Goal: Task Accomplishment & Management: Manage account settings

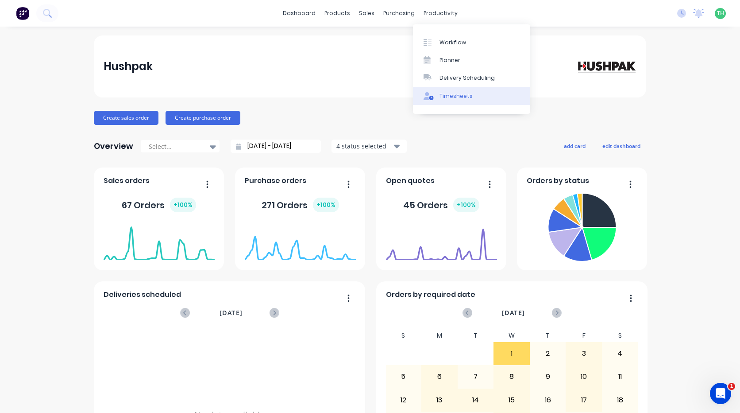
click at [458, 95] on div "Timesheets" at bounding box center [456, 96] width 33 height 8
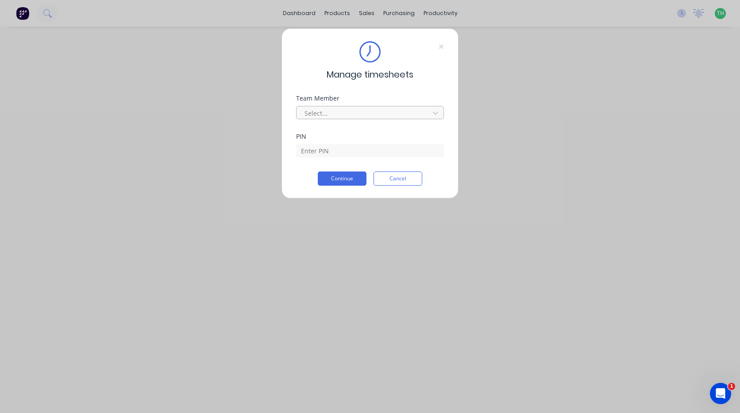
click at [350, 109] on div at bounding box center [364, 113] width 121 height 11
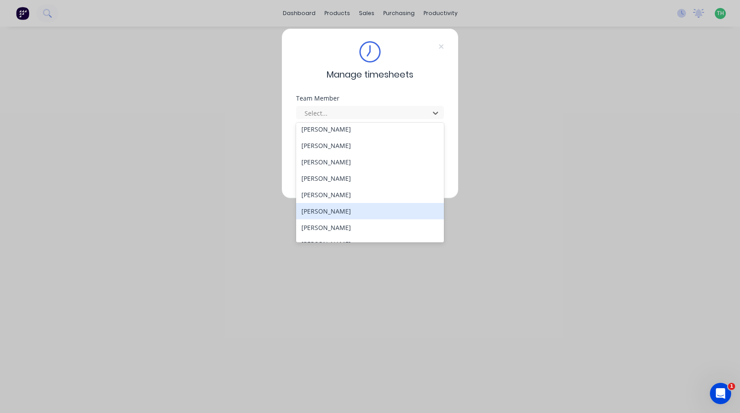
scroll to position [408, 0]
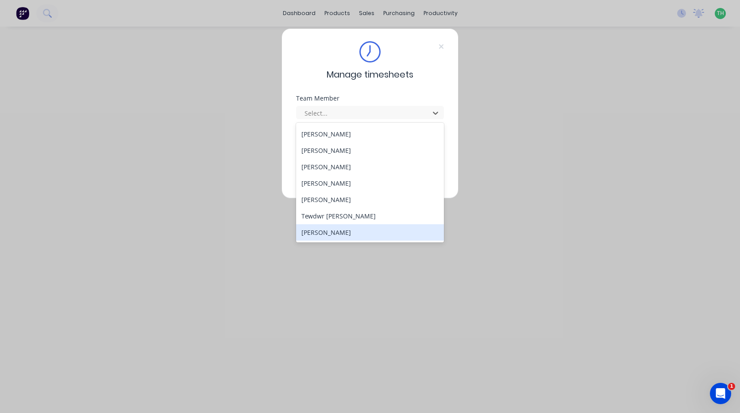
click at [358, 229] on div "[PERSON_NAME]" at bounding box center [370, 232] width 148 height 16
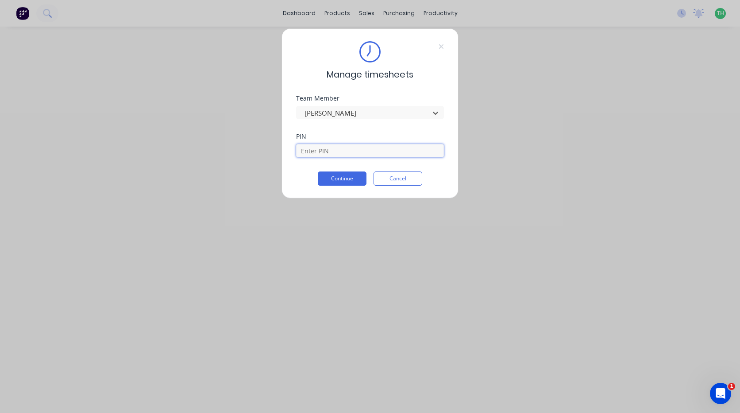
click at [349, 156] on input at bounding box center [370, 150] width 148 height 13
click at [349, 153] on input at bounding box center [370, 150] width 148 height 13
type input "9576"
click at [318, 171] on button "Continue" at bounding box center [342, 178] width 49 height 14
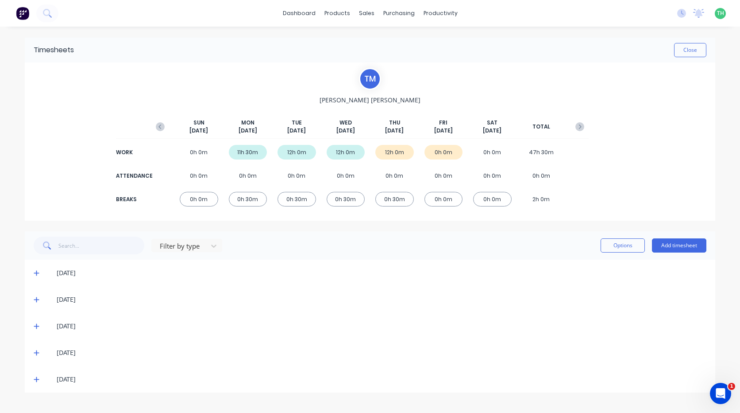
click at [35, 351] on icon at bounding box center [37, 352] width 6 height 6
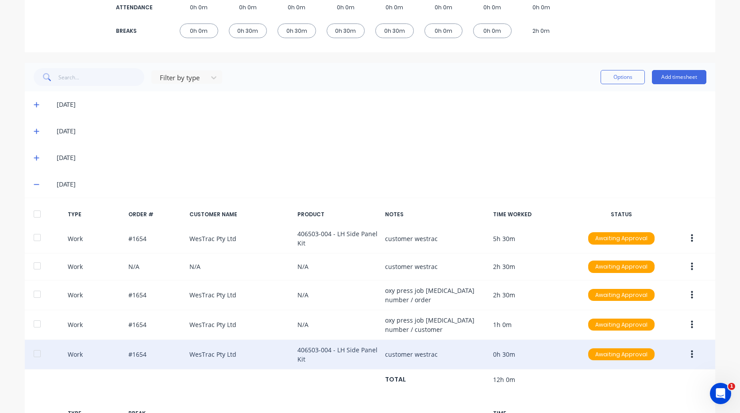
scroll to position [221, 0]
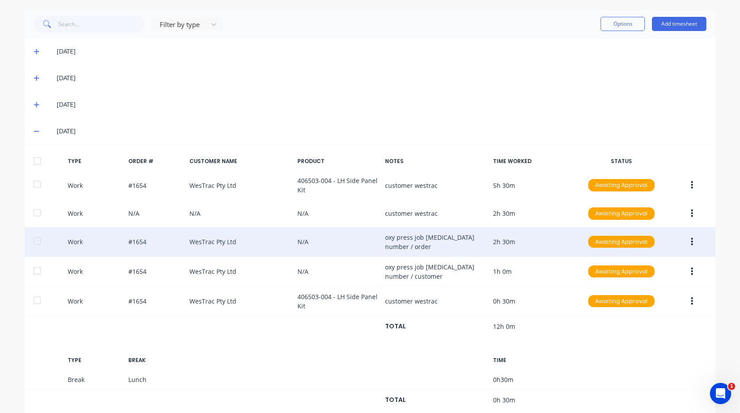
click at [691, 243] on icon "button" at bounding box center [692, 242] width 2 height 10
click at [662, 228] on div "Edit" at bounding box center [661, 226] width 68 height 13
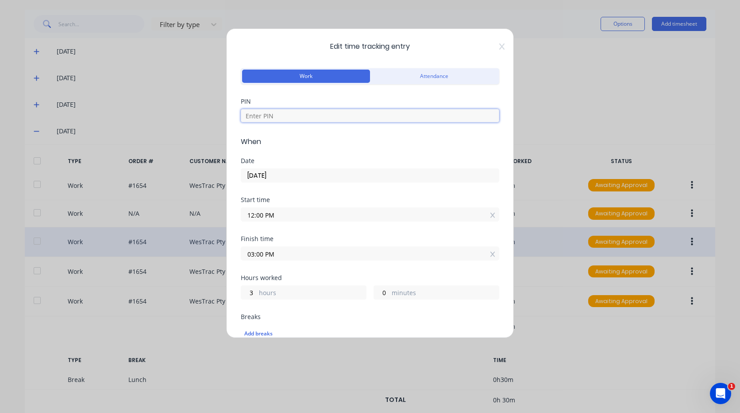
click at [284, 115] on input at bounding box center [370, 115] width 259 height 13
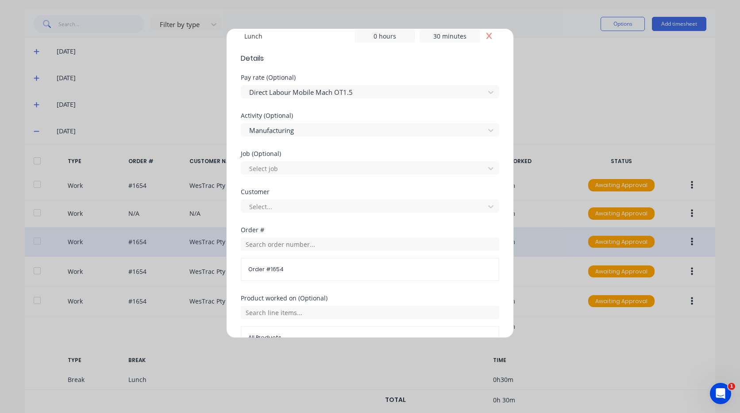
scroll to position [354, 0]
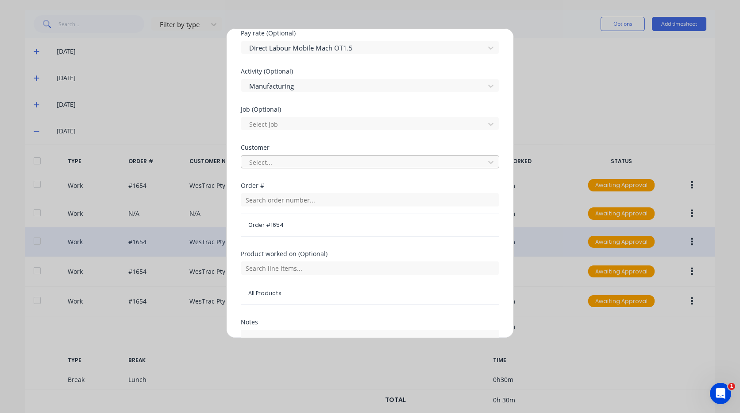
type input "9576"
click at [284, 156] on div "Select..." at bounding box center [364, 161] width 237 height 13
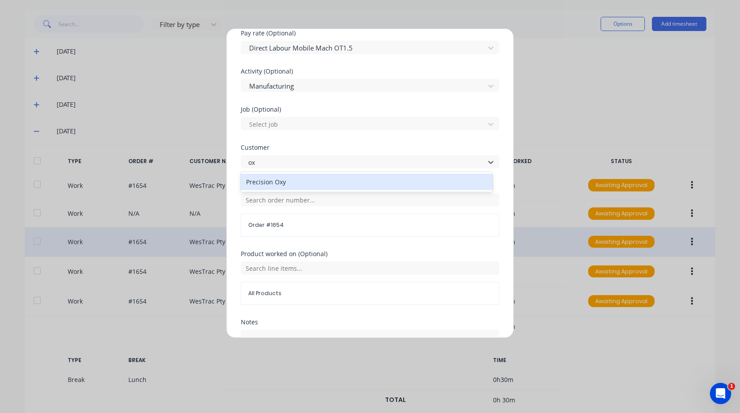
type input "oxy"
click at [302, 179] on div "Precision Oxy" at bounding box center [367, 182] width 252 height 16
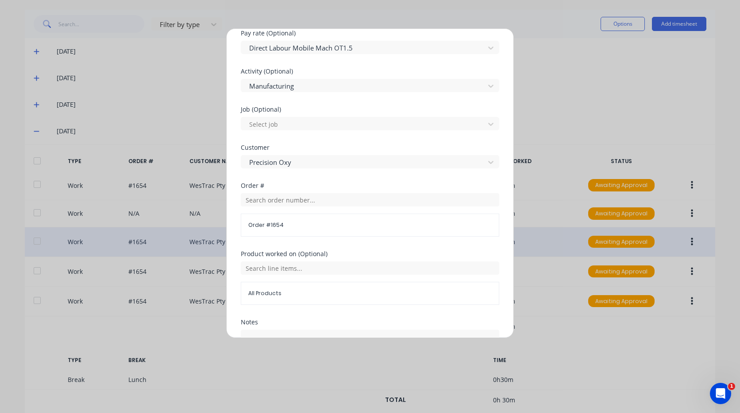
scroll to position [266, 0]
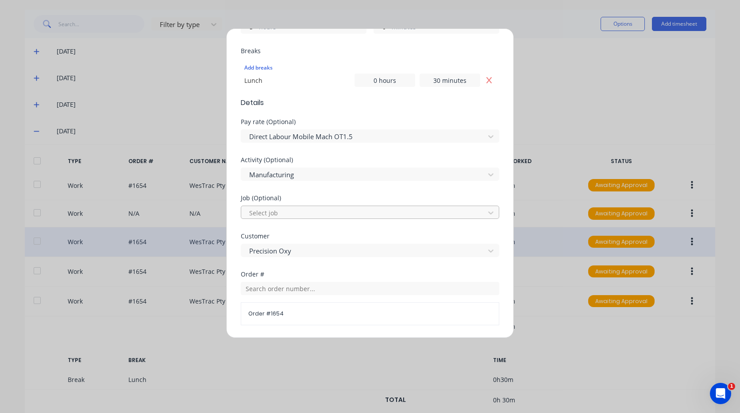
click at [297, 210] on div at bounding box center [364, 212] width 232 height 11
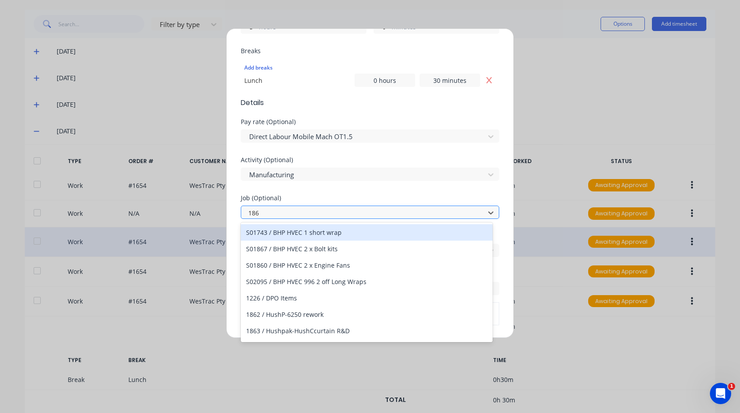
type input "1869"
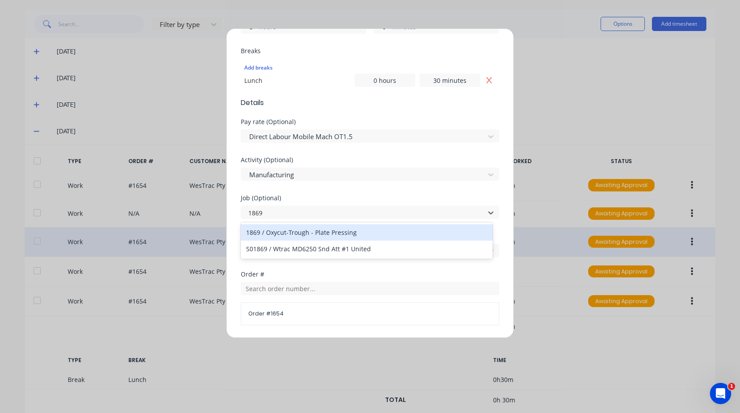
click at [312, 229] on div "1869 / Oxycut-Trough - Plate Pressing" at bounding box center [367, 232] width 252 height 16
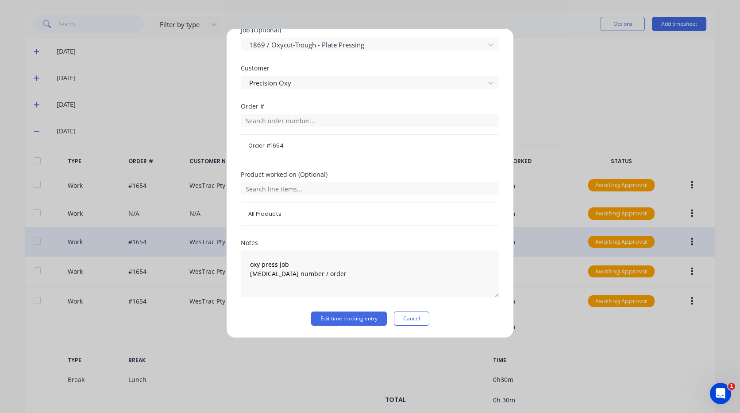
scroll to position [434, 0]
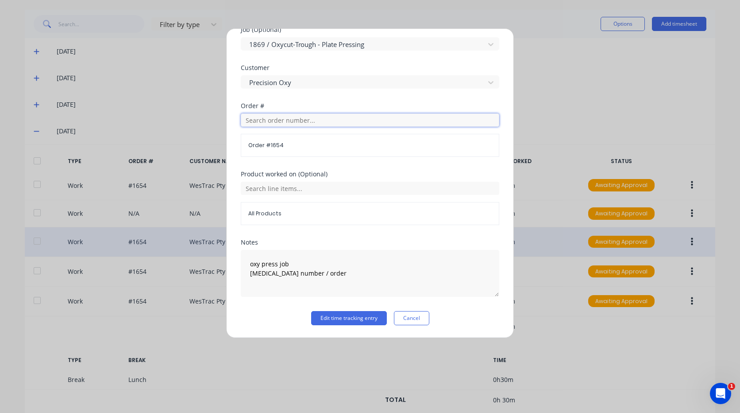
click at [311, 121] on input "text" at bounding box center [370, 119] width 259 height 13
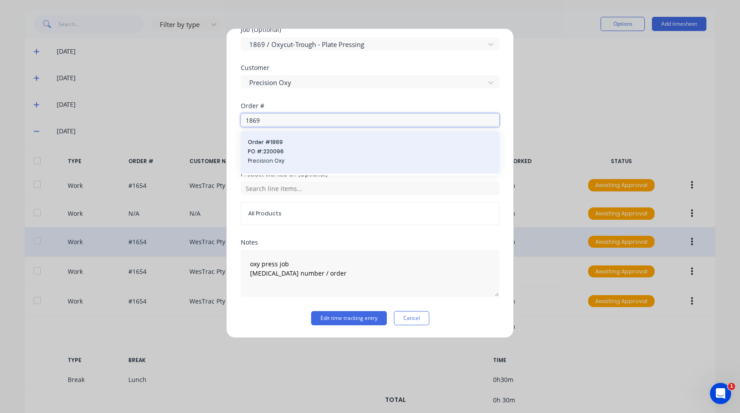
type input "1869"
click at [293, 145] on span "Order # 1869" at bounding box center [370, 142] width 244 height 8
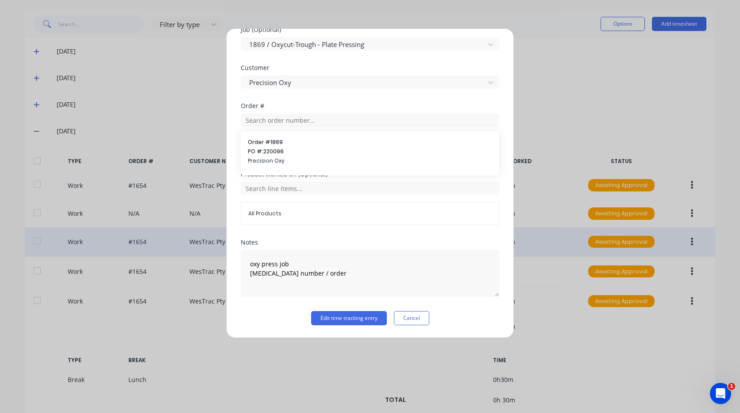
scroll to position [420, 0]
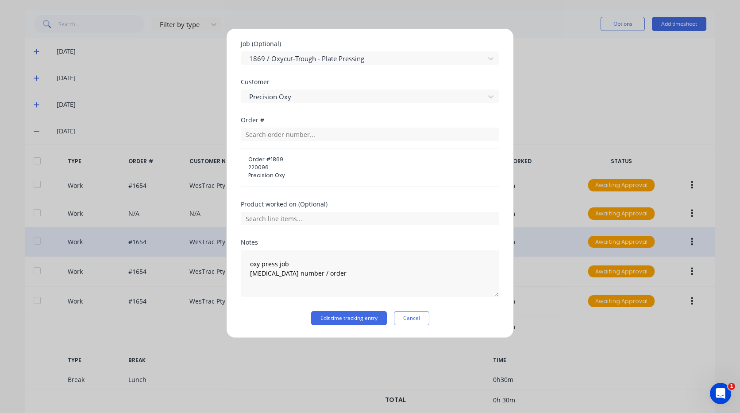
click at [333, 208] on div "Product worked on (Optional)" at bounding box center [370, 213] width 259 height 24
click at [337, 218] on input "text" at bounding box center [370, 218] width 259 height 13
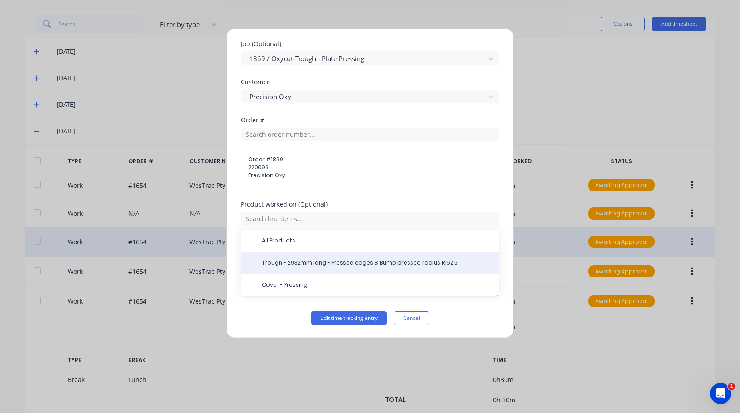
click at [460, 259] on span "Trough - 2932mm long - Pressed edges & Bump pressed radius R162.5" at bounding box center [377, 263] width 230 height 8
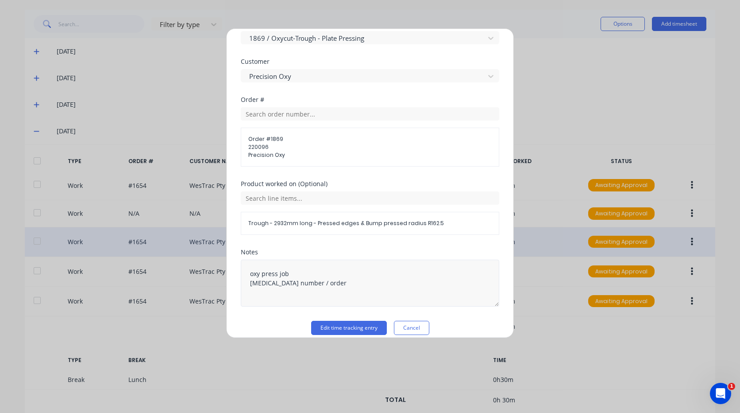
scroll to position [450, 0]
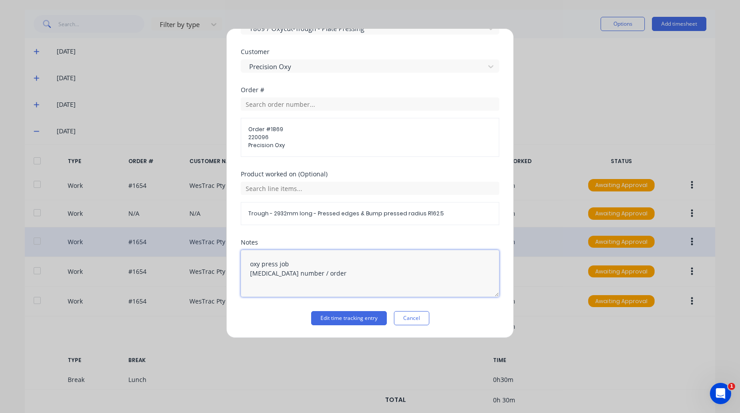
drag, startPoint x: 349, startPoint y: 275, endPoint x: 183, endPoint y: 238, distance: 170.6
click at [139, 248] on div "Edit time tracking entry Work Attendance PIN 9576 When Date 02/10/2025 Start ti…" at bounding box center [370, 206] width 740 height 413
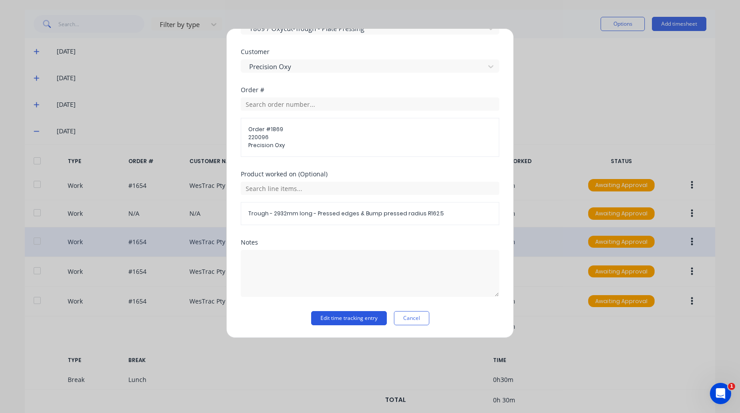
click at [346, 315] on button "Edit time tracking entry" at bounding box center [349, 318] width 76 height 14
click at [349, 314] on button "Edit time tracking entry" at bounding box center [349, 318] width 76 height 14
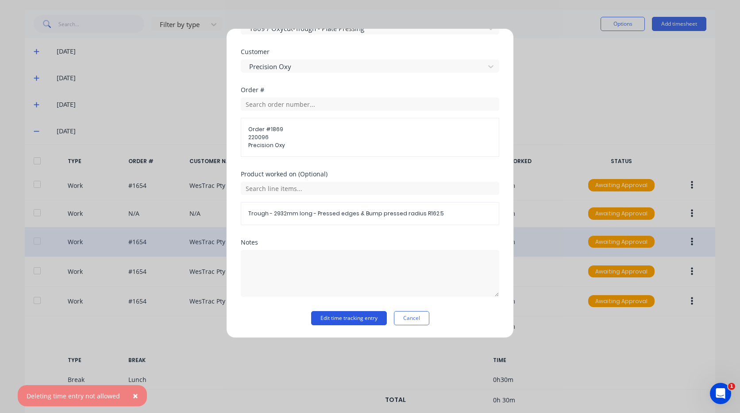
click at [349, 314] on button "Edit time tracking entry" at bounding box center [349, 318] width 76 height 14
click at [409, 320] on button "Cancel" at bounding box center [411, 318] width 35 height 14
click at [409, 320] on div "TOTAL 12h 0m" at bounding box center [370, 326] width 691 height 20
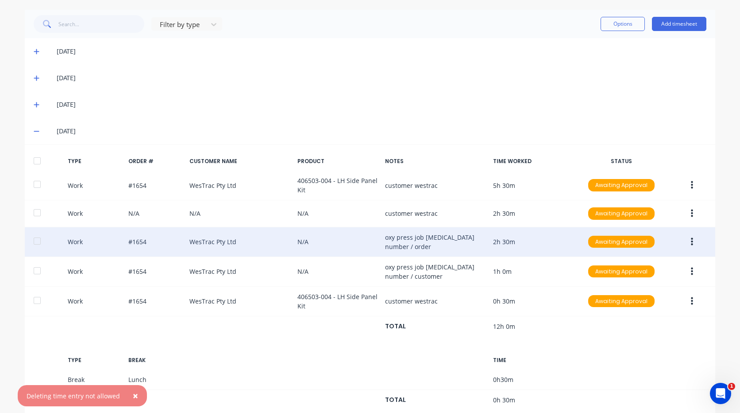
click at [614, 109] on div "[DATE]" at bounding box center [370, 104] width 691 height 27
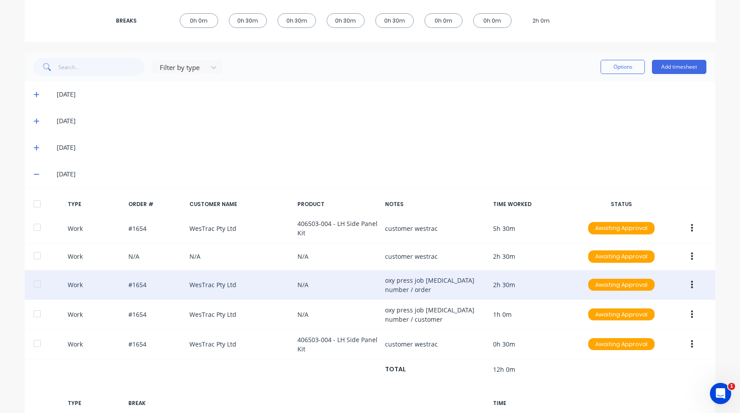
scroll to position [0, 0]
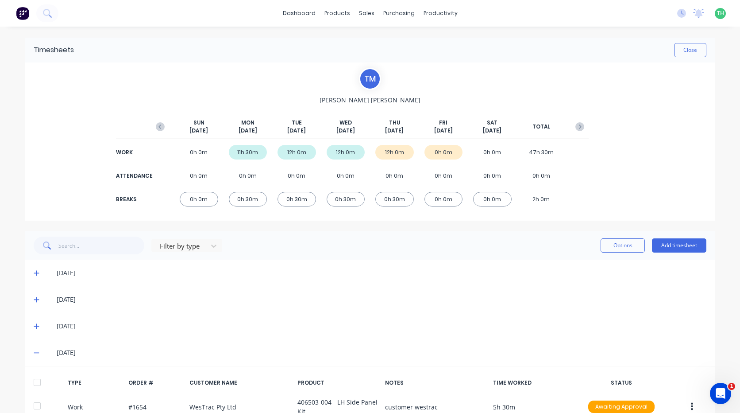
click at [680, 12] on div "No new notifications Mark all as read You have no notifications TH Hushpak Tewd…" at bounding box center [705, 13] width 70 height 13
click at [678, 15] on icon at bounding box center [682, 13] width 9 height 9
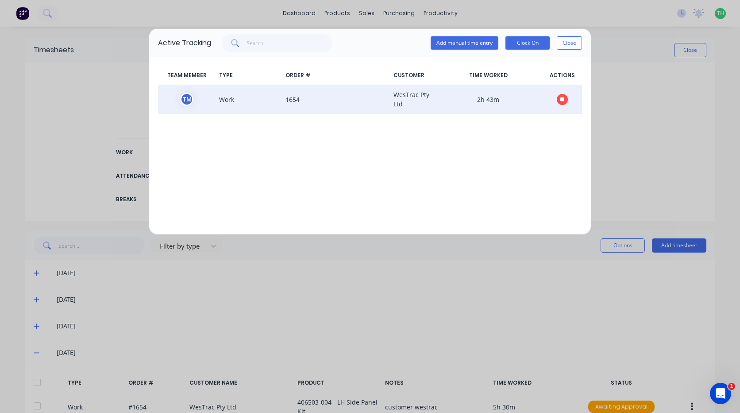
click at [565, 100] on icon "button" at bounding box center [563, 99] width 4 height 4
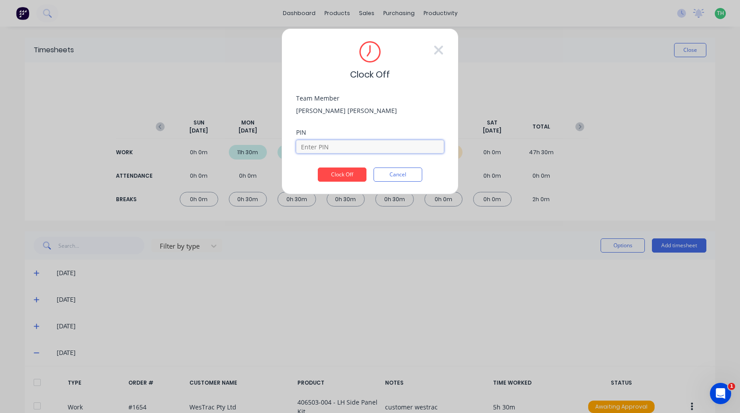
click at [357, 142] on input at bounding box center [370, 146] width 148 height 13
type input "9576"
click at [337, 175] on button "Clock Off" at bounding box center [342, 174] width 49 height 14
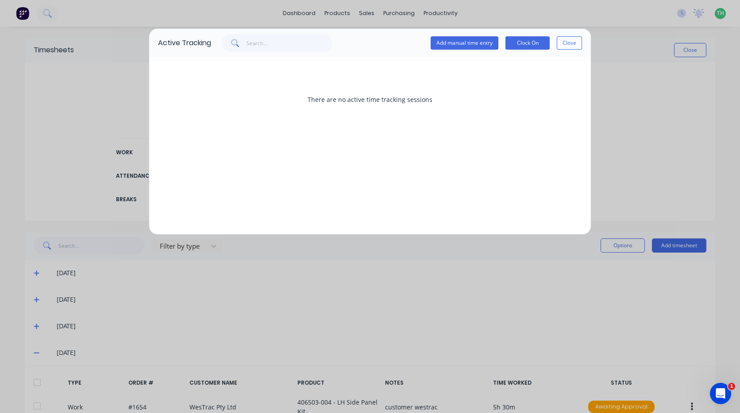
drag, startPoint x: 673, startPoint y: 130, endPoint x: 600, endPoint y: 65, distance: 97.8
click at [672, 130] on div "Active Tracking Add manual time entry Clock On Close There are no active time t…" at bounding box center [370, 206] width 740 height 413
click at [564, 43] on button "Close" at bounding box center [569, 42] width 25 height 13
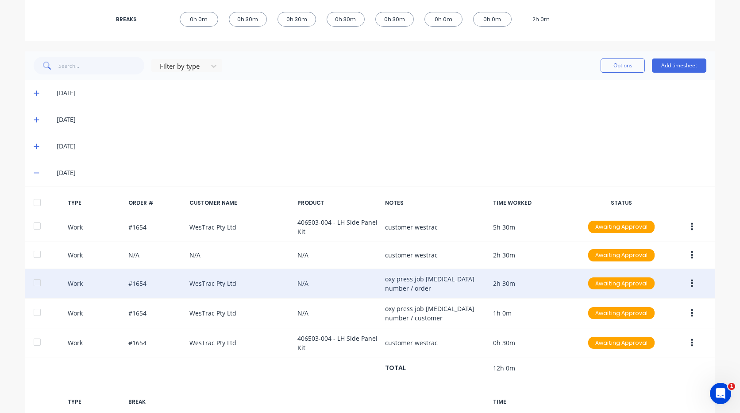
scroll to position [221, 0]
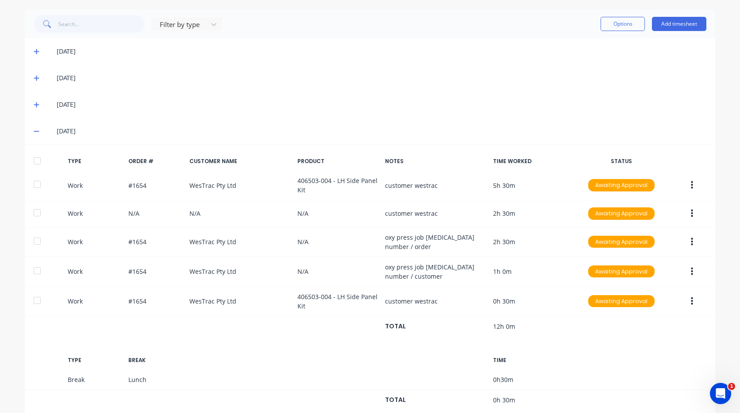
click at [689, 247] on button "button" at bounding box center [692, 242] width 21 height 16
click at [663, 225] on div "Edit" at bounding box center [661, 226] width 68 height 13
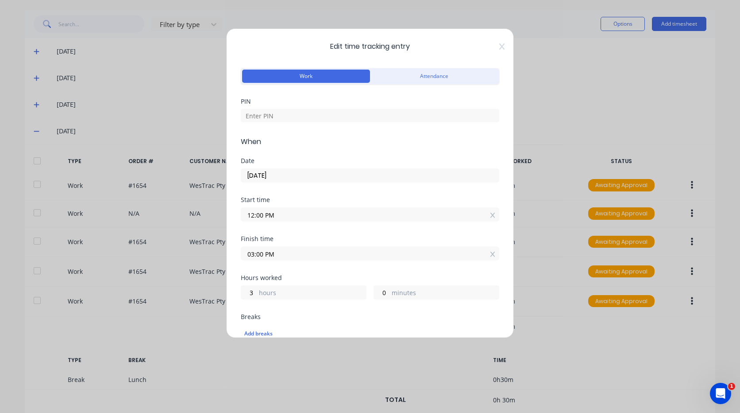
click at [306, 108] on div at bounding box center [370, 115] width 259 height 16
click at [306, 111] on input at bounding box center [370, 115] width 259 height 13
type input "8"
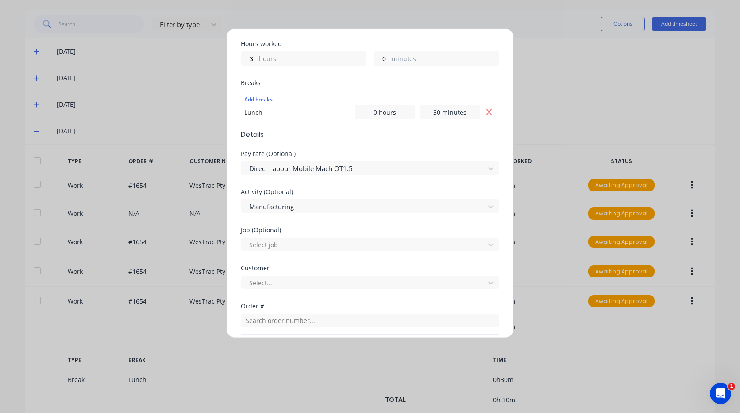
scroll to position [310, 0]
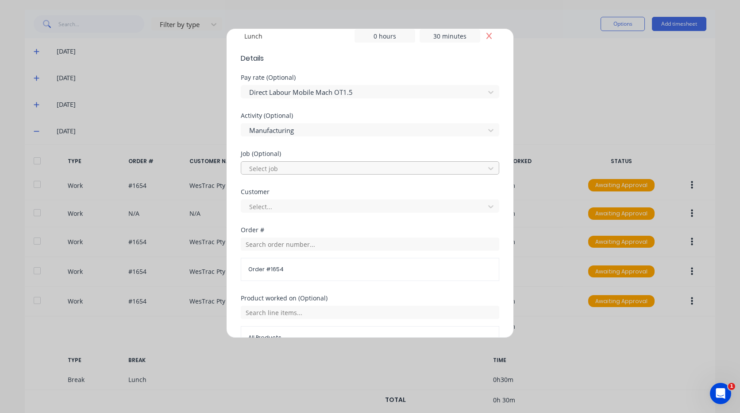
type input "9576"
click at [318, 165] on div at bounding box center [364, 168] width 232 height 11
click at [317, 169] on div at bounding box center [364, 168] width 232 height 11
type input "1869"
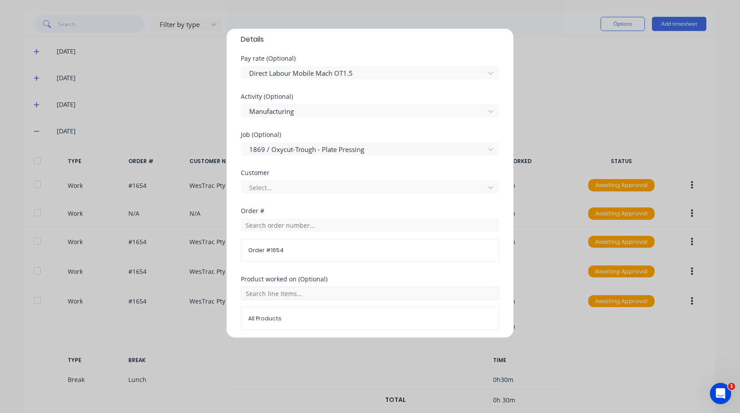
scroll to position [399, 0]
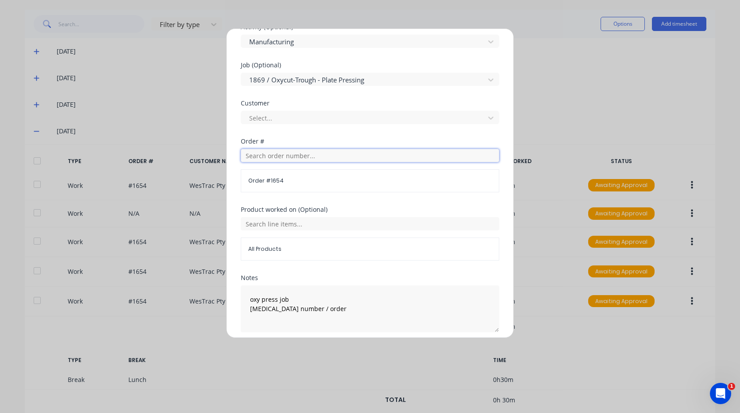
click at [311, 159] on input "text" at bounding box center [370, 155] width 259 height 13
type input "1869"
click at [311, 177] on span "Order # 1869" at bounding box center [370, 178] width 244 height 8
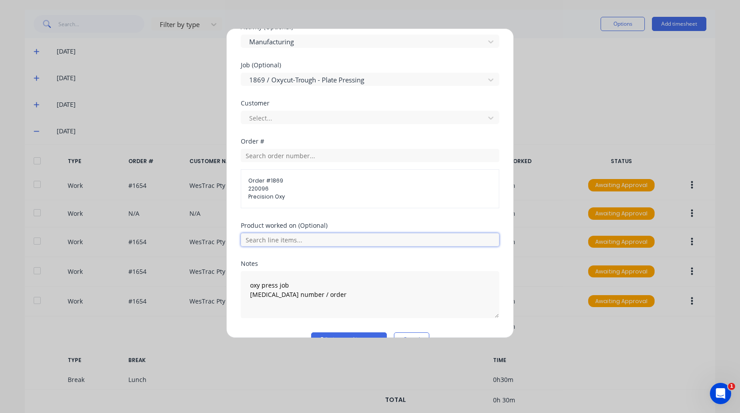
click at [303, 238] on input "text" at bounding box center [370, 239] width 259 height 13
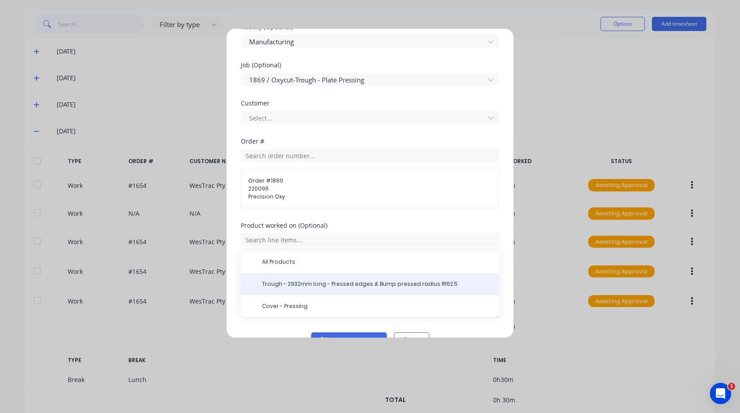
click at [326, 281] on span "Trough - 2932mm long - Pressed edges & Bump pressed radius R162.5" at bounding box center [377, 284] width 230 height 8
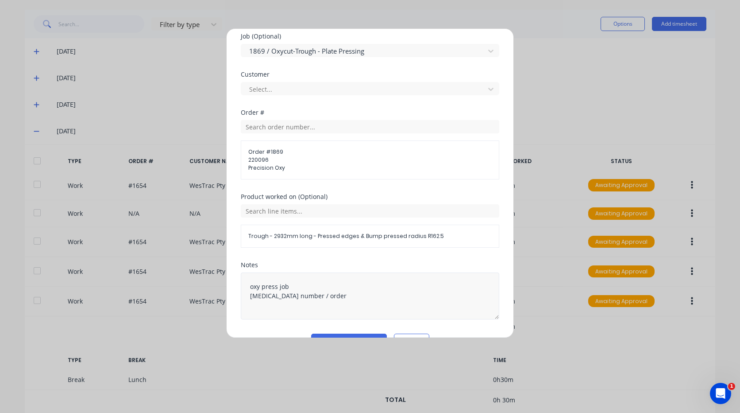
scroll to position [443, 0]
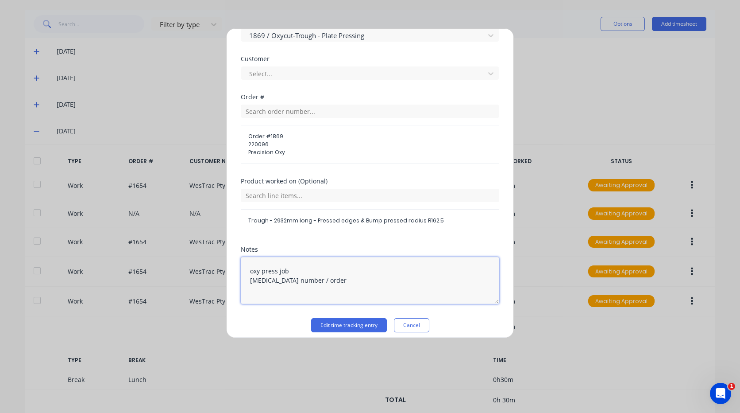
drag, startPoint x: 333, startPoint y: 281, endPoint x: 212, endPoint y: 248, distance: 125.1
click at [203, 246] on div "Edit time tracking entry Work Attendance PIN 9576 When Date 02/10/2025 Start ti…" at bounding box center [370, 206] width 740 height 413
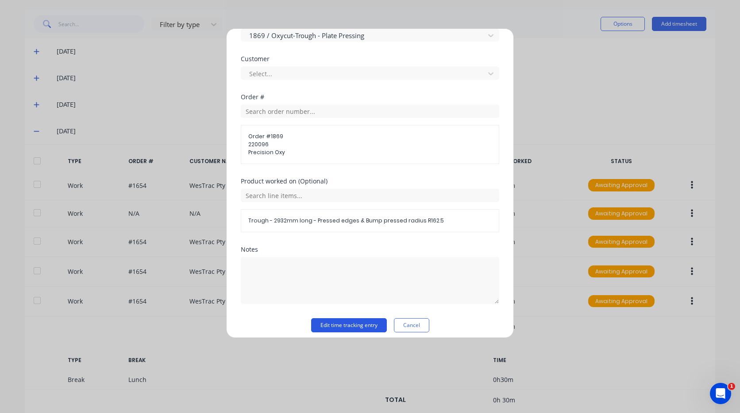
click at [349, 324] on button "Edit time tracking entry" at bounding box center [349, 325] width 76 height 14
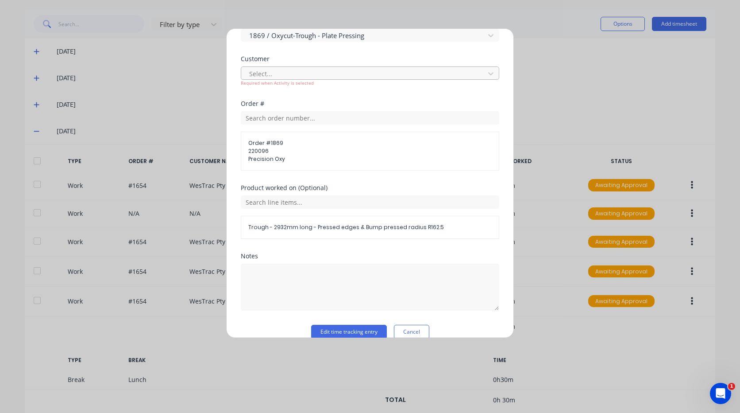
click at [300, 78] on div at bounding box center [364, 73] width 232 height 11
type input "oxy"
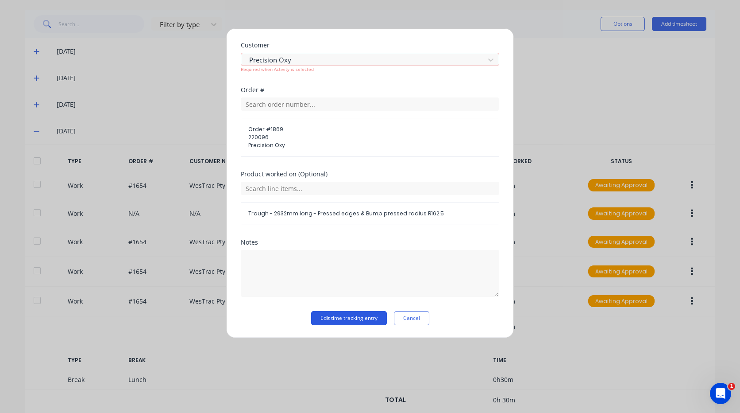
click at [344, 314] on button "Edit time tracking entry" at bounding box center [349, 318] width 76 height 14
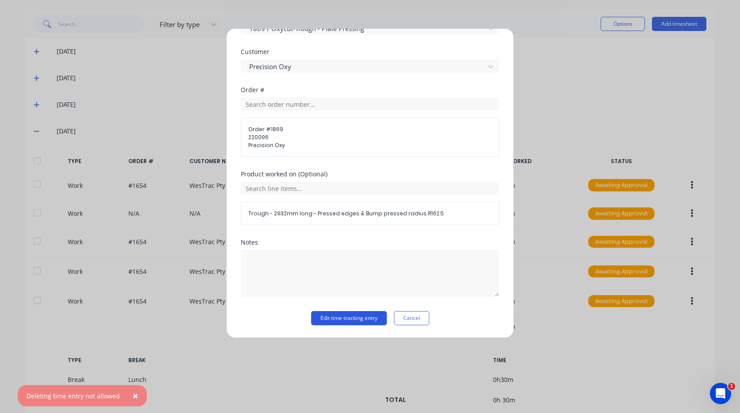
click at [344, 313] on button "Edit time tracking entry" at bounding box center [349, 318] width 76 height 14
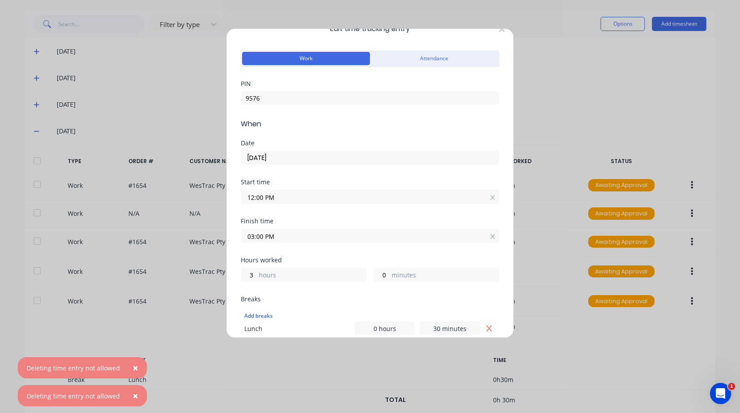
scroll to position [0, 0]
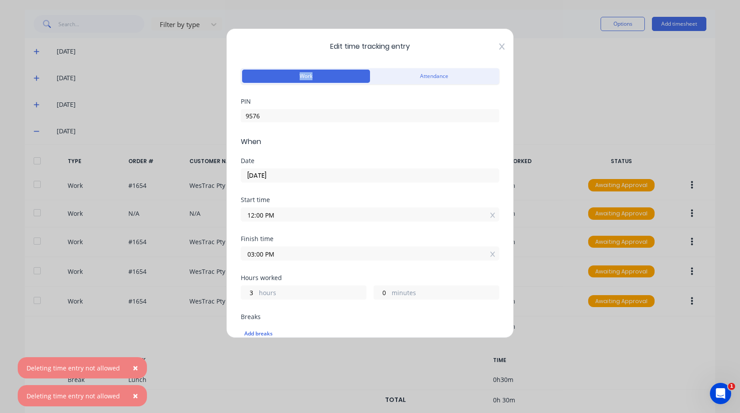
click at [500, 46] on icon at bounding box center [502, 46] width 5 height 6
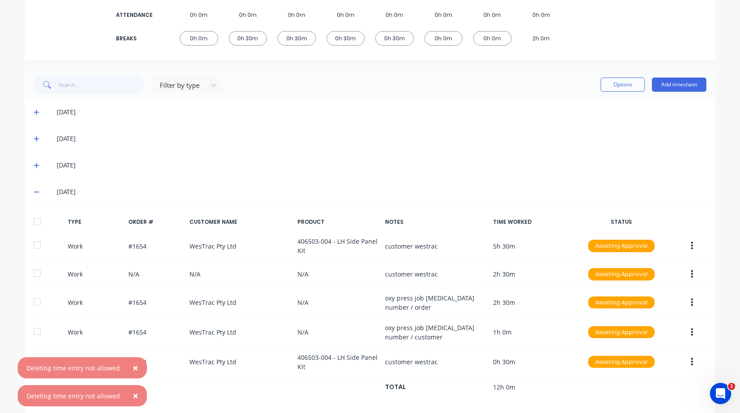
scroll to position [44, 0]
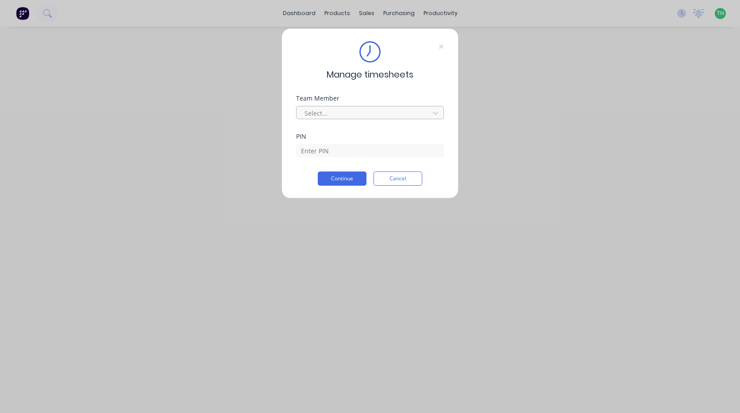
click at [405, 110] on div at bounding box center [364, 113] width 121 height 11
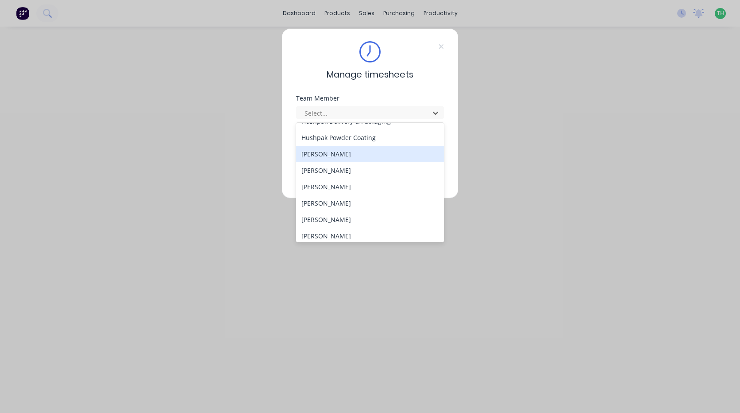
scroll to position [408, 0]
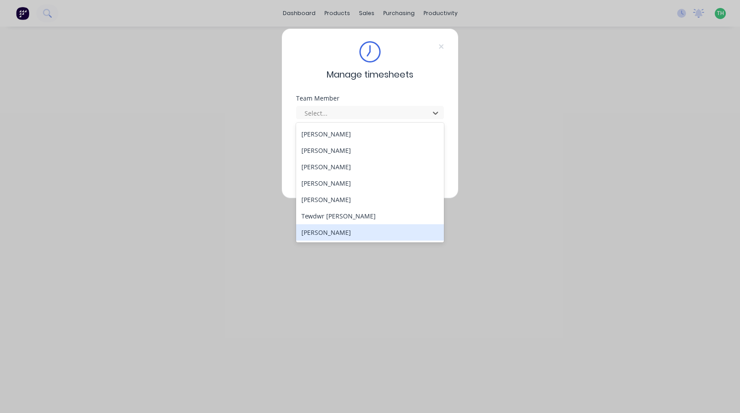
click at [383, 232] on div "[PERSON_NAME]" at bounding box center [370, 232] width 148 height 16
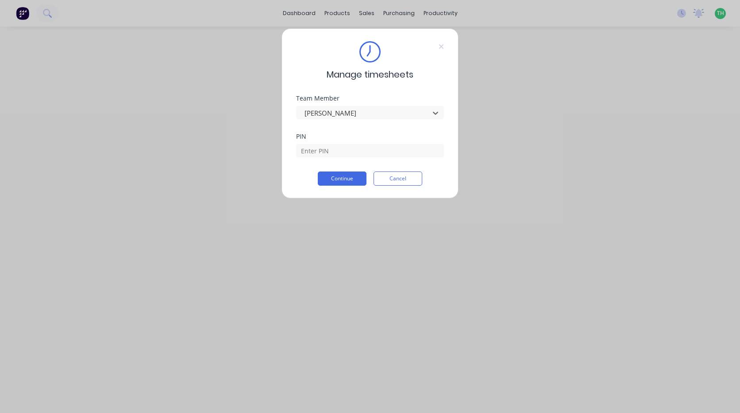
click at [364, 138] on div "PIN" at bounding box center [370, 136] width 148 height 6
click at [366, 147] on input at bounding box center [370, 150] width 148 height 13
type input "9576"
click at [359, 174] on button "Continue" at bounding box center [342, 178] width 49 height 14
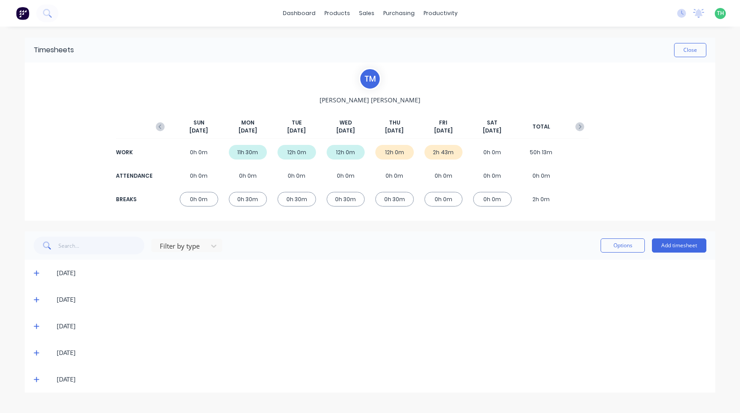
click at [35, 355] on icon at bounding box center [37, 352] width 6 height 6
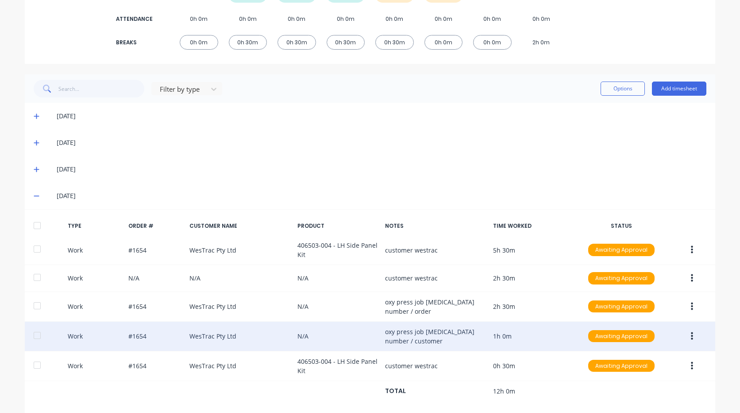
scroll to position [177, 0]
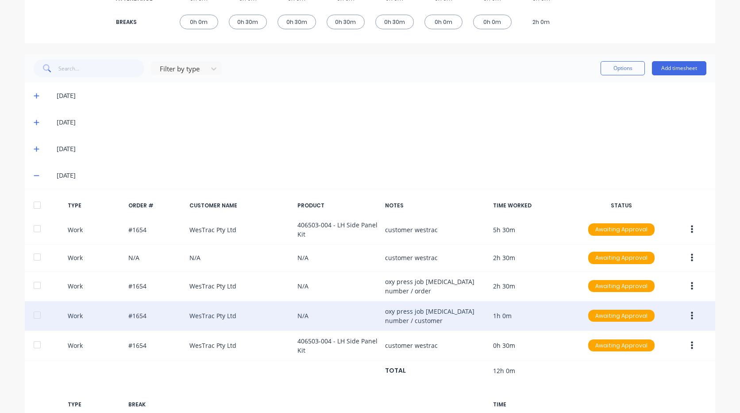
click at [694, 316] on button "button" at bounding box center [692, 316] width 21 height 16
click at [640, 296] on div "Edit" at bounding box center [661, 300] width 68 height 13
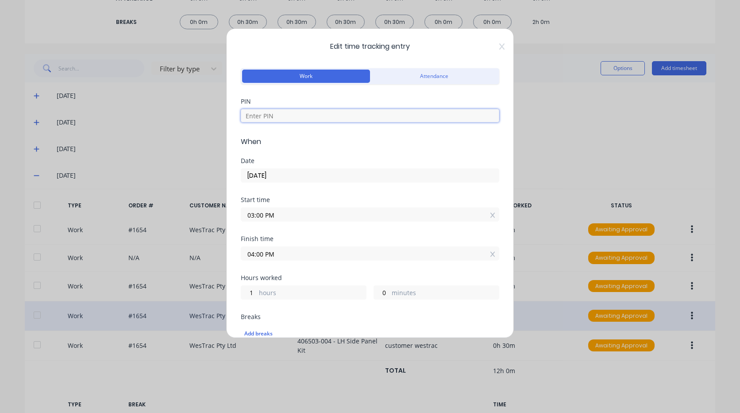
click at [298, 117] on input at bounding box center [370, 115] width 259 height 13
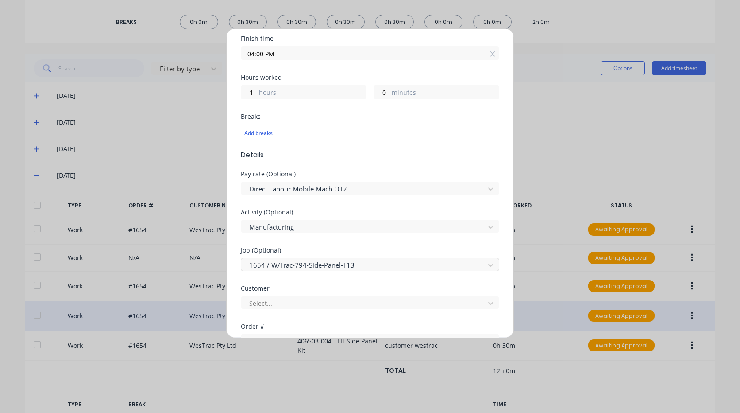
scroll to position [221, 0]
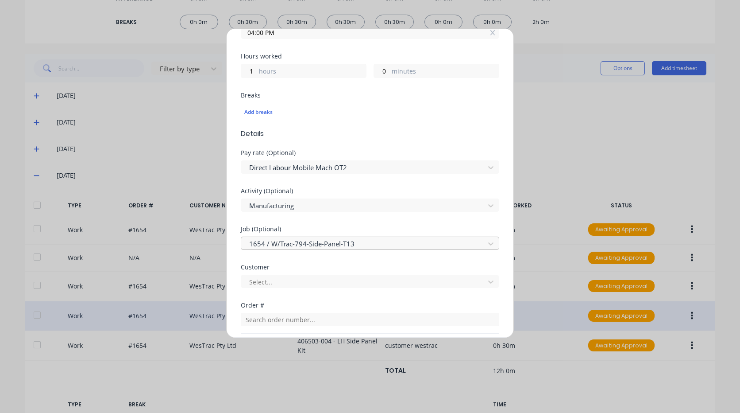
type input "9576"
click at [337, 243] on div at bounding box center [364, 243] width 232 height 11
click at [336, 243] on div at bounding box center [364, 243] width 232 height 11
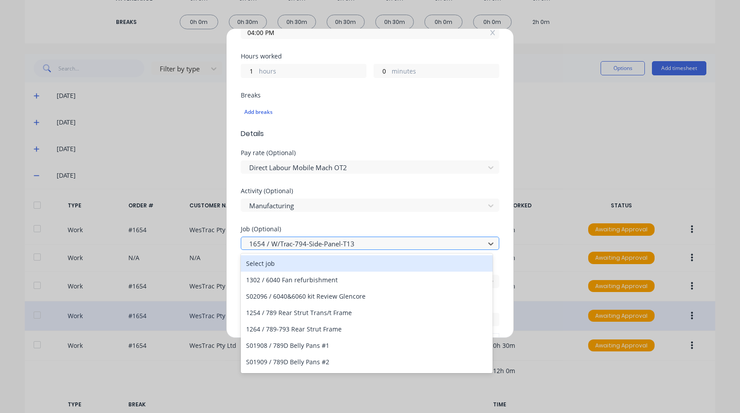
type input "`"
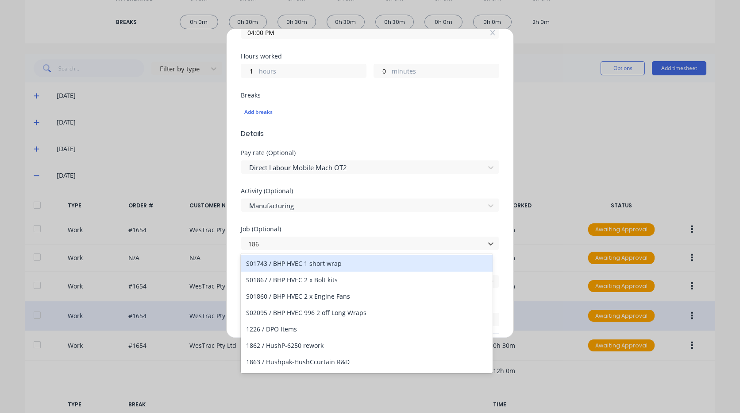
type input "1869"
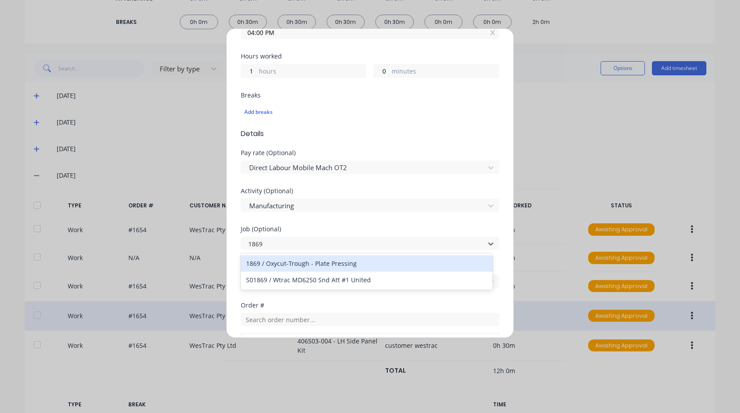
drag, startPoint x: 334, startPoint y: 260, endPoint x: 333, endPoint y: 252, distance: 7.6
click at [334, 260] on div "1869 / Oxycut-Trough - Plate Pressing" at bounding box center [367, 263] width 252 height 16
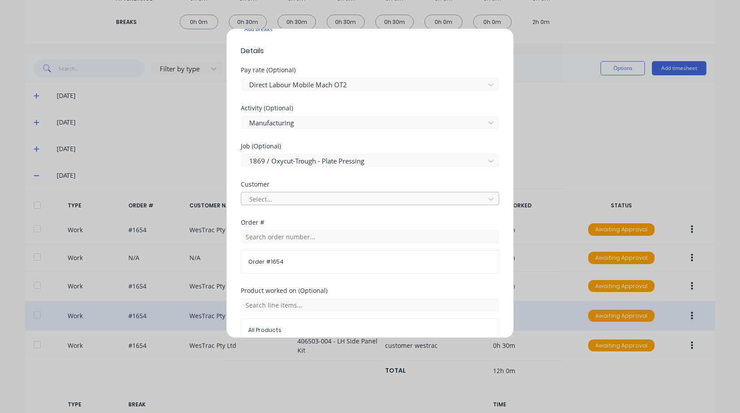
scroll to position [310, 0]
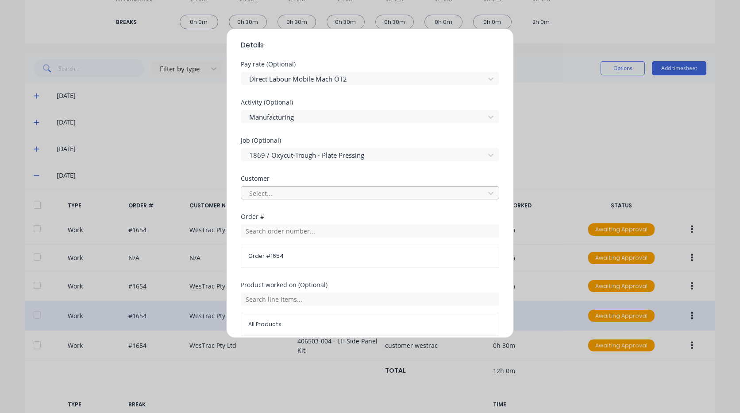
click at [317, 195] on div at bounding box center [364, 193] width 232 height 11
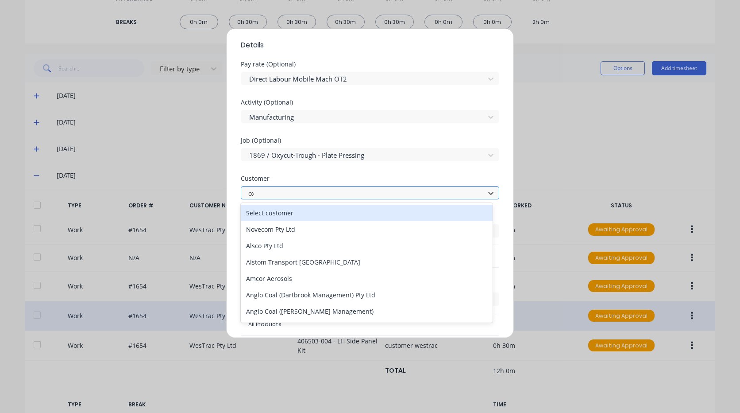
type input "oxy"
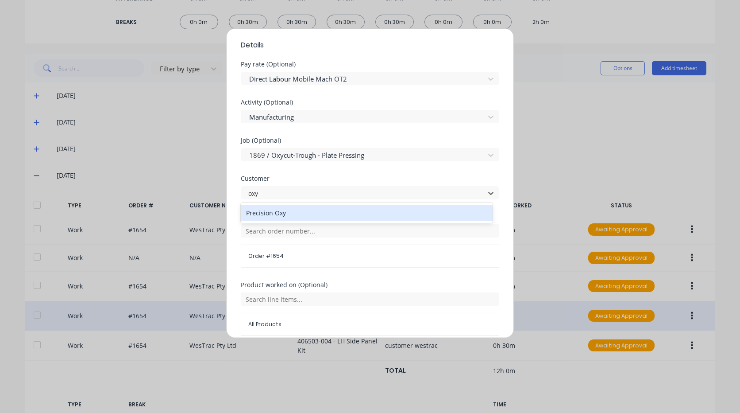
click at [306, 208] on div "Precision Oxy" at bounding box center [367, 213] width 252 height 16
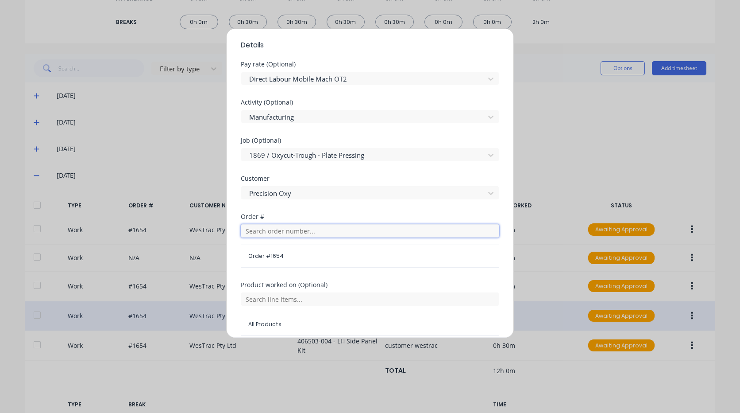
click at [299, 230] on input "text" at bounding box center [370, 230] width 259 height 13
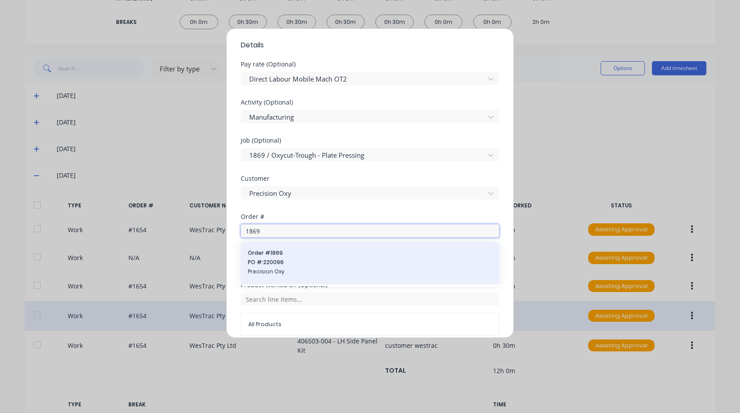
type input "1869"
click at [293, 254] on span "Order # 1869" at bounding box center [370, 253] width 244 height 8
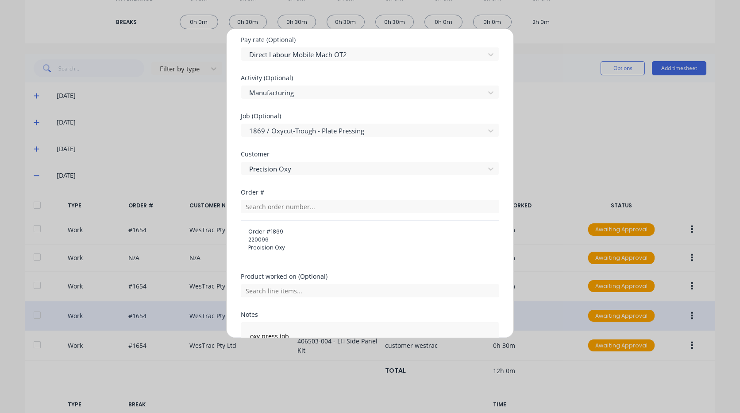
scroll to position [354, 0]
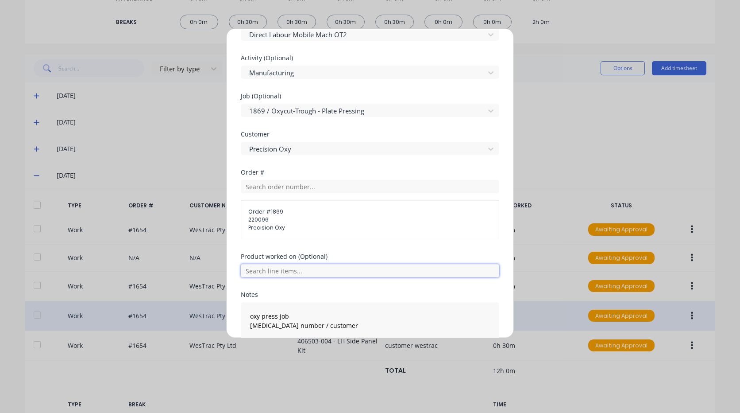
click at [311, 271] on input "text" at bounding box center [370, 270] width 259 height 13
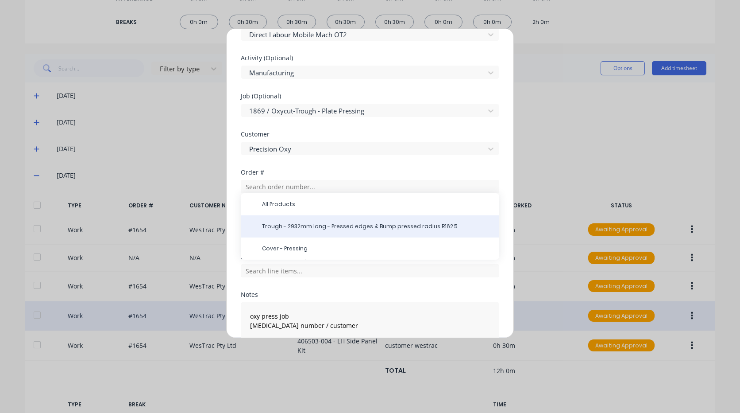
click at [317, 224] on span "Trough - 2932mm long - Pressed edges & Bump pressed radius R162.5" at bounding box center [377, 226] width 230 height 8
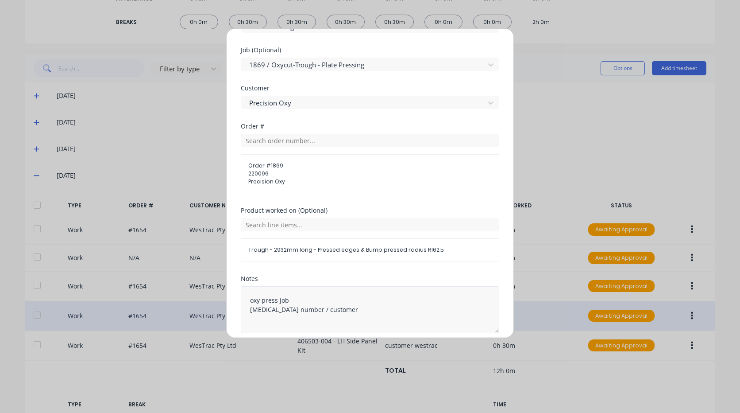
scroll to position [437, 0]
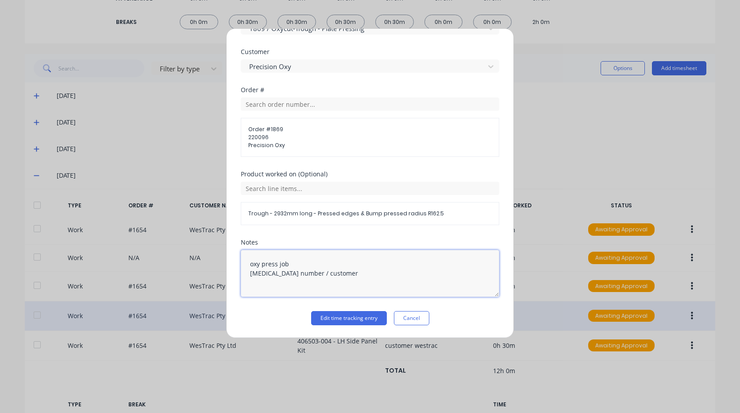
drag, startPoint x: 206, startPoint y: 238, endPoint x: 193, endPoint y: 233, distance: 14.5
click at [193, 233] on div "Edit time tracking entry Work Attendance PIN 9576 When Date [DATE] Start time 0…" at bounding box center [370, 206] width 740 height 413
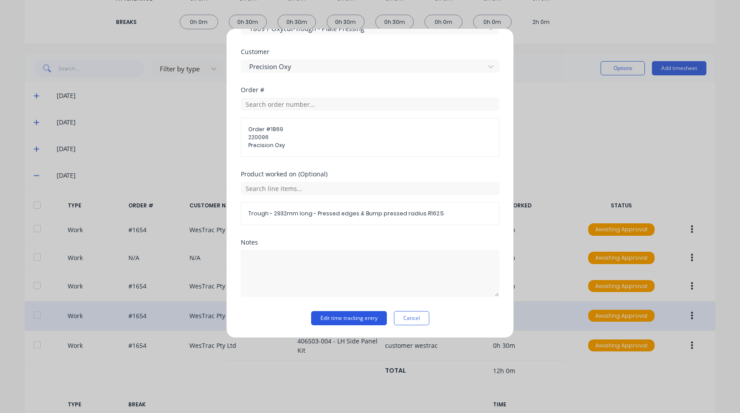
click at [362, 318] on button "Edit time tracking entry" at bounding box center [349, 318] width 76 height 14
click at [360, 315] on button "Edit time tracking entry" at bounding box center [349, 318] width 76 height 14
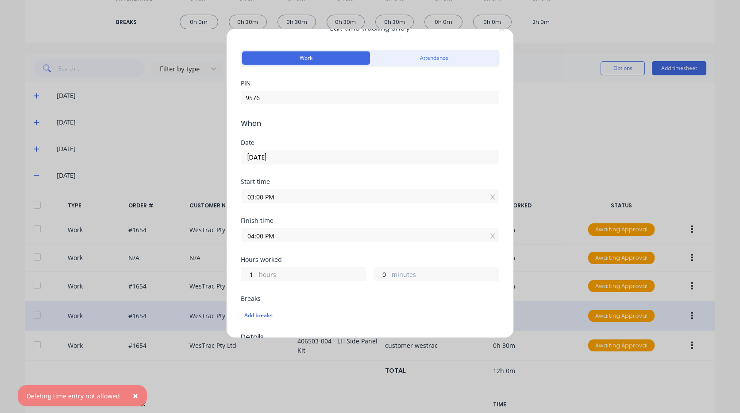
scroll to position [0, 0]
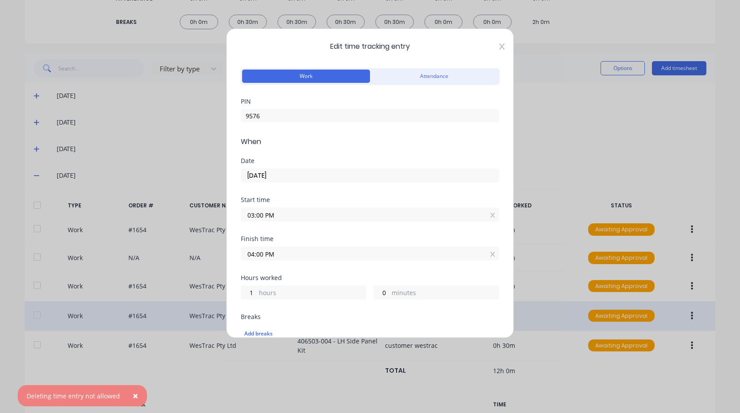
click at [500, 44] on icon at bounding box center [502, 46] width 5 height 6
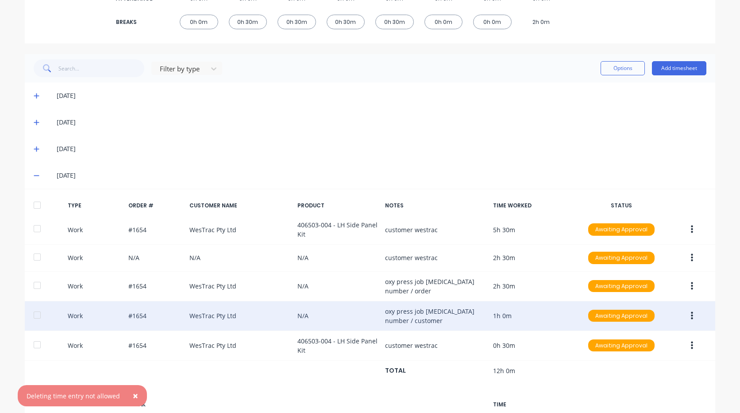
click at [694, 312] on button "button" at bounding box center [692, 316] width 21 height 16
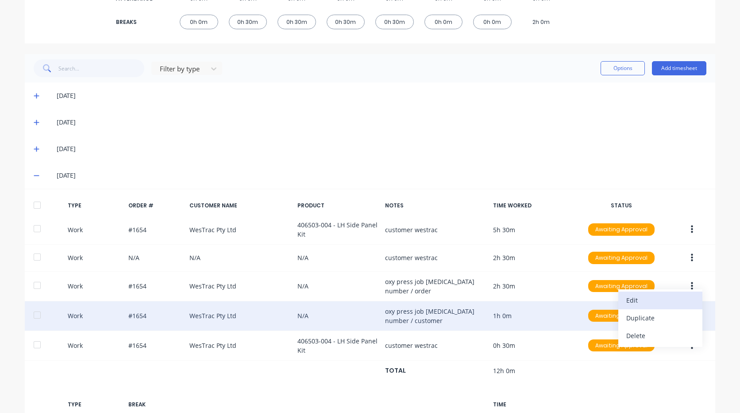
click at [641, 300] on div "Edit" at bounding box center [661, 300] width 68 height 13
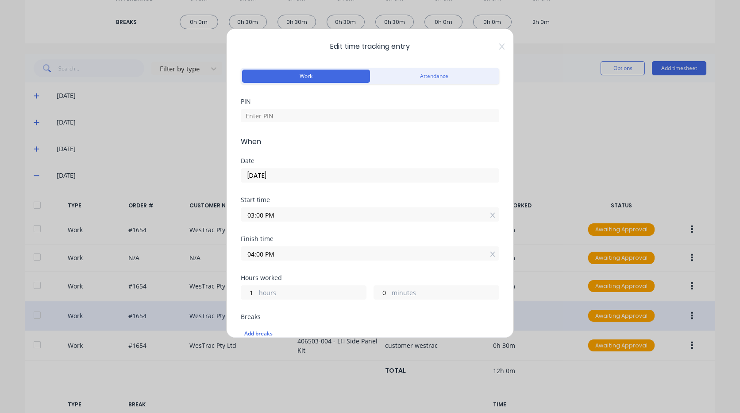
click at [497, 40] on div "Edit time tracking entry Work Attendance PIN When Date [DATE] Start time 03:00 …" at bounding box center [370, 183] width 288 height 310
click at [492, 44] on span "Edit time tracking entry" at bounding box center [370, 46] width 259 height 11
click at [492, 45] on span "Edit time tracking entry" at bounding box center [370, 46] width 259 height 11
click at [500, 45] on icon at bounding box center [502, 46] width 5 height 7
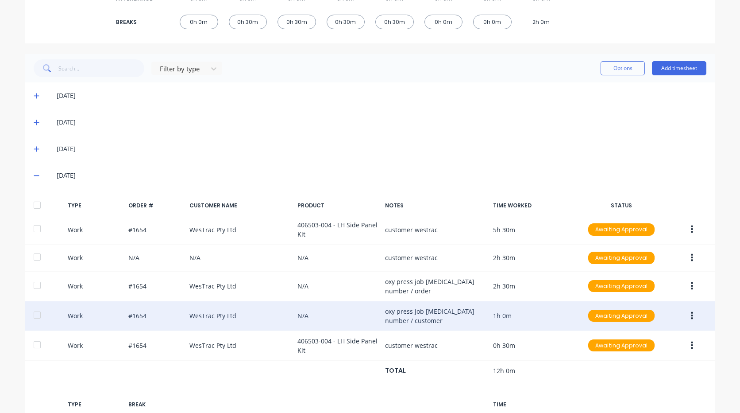
click at [691, 312] on icon "button" at bounding box center [692, 315] width 2 height 8
click at [667, 301] on div "Edit" at bounding box center [661, 300] width 68 height 13
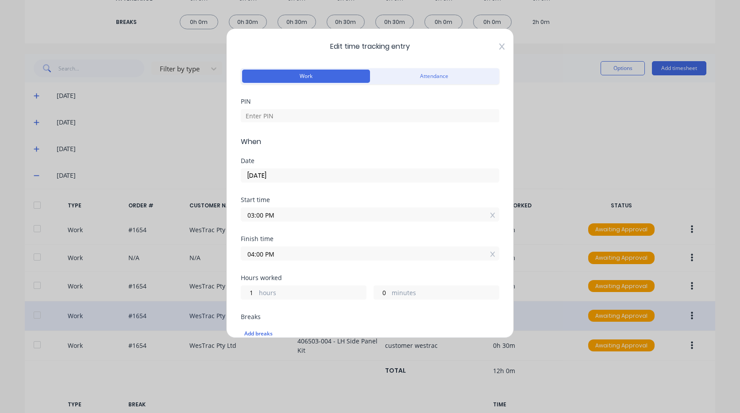
click at [498, 47] on div "Edit time tracking entry Work Attendance PIN When Date [DATE] Start time 03:00 …" at bounding box center [370, 183] width 288 height 310
click at [500, 46] on icon at bounding box center [502, 46] width 5 height 6
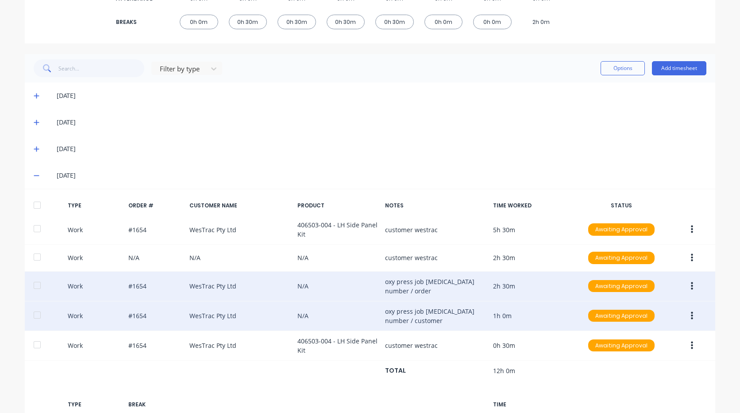
click at [688, 281] on button "button" at bounding box center [692, 286] width 21 height 16
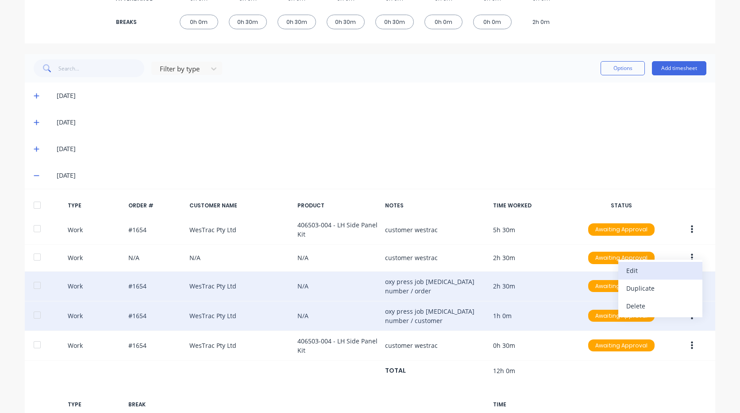
click at [650, 271] on div "Edit" at bounding box center [661, 270] width 68 height 13
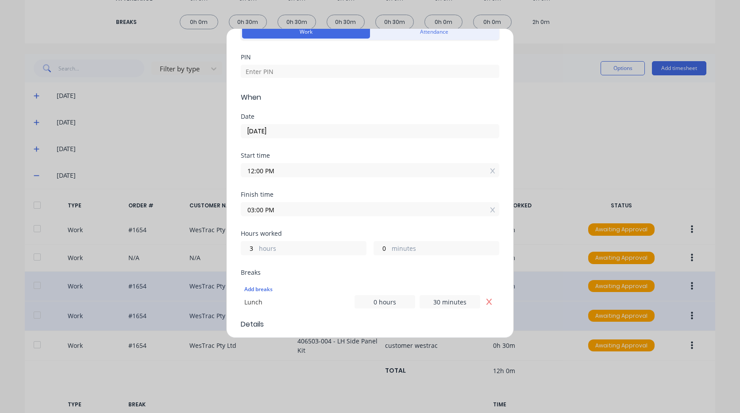
scroll to position [89, 0]
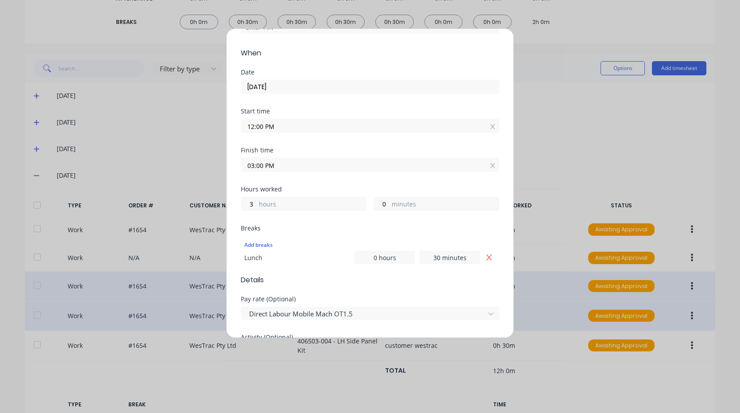
click at [357, 172] on div "Finish time 03:00 PM" at bounding box center [370, 166] width 259 height 39
click at [356, 167] on input "03:00 PM" at bounding box center [370, 164] width 258 height 13
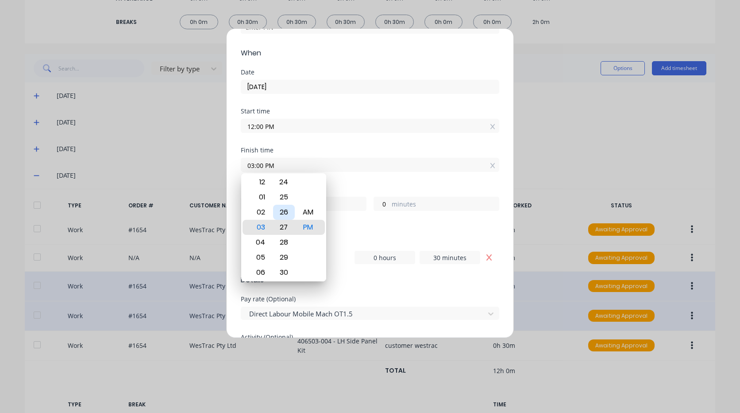
type input "03:27 PM"
type input "27"
type input "03:29 PM"
type input "29"
type input "03:30 PM"
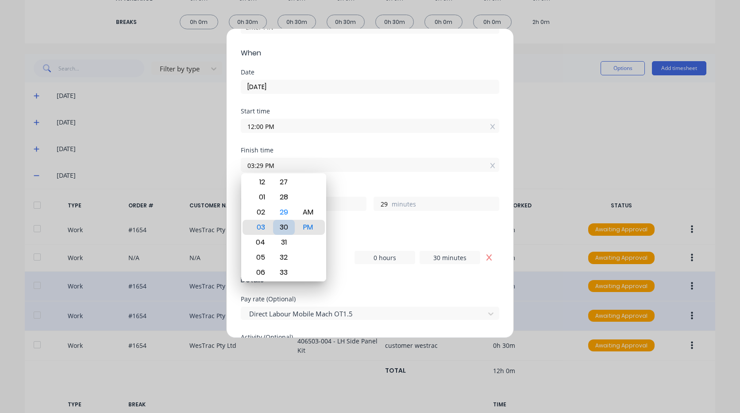
type input "30"
click at [289, 226] on div "30" at bounding box center [284, 227] width 22 height 15
click at [351, 226] on div "Breaks" at bounding box center [370, 228] width 259 height 6
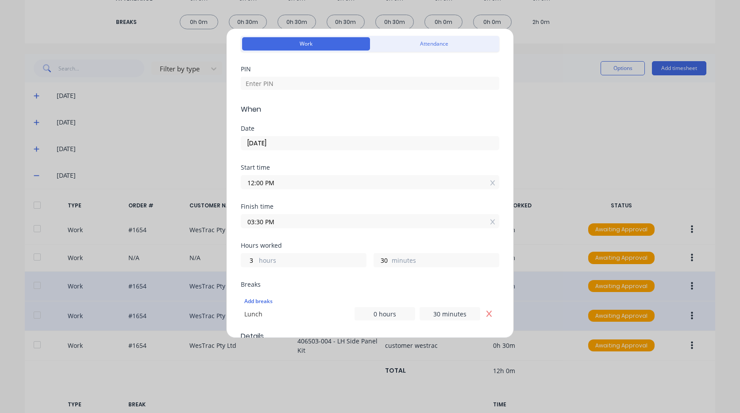
scroll to position [0, 0]
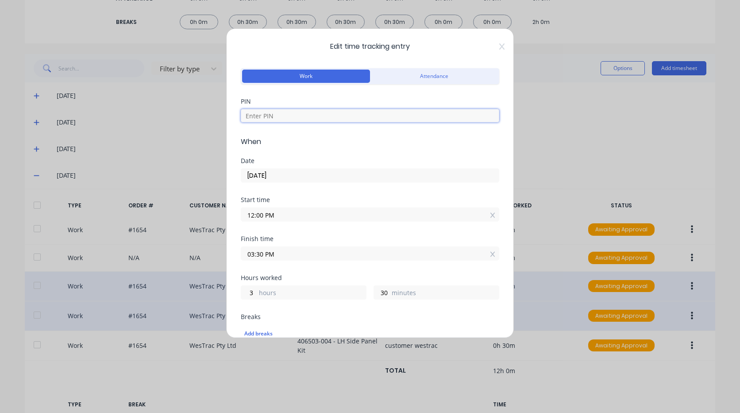
click at [308, 117] on input at bounding box center [370, 115] width 259 height 13
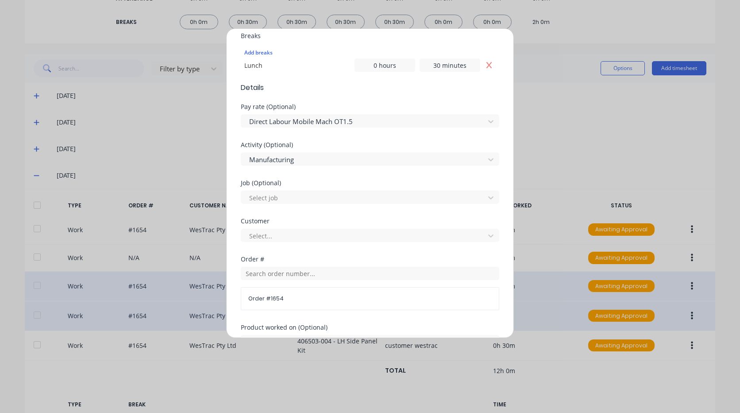
scroll to position [354, 0]
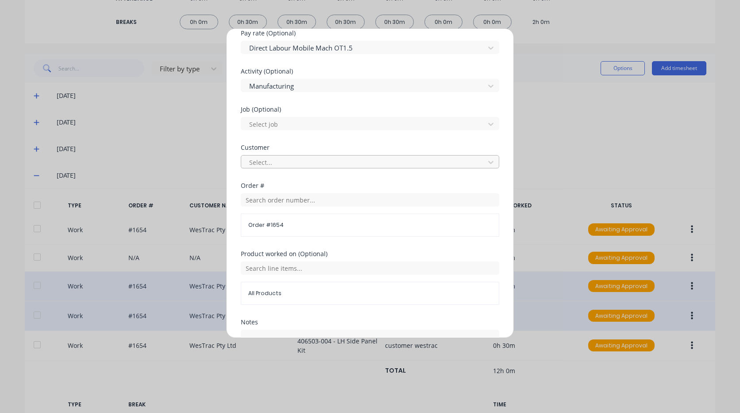
type input "9576"
click at [321, 163] on div at bounding box center [364, 162] width 232 height 11
type input "oxy"
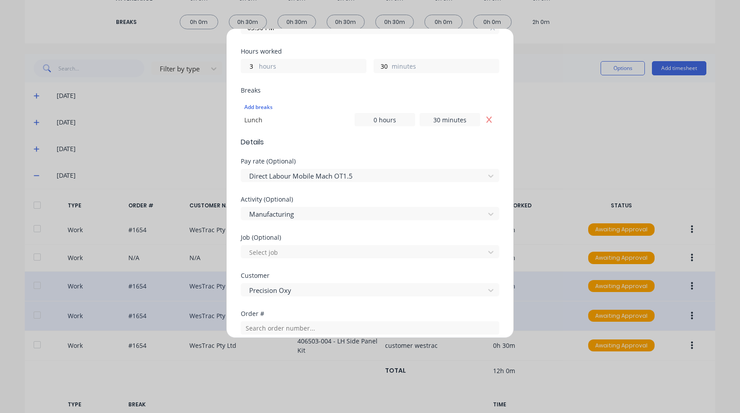
scroll to position [213, 0]
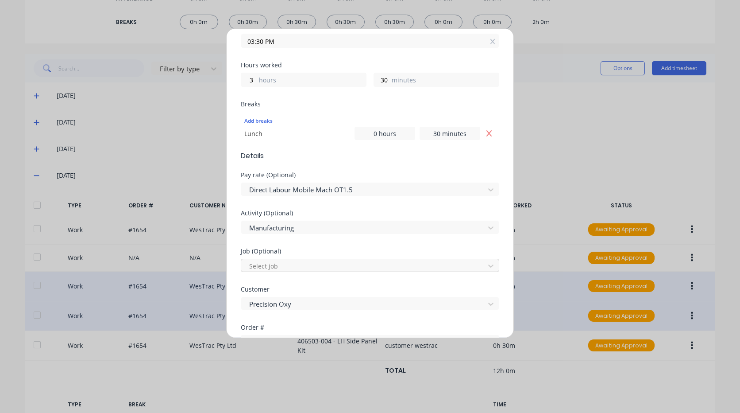
click at [299, 263] on div at bounding box center [364, 265] width 232 height 11
type input "1869"
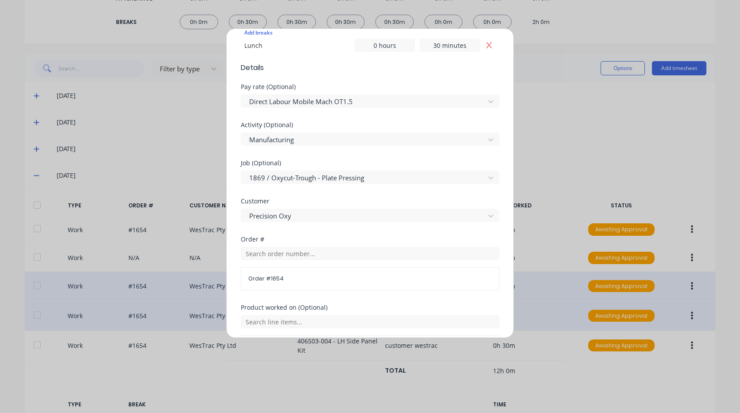
scroll to position [301, 0]
click at [333, 252] on input "text" at bounding box center [370, 252] width 259 height 13
type input "1869"
click at [306, 271] on div "Order # 1654" at bounding box center [370, 278] width 259 height 23
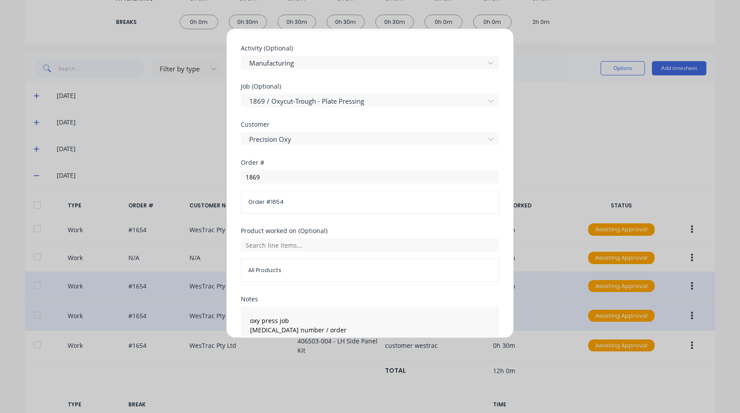
scroll to position [390, 0]
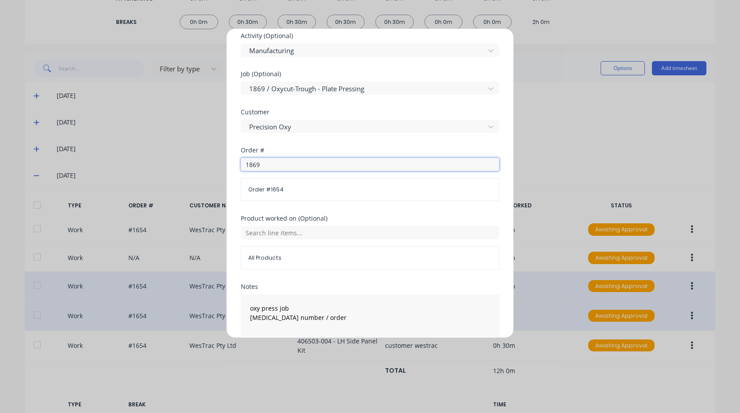
click at [279, 162] on input "1869" at bounding box center [370, 164] width 259 height 13
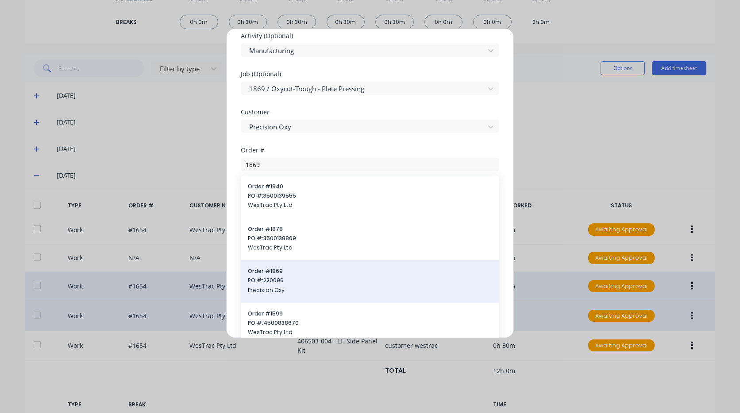
click at [290, 267] on div "Order # 1869 PO #: 220096 Precision Oxy" at bounding box center [370, 281] width 259 height 43
click at [286, 270] on span "Order # 1869" at bounding box center [370, 271] width 244 height 8
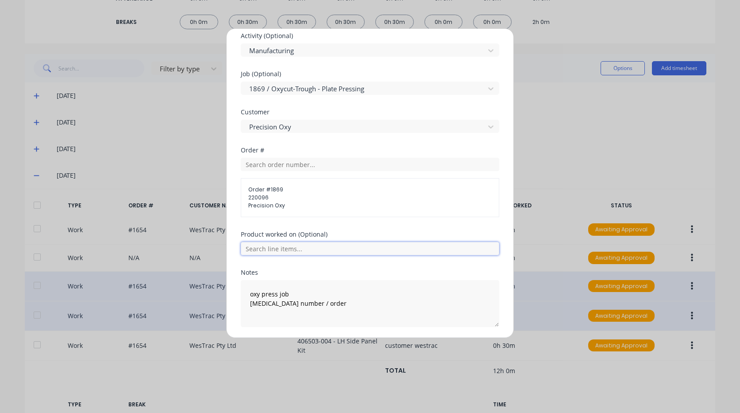
click at [300, 248] on input "text" at bounding box center [370, 248] width 259 height 13
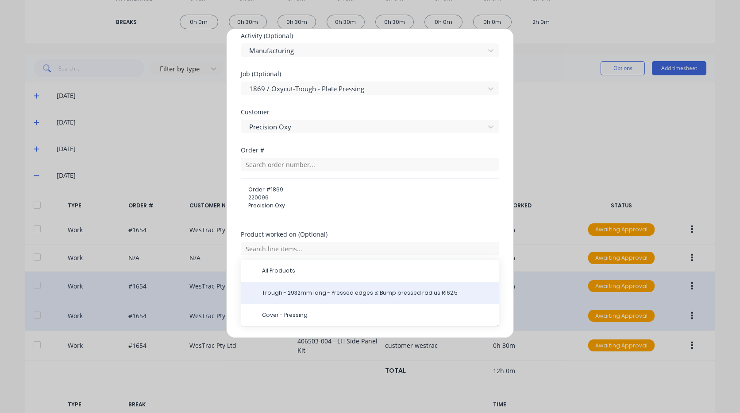
click at [305, 293] on span "Trough - 2932mm long - Pressed edges & Bump pressed radius R162.5" at bounding box center [377, 293] width 230 height 8
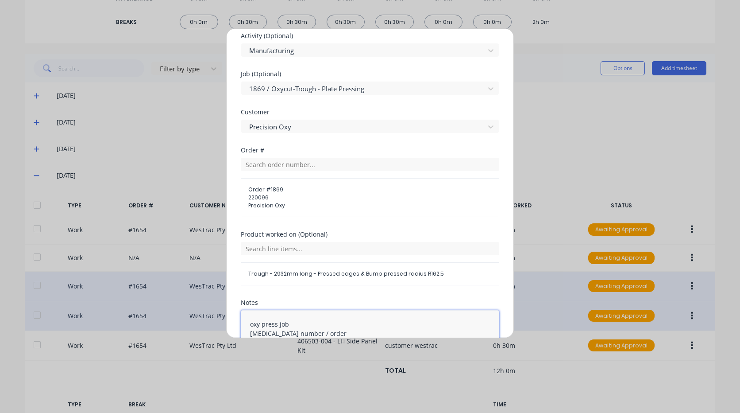
drag, startPoint x: 347, startPoint y: 324, endPoint x: 150, endPoint y: 255, distance: 208.4
click at [150, 255] on div "Edit time tracking entry Work Attendance PIN 9576 When Date [DATE] Start time 1…" at bounding box center [370, 206] width 740 height 413
click at [361, 314] on textarea "oxy press job [MEDICAL_DATA] number / order" at bounding box center [370, 333] width 259 height 47
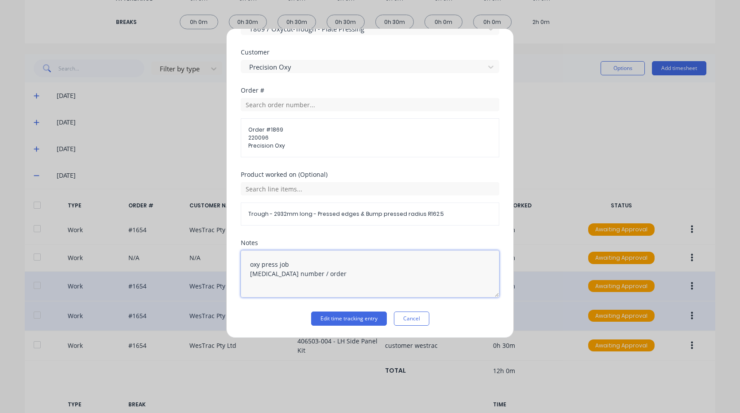
scroll to position [450, 0]
drag, startPoint x: 346, startPoint y: 278, endPoint x: 181, endPoint y: 221, distance: 174.9
click at [186, 223] on div "Edit time tracking entry Work Attendance PIN 9576 When Date [DATE] Start time 1…" at bounding box center [370, 206] width 740 height 413
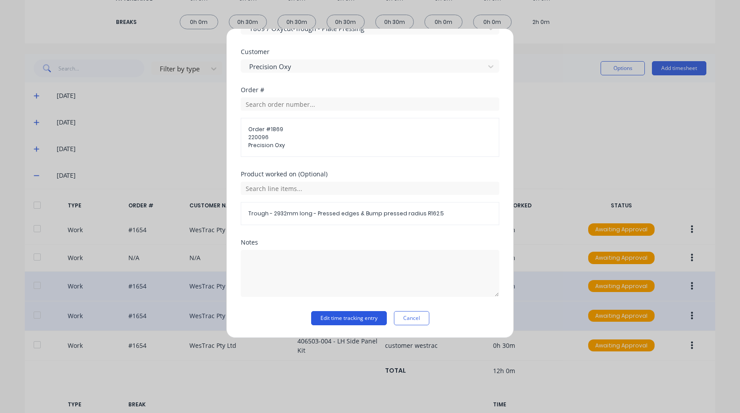
click at [330, 312] on button "Edit time tracking entry" at bounding box center [349, 318] width 76 height 14
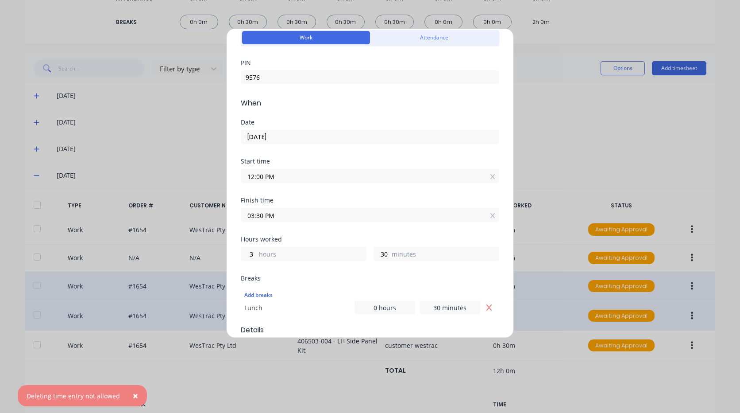
scroll to position [0, 0]
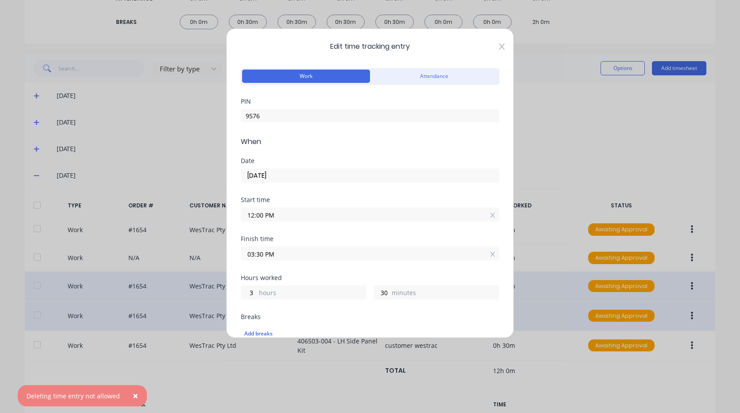
click at [500, 44] on icon at bounding box center [502, 46] width 5 height 7
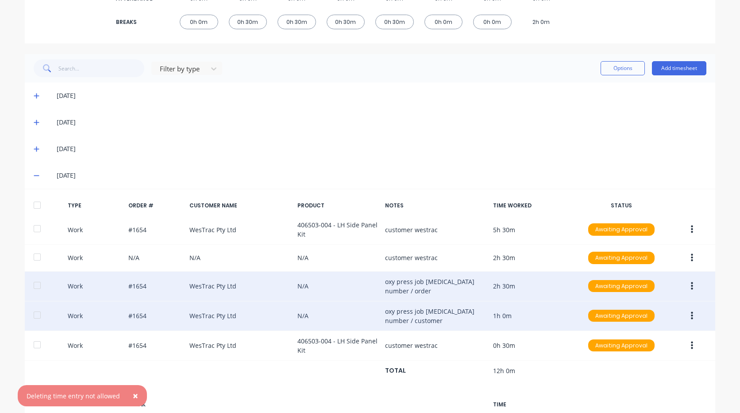
click at [692, 285] on button "button" at bounding box center [692, 286] width 21 height 16
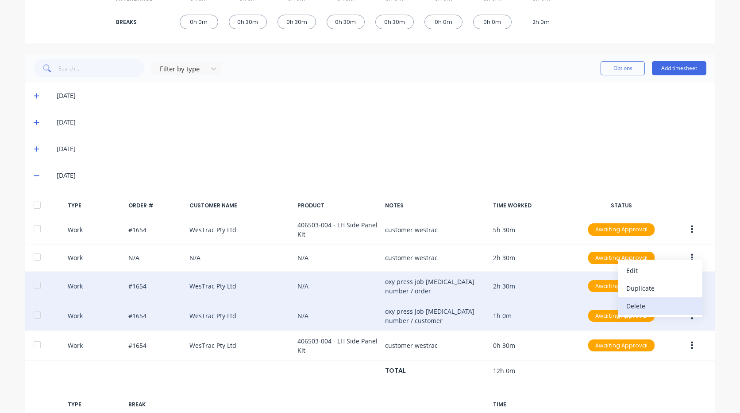
click at [655, 297] on button "Delete" at bounding box center [661, 306] width 84 height 18
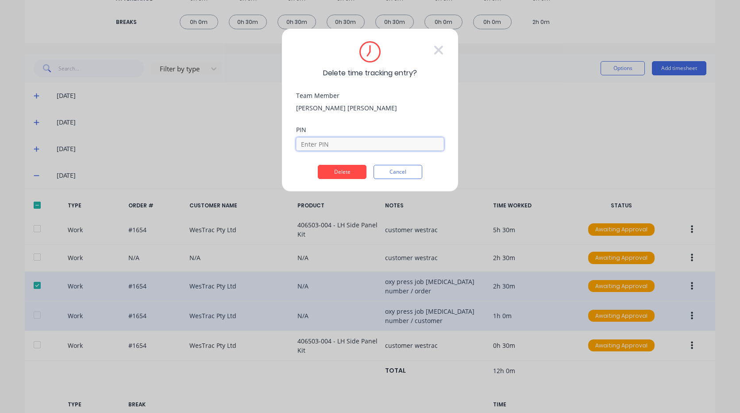
click at [347, 143] on input at bounding box center [370, 143] width 148 height 13
type input "9576"
click at [348, 168] on button "Delete" at bounding box center [342, 172] width 49 height 14
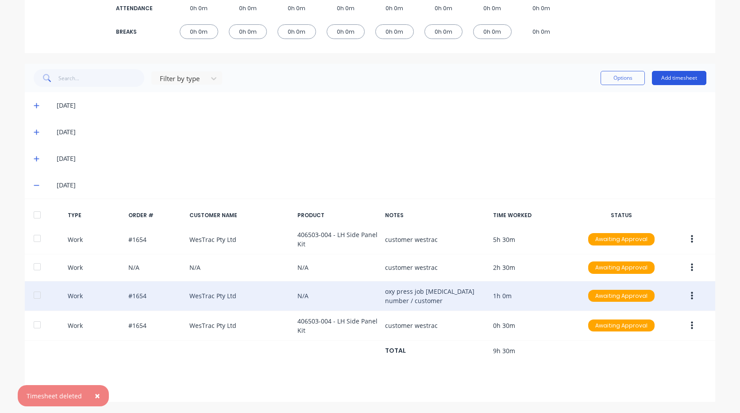
click at [690, 78] on button "Add timesheet" at bounding box center [679, 78] width 54 height 14
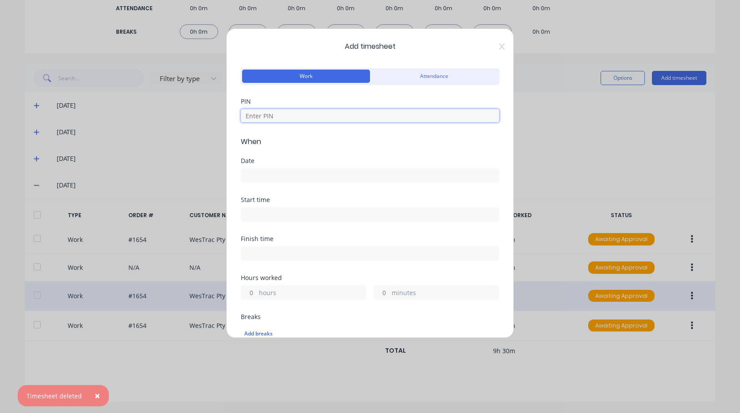
click at [315, 112] on input at bounding box center [370, 115] width 259 height 13
type input "9576"
click at [297, 167] on div at bounding box center [370, 174] width 259 height 16
click at [297, 170] on input at bounding box center [370, 175] width 258 height 13
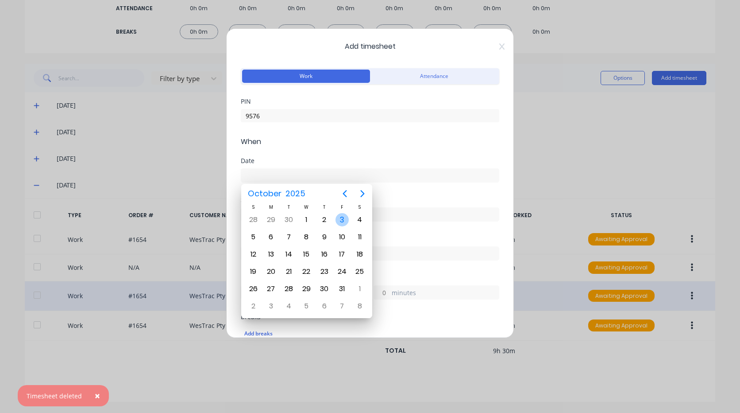
drag, startPoint x: 342, startPoint y: 219, endPoint x: 320, endPoint y: 216, distance: 22.4
click at [342, 219] on div "3" at bounding box center [342, 219] width 13 height 13
type input "[DATE]"
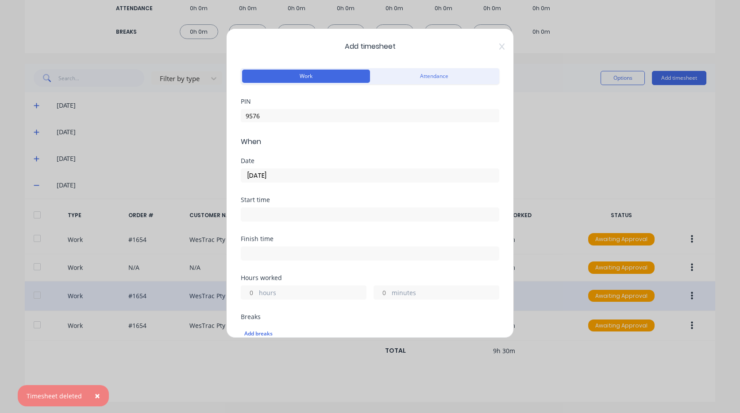
click at [299, 200] on div "Start time" at bounding box center [370, 200] width 259 height 6
click at [302, 213] on input at bounding box center [370, 214] width 258 height 13
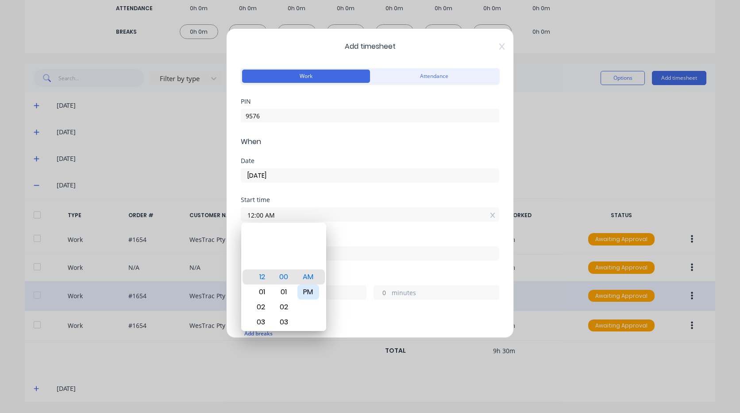
click at [308, 287] on div "PM" at bounding box center [309, 291] width 22 height 15
type input "12:00 PM"
click at [355, 271] on div "Finish time" at bounding box center [370, 255] width 259 height 39
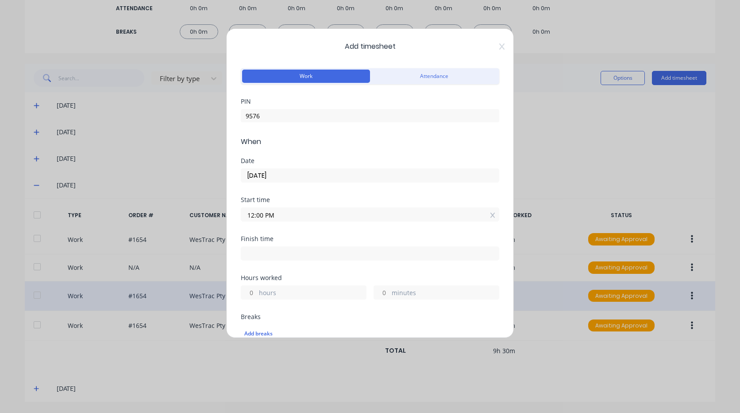
click at [329, 244] on div "Finish time" at bounding box center [370, 248] width 259 height 25
click at [329, 254] on input at bounding box center [370, 253] width 258 height 13
type input "06:55 AM"
type input "18"
type input "55"
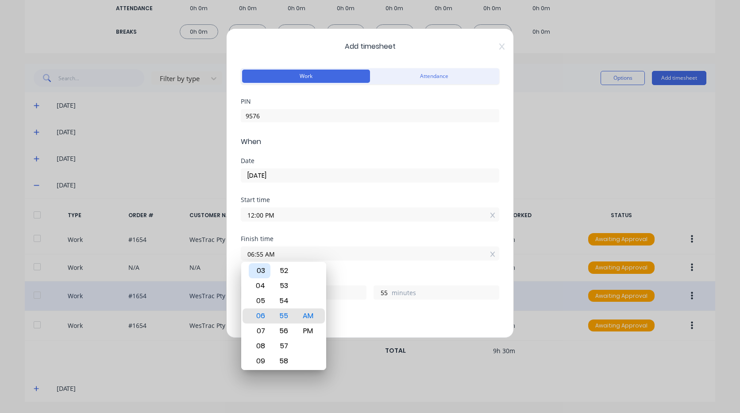
click at [262, 269] on div "03" at bounding box center [260, 270] width 22 height 15
type input "03:55 AM"
type input "15"
type input "03:51 AM"
type input "51"
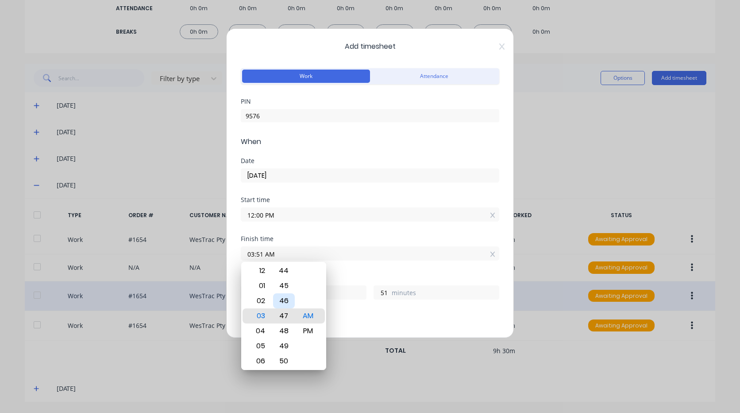
type input "03:47 AM"
type input "47"
type input "03:44 AM"
type input "44"
type input "03:40 AM"
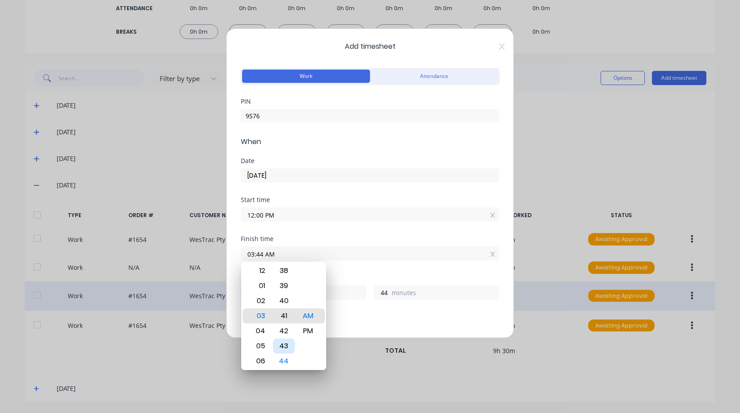
type input "40"
type input "03:37 AM"
type input "37"
type input "03:32 AM"
type input "32"
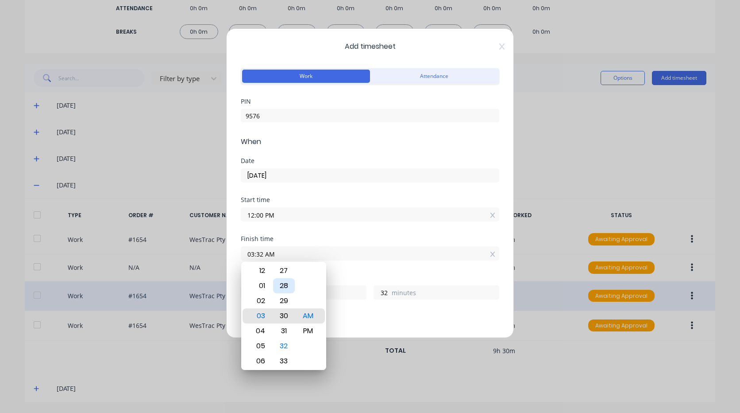
type input "03:30 AM"
type input "30"
click at [308, 326] on div "PM" at bounding box center [309, 330] width 22 height 15
type input "03:30 PM"
type input "3"
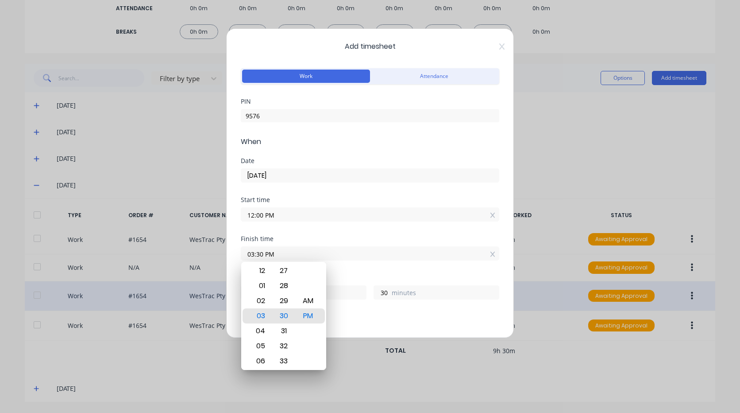
click at [367, 325] on div "Add breaks" at bounding box center [370, 333] width 259 height 19
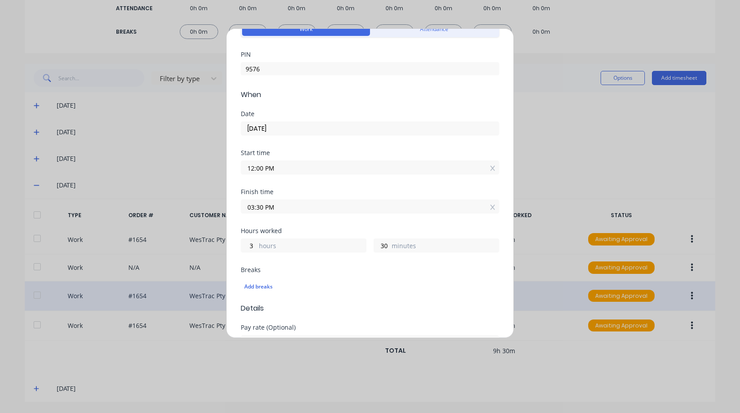
scroll to position [89, 0]
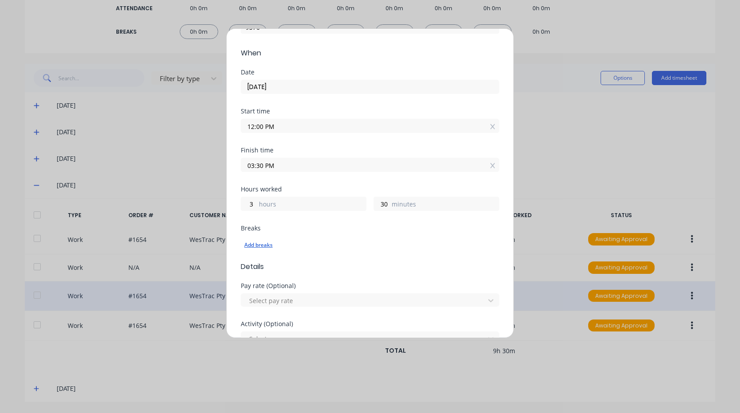
click at [275, 241] on div "Add breaks" at bounding box center [370, 245] width 252 height 12
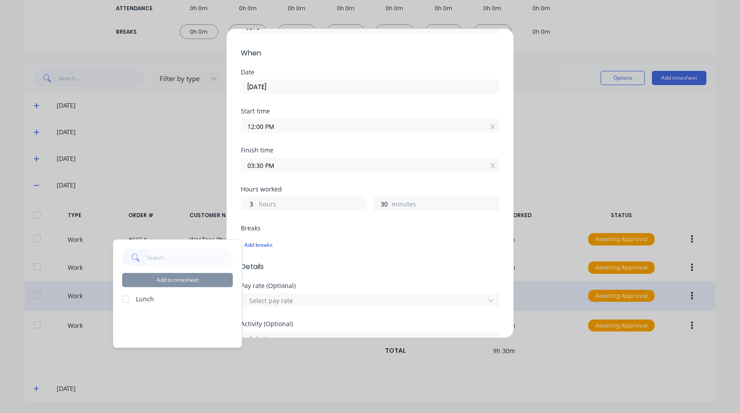
click at [131, 294] on div at bounding box center [126, 299] width 18 height 18
click at [162, 281] on button "Add to timesheet" at bounding box center [177, 280] width 111 height 14
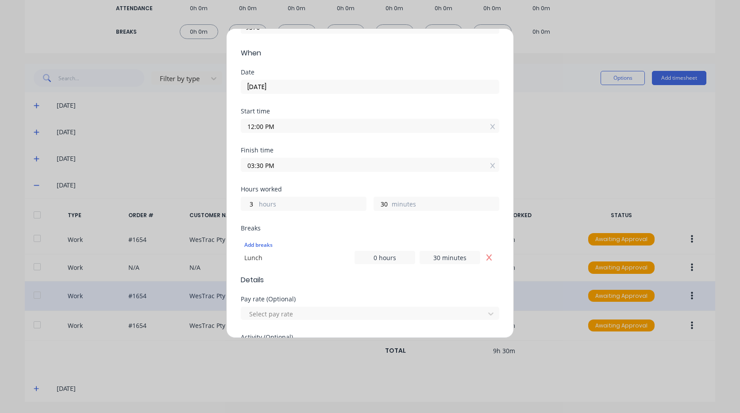
scroll to position [133, 0]
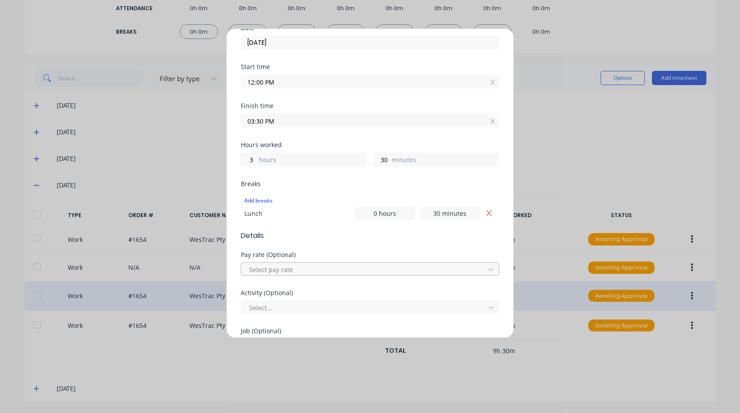
click at [289, 266] on div at bounding box center [364, 269] width 232 height 11
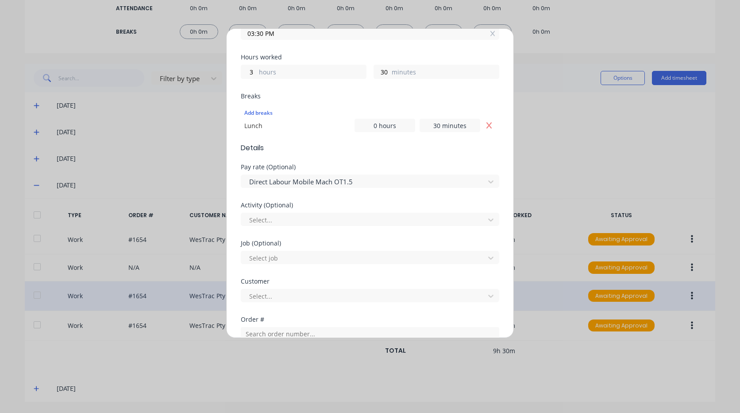
scroll to position [266, 0]
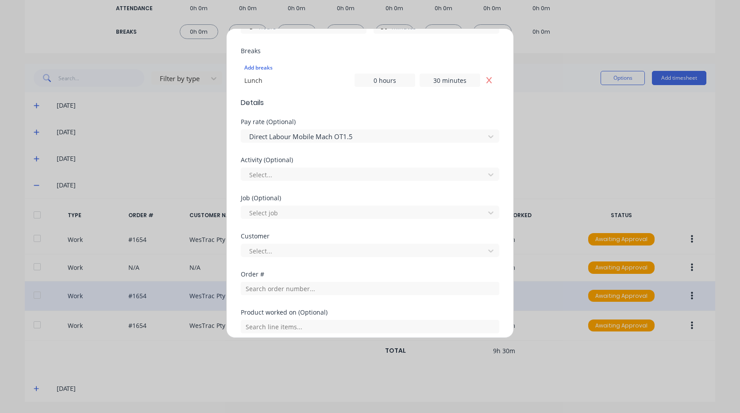
click at [313, 213] on div at bounding box center [364, 212] width 232 height 11
type input "1869"
click at [287, 177] on div at bounding box center [364, 174] width 232 height 11
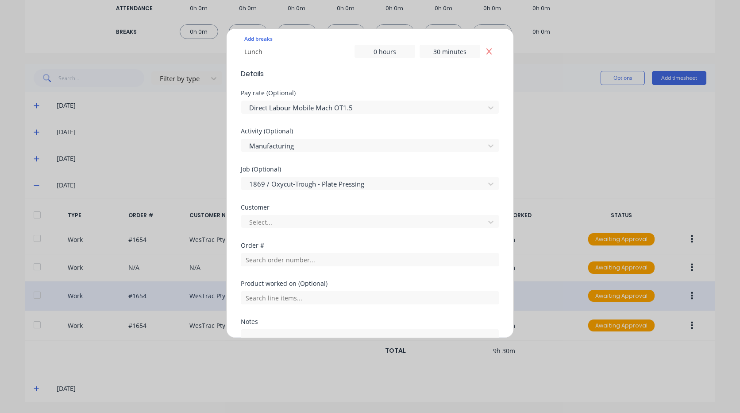
scroll to position [310, 0]
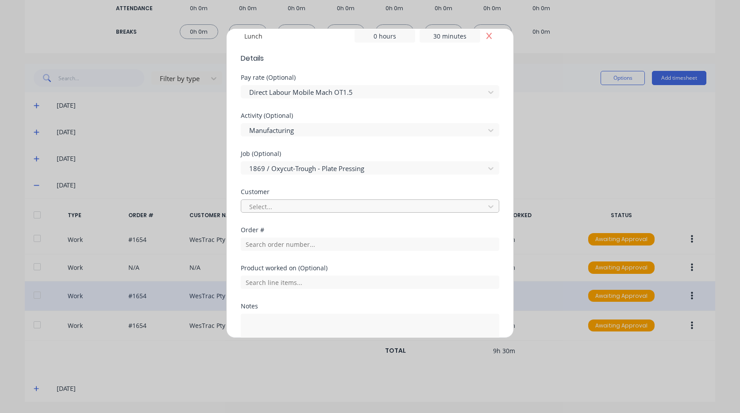
click at [295, 206] on div at bounding box center [364, 206] width 232 height 11
type input "ox"
click at [299, 241] on input "text" at bounding box center [370, 243] width 259 height 13
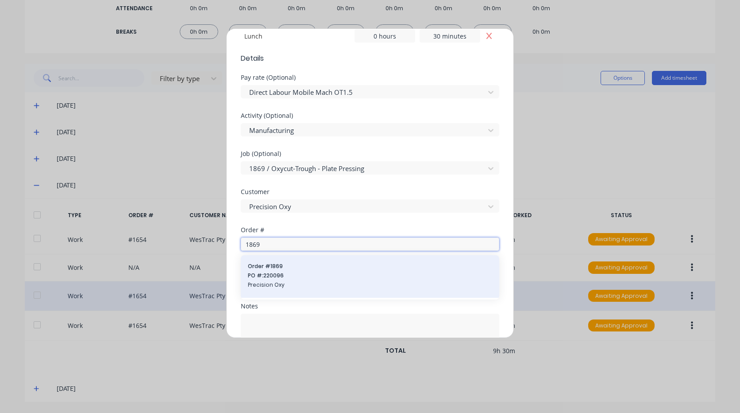
type input "1869"
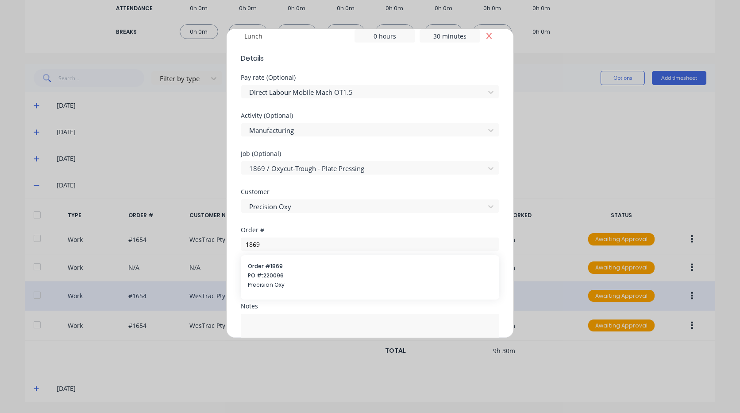
drag, startPoint x: 312, startPoint y: 273, endPoint x: 308, endPoint y: 298, distance: 25.2
click at [313, 273] on span "PO #: 220096" at bounding box center [370, 275] width 244 height 8
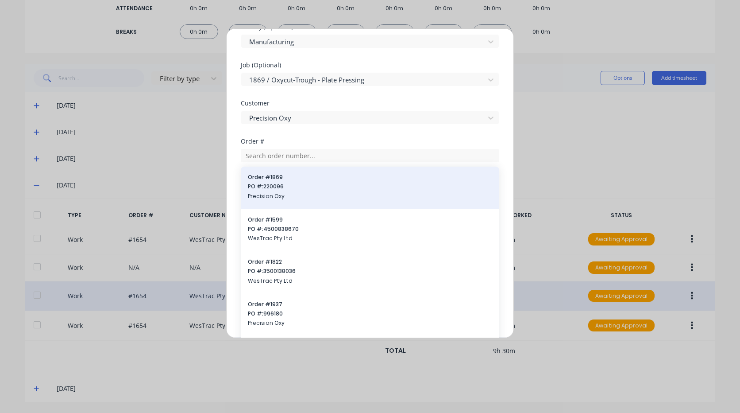
scroll to position [89, 0]
click at [301, 181] on span "PO #: 220096" at bounding box center [370, 183] width 244 height 8
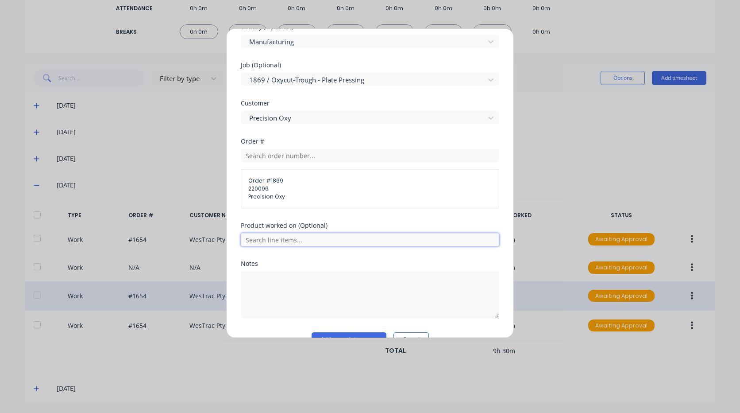
click at [313, 241] on input "text" at bounding box center [370, 239] width 259 height 13
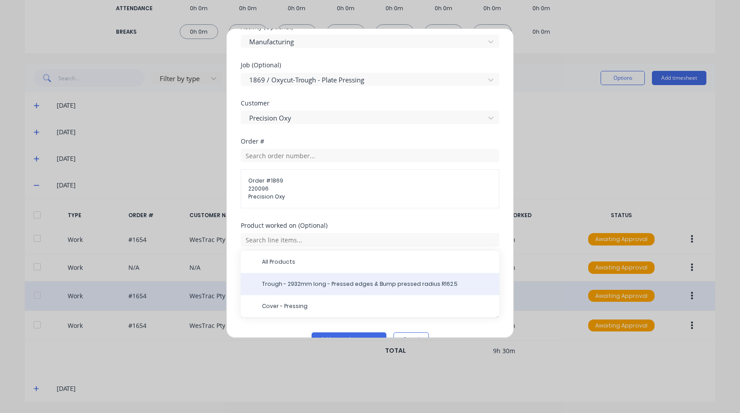
click at [324, 283] on span "Trough - 2932mm long - Pressed edges & Bump pressed radius R162.5" at bounding box center [377, 284] width 230 height 8
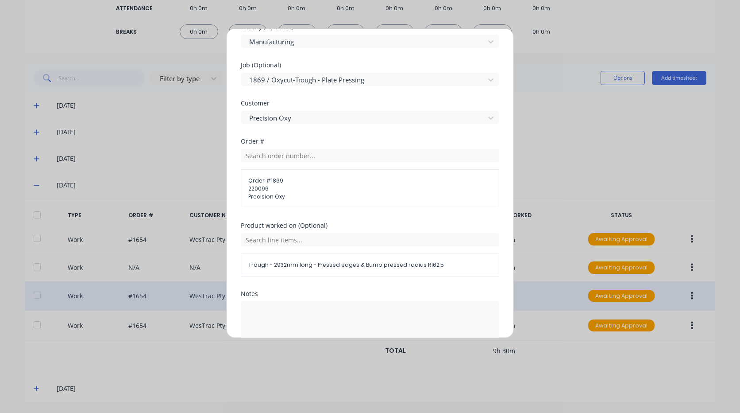
click at [322, 299] on div at bounding box center [370, 323] width 259 height 49
click at [313, 315] on textarea at bounding box center [370, 324] width 259 height 47
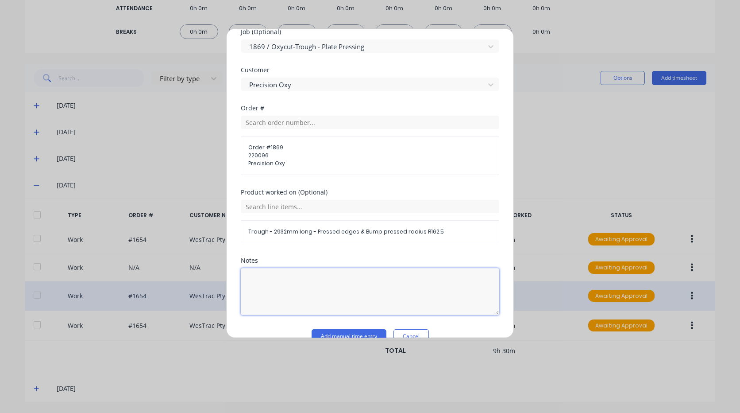
scroll to position [450, 0]
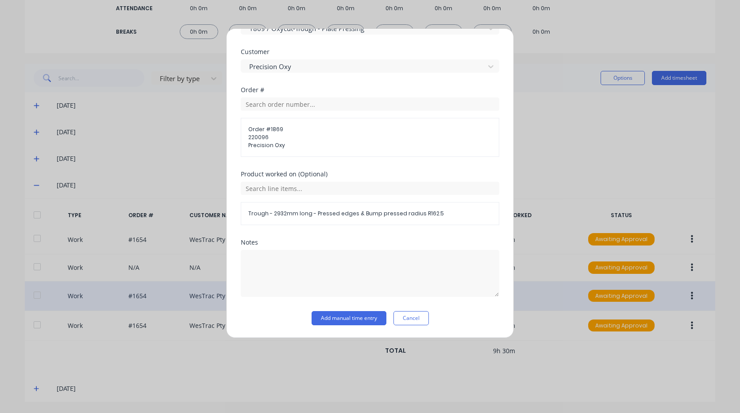
click at [339, 310] on div "Notes" at bounding box center [370, 275] width 259 height 72
click at [339, 314] on button "Add manual time entry" at bounding box center [349, 318] width 75 height 14
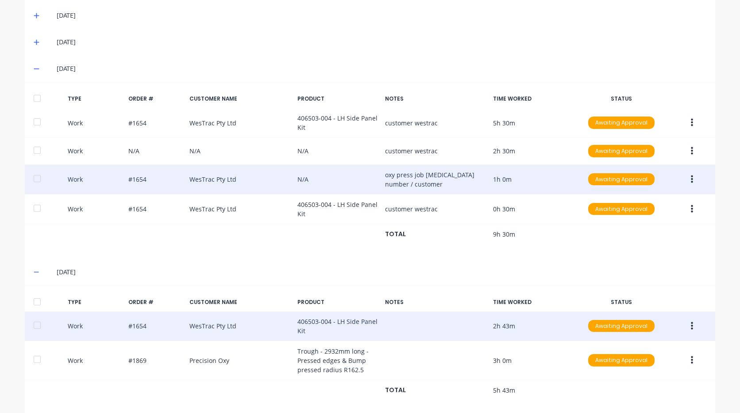
scroll to position [370, 0]
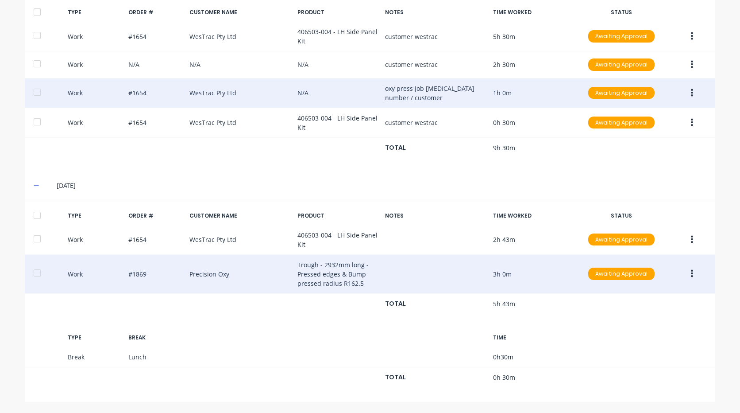
click at [691, 269] on icon "button" at bounding box center [692, 274] width 2 height 10
click at [661, 289] on div "Delete" at bounding box center [661, 293] width 68 height 13
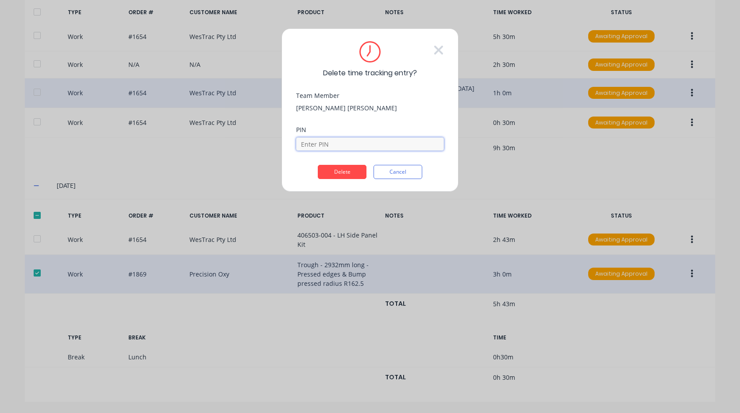
click at [356, 150] on input at bounding box center [370, 143] width 148 height 13
type input "9576"
click at [332, 177] on button "Delete" at bounding box center [342, 172] width 49 height 14
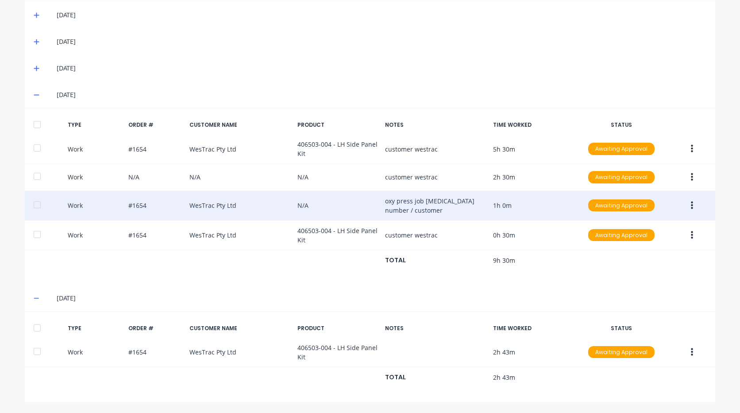
scroll to position [258, 0]
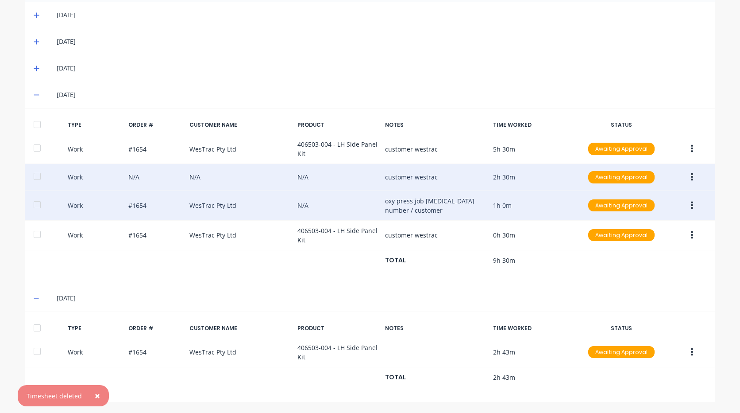
drag, startPoint x: 541, startPoint y: 212, endPoint x: 566, endPoint y: 182, distance: 39.0
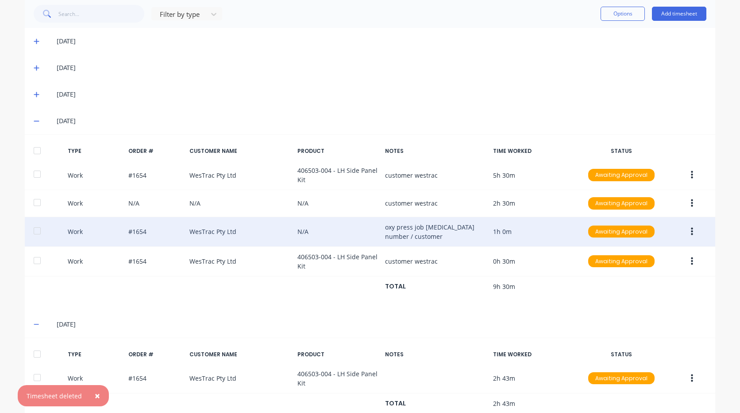
scroll to position [0, 0]
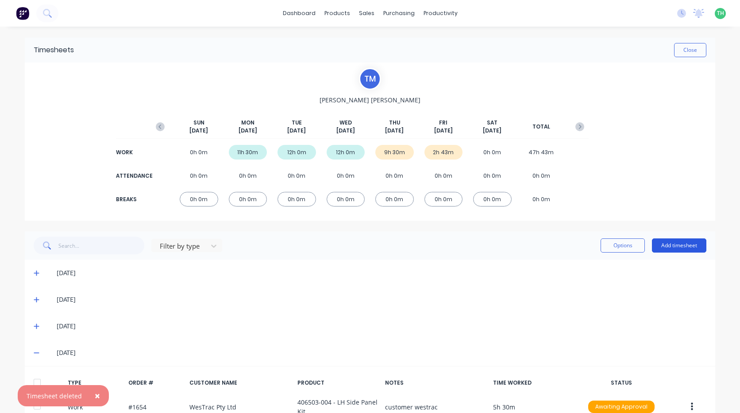
click at [672, 243] on button "Add timesheet" at bounding box center [679, 245] width 54 height 14
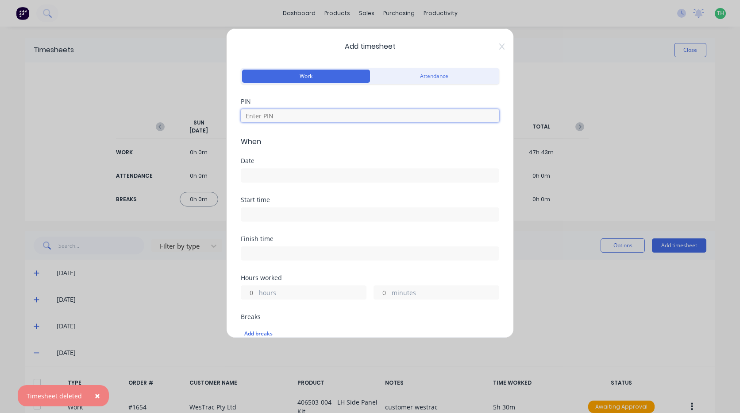
click at [379, 112] on input at bounding box center [370, 115] width 259 height 13
type input "9576"
click at [325, 174] on input at bounding box center [370, 175] width 258 height 13
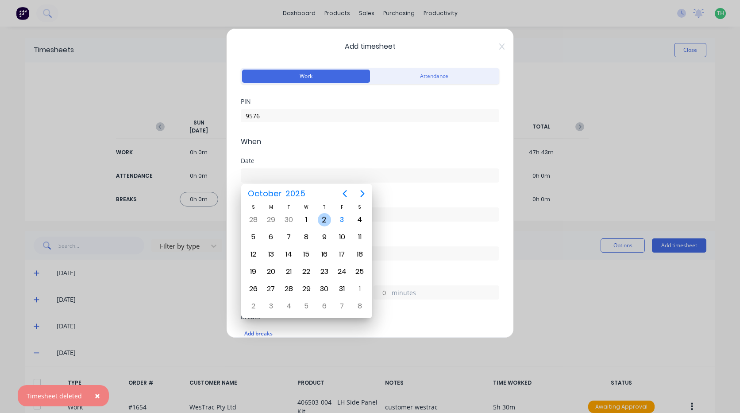
click at [328, 220] on div "2" at bounding box center [324, 219] width 13 height 13
type input "[DATE]"
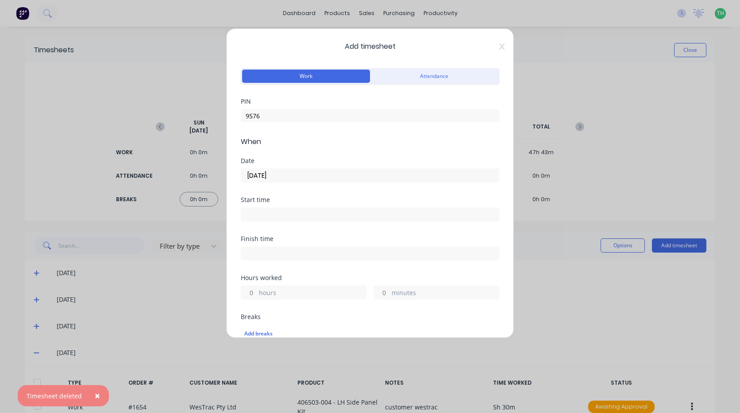
click at [303, 210] on input at bounding box center [370, 214] width 258 height 13
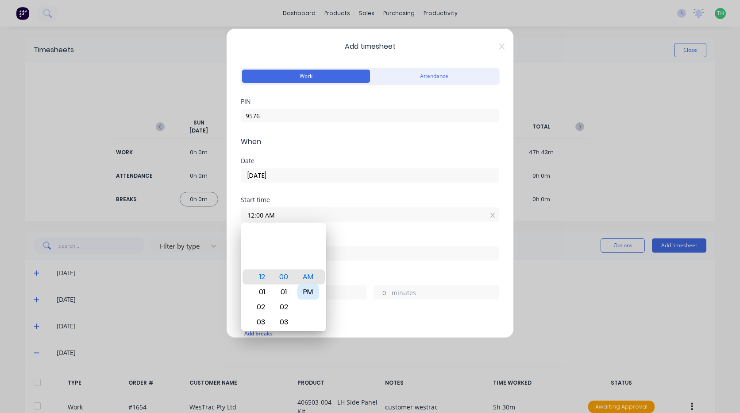
drag, startPoint x: 307, startPoint y: 287, endPoint x: 341, endPoint y: 275, distance: 36.4
click at [308, 287] on div "PM" at bounding box center [309, 291] width 22 height 15
type input "12:00 PM"
drag, startPoint x: 343, startPoint y: 268, endPoint x: 327, endPoint y: 253, distance: 21.6
click at [342, 267] on div "Finish time" at bounding box center [370, 255] width 259 height 39
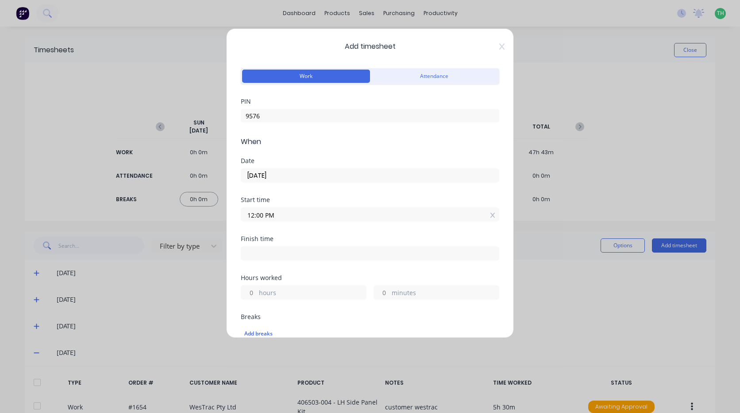
click at [327, 253] on input at bounding box center [370, 253] width 258 height 13
type input "06:56 AM"
type input "18"
type input "56"
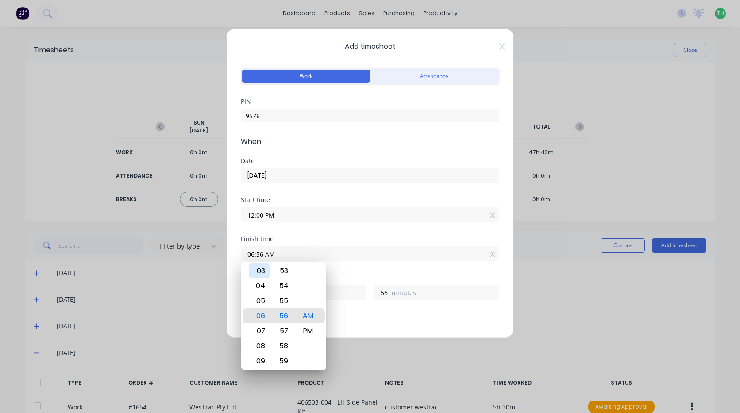
click at [259, 267] on div "03" at bounding box center [260, 270] width 22 height 15
type input "03:56 AM"
type input "15"
type input "03:52 AM"
type input "52"
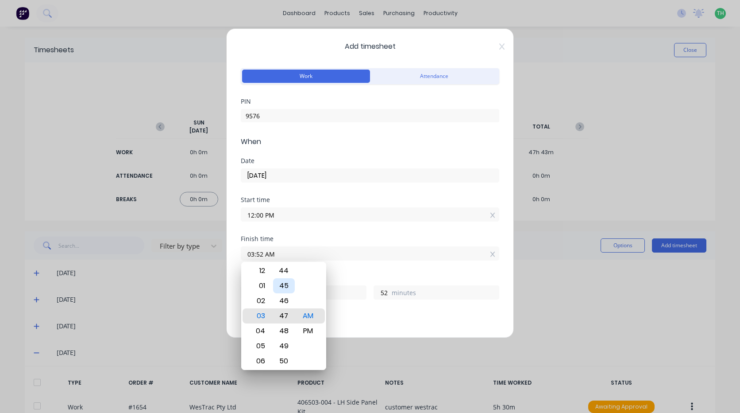
type input "03:47 AM"
type input "47"
type input "03:28 AM"
type input "28"
drag, startPoint x: 310, startPoint y: 324, endPoint x: 284, endPoint y: 320, distance: 26.4
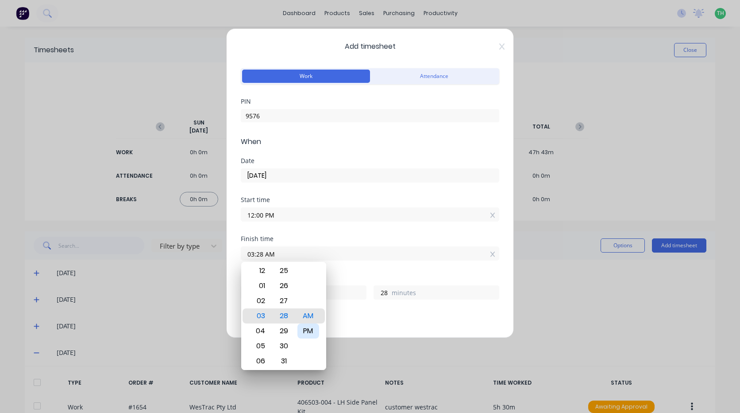
click at [309, 324] on div "PM" at bounding box center [309, 330] width 22 height 15
type input "03:28 PM"
type input "3"
click at [282, 338] on div "30" at bounding box center [284, 345] width 22 height 15
type input "03:30 PM"
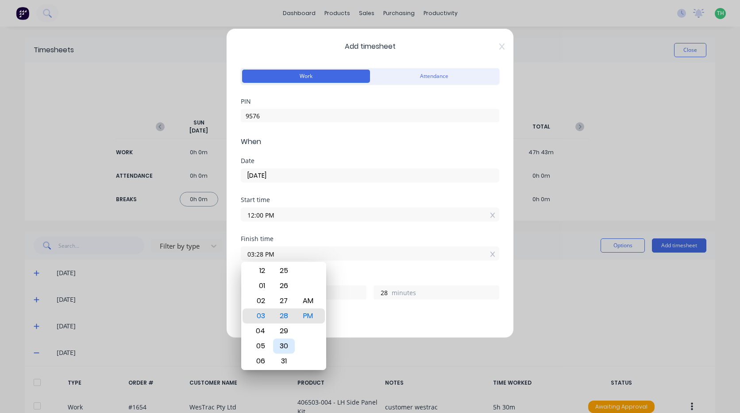
type input "30"
click at [365, 314] on div "Breaks" at bounding box center [370, 317] width 259 height 6
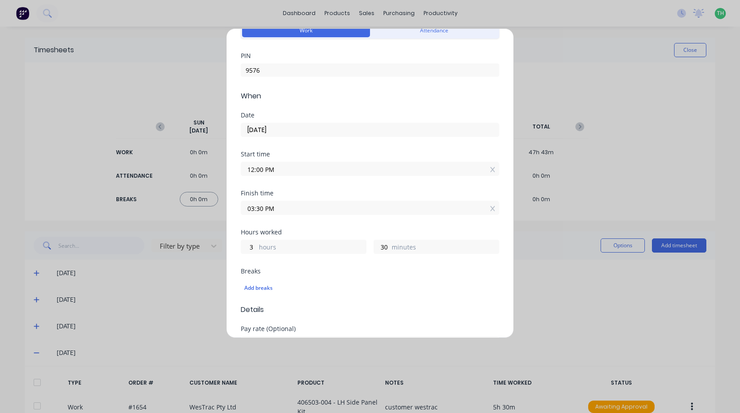
scroll to position [89, 0]
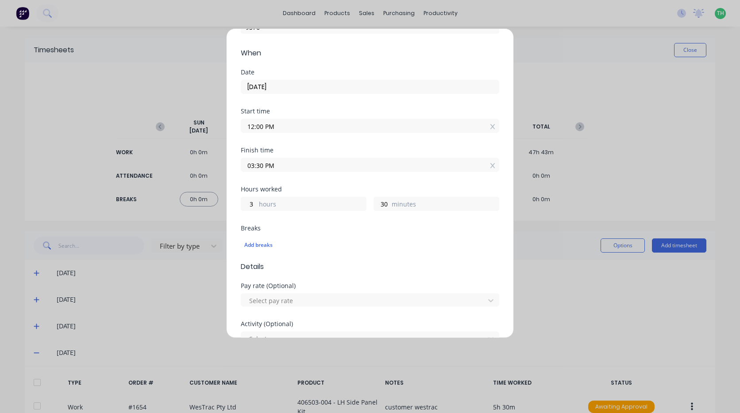
click at [283, 238] on div "Add breaks" at bounding box center [370, 245] width 259 height 19
click at [262, 242] on div "Add breaks" at bounding box center [370, 245] width 252 height 12
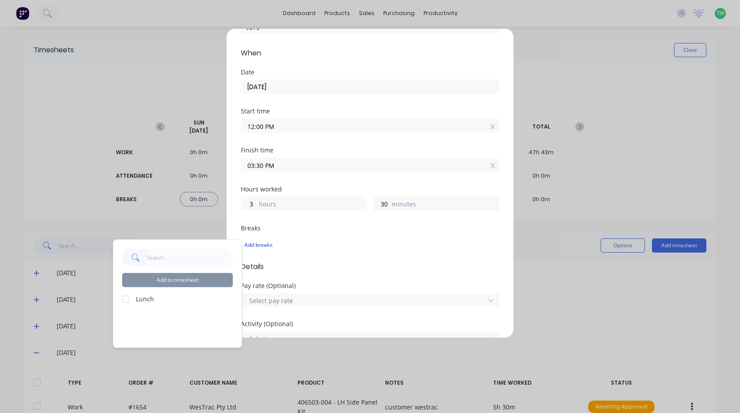
click at [130, 301] on div at bounding box center [126, 299] width 18 height 18
click at [180, 287] on button "Add to timesheet" at bounding box center [177, 280] width 111 height 14
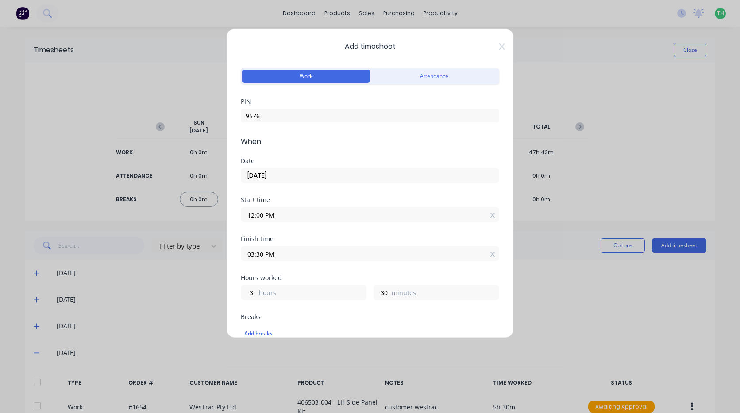
scroll to position [133, 0]
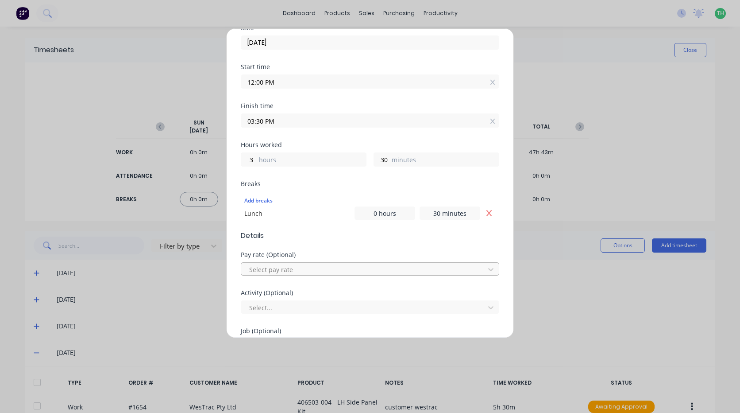
click at [299, 263] on div "Select pay rate" at bounding box center [364, 269] width 237 height 13
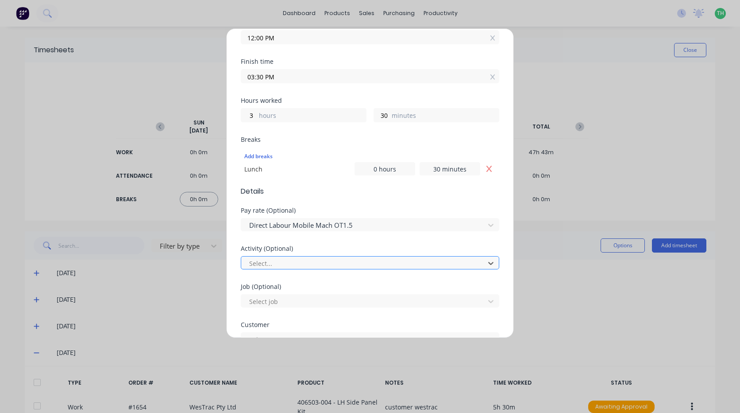
click at [314, 266] on div at bounding box center [364, 263] width 232 height 11
click at [303, 299] on div at bounding box center [364, 301] width 232 height 11
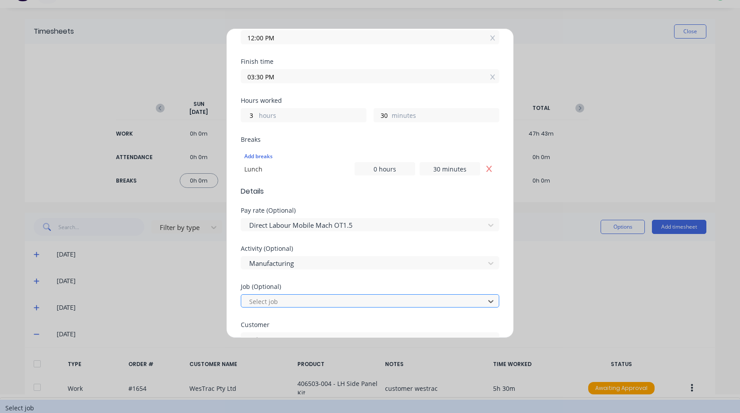
scroll to position [21, 0]
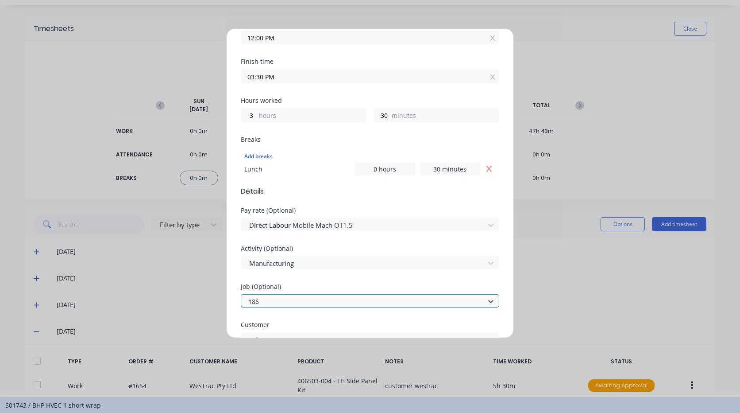
type input "1869"
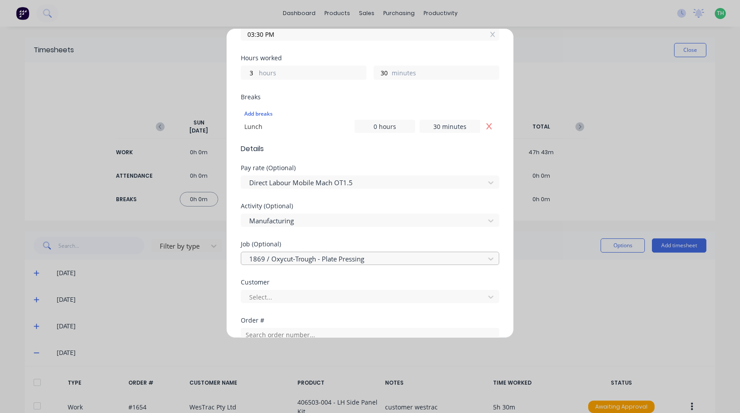
scroll to position [266, 0]
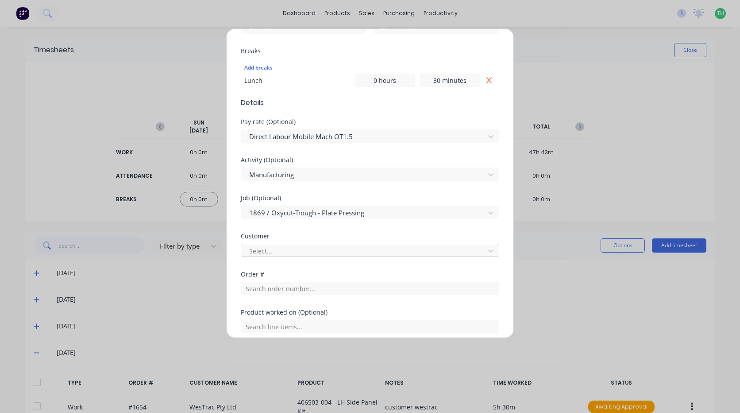
click at [295, 248] on div at bounding box center [364, 250] width 232 height 11
type input "i"
type input "ox"
click at [296, 285] on input "text" at bounding box center [370, 288] width 259 height 13
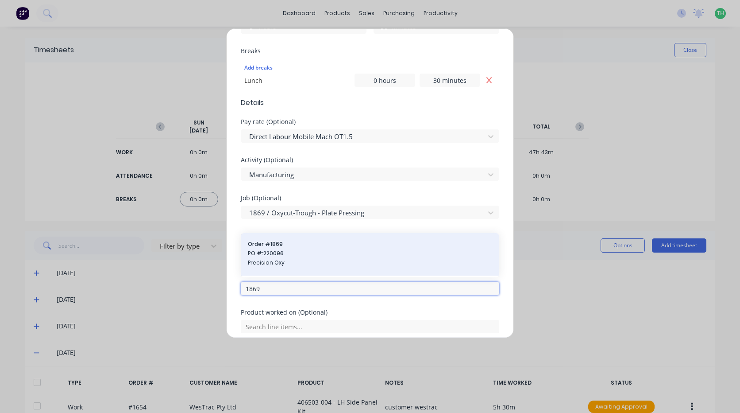
type input "1869"
click at [304, 255] on span "PO #: 220096" at bounding box center [370, 253] width 244 height 8
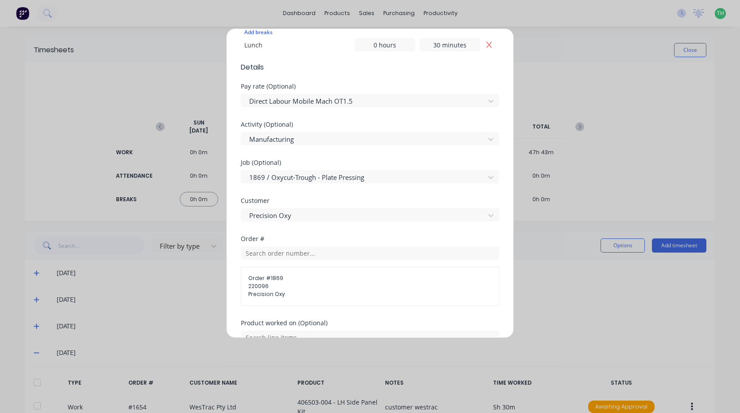
scroll to position [354, 0]
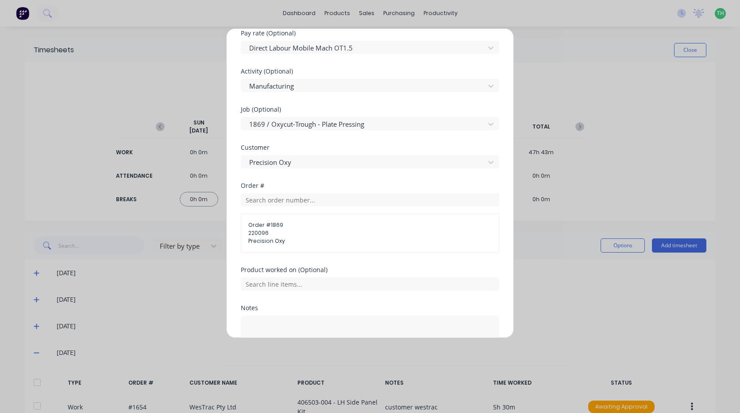
click at [310, 277] on div at bounding box center [370, 283] width 259 height 16
click at [309, 287] on input "text" at bounding box center [370, 283] width 259 height 13
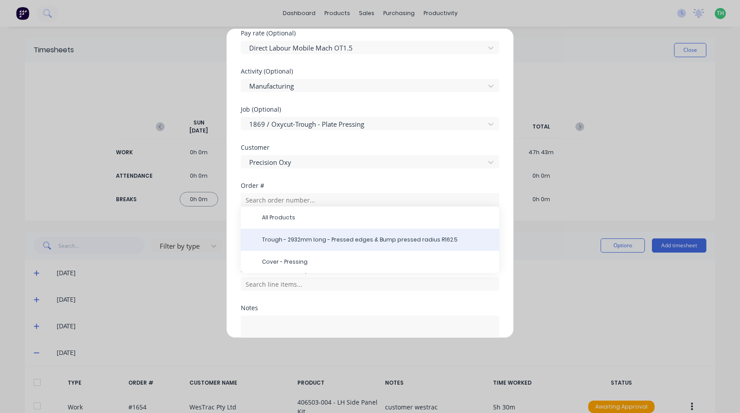
click at [312, 241] on span "Trough - 2932mm long - Pressed edges & Bump pressed radius R162.5" at bounding box center [377, 240] width 230 height 8
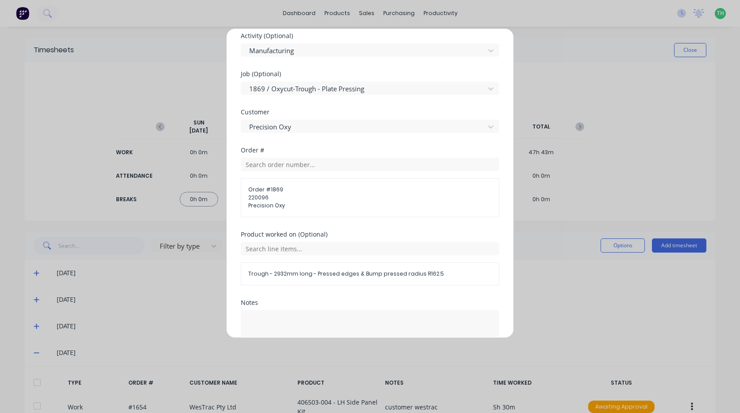
scroll to position [450, 0]
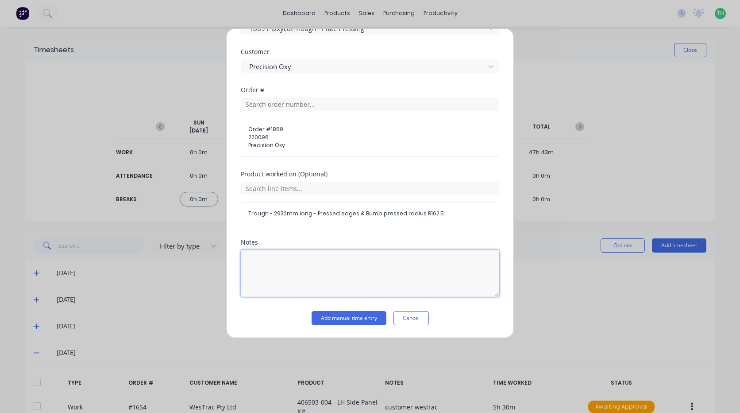
click at [306, 273] on textarea at bounding box center [370, 273] width 259 height 47
click at [334, 314] on button "Add manual time entry" at bounding box center [349, 318] width 75 height 14
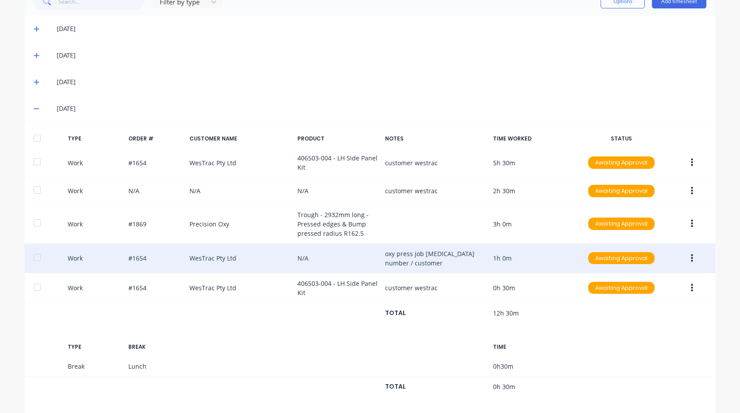
scroll to position [266, 0]
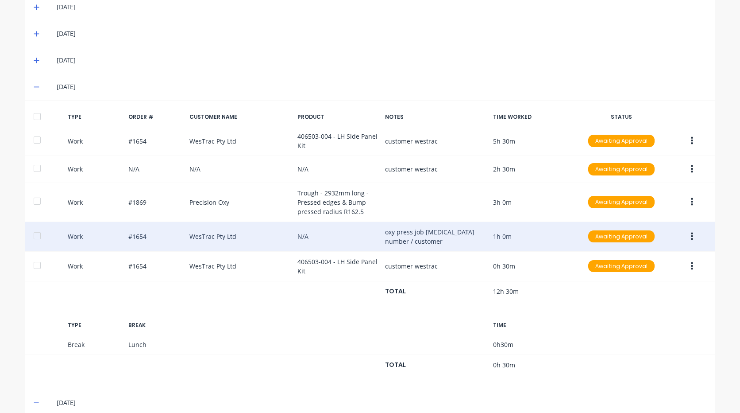
click at [685, 236] on button "button" at bounding box center [692, 237] width 21 height 16
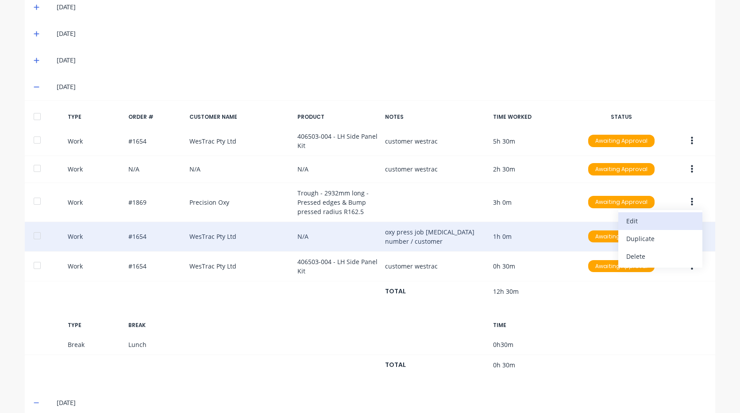
click at [671, 218] on div "Edit" at bounding box center [661, 220] width 68 height 13
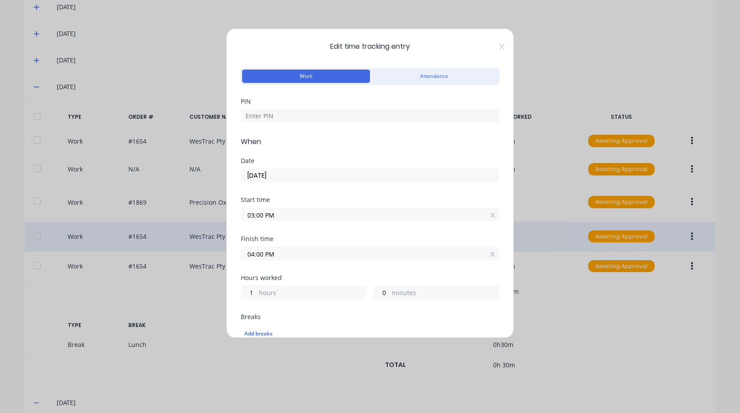
click at [345, 217] on input "03:00 PM" at bounding box center [370, 214] width 258 height 13
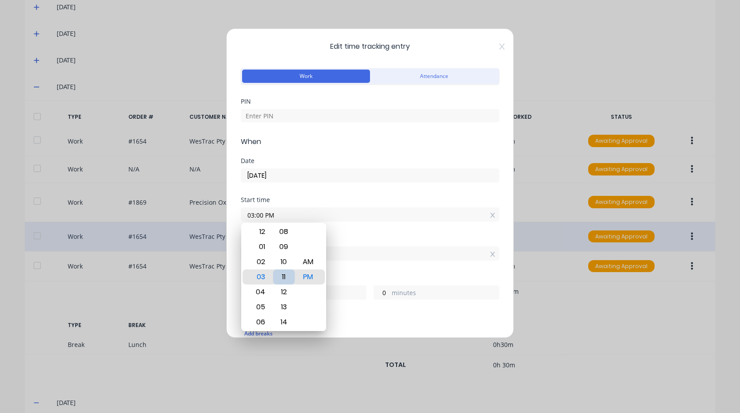
type input "03:11 PM"
type input "0"
type input "49"
type input "03:17 PM"
type input "43"
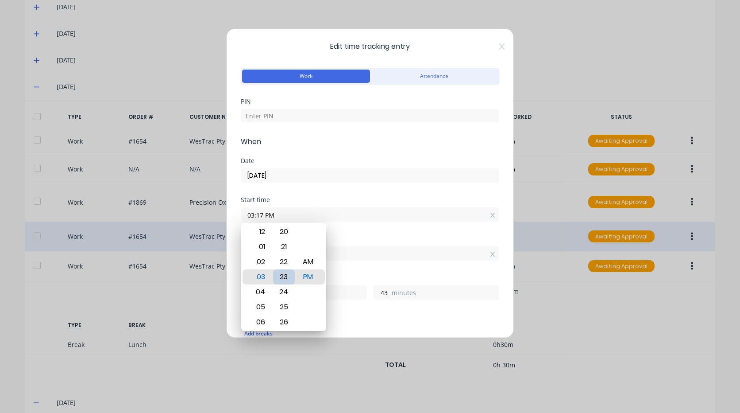
type input "03:23 PM"
type input "37"
type input "03:29 PM"
type input "31"
type input "03:30 PM"
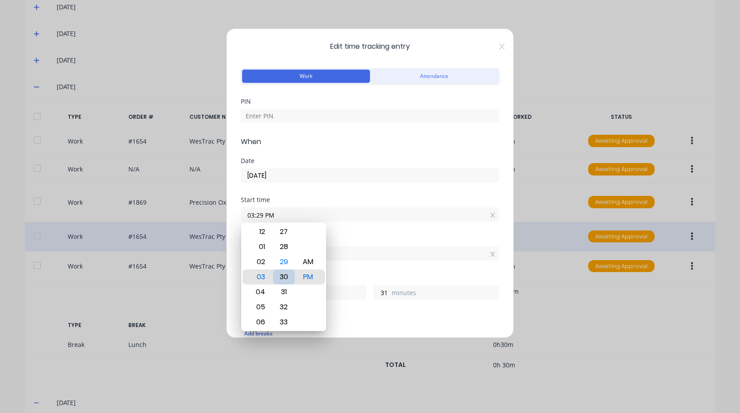
type input "30"
click at [379, 272] on div "Finish time 04:00 PM" at bounding box center [370, 255] width 259 height 39
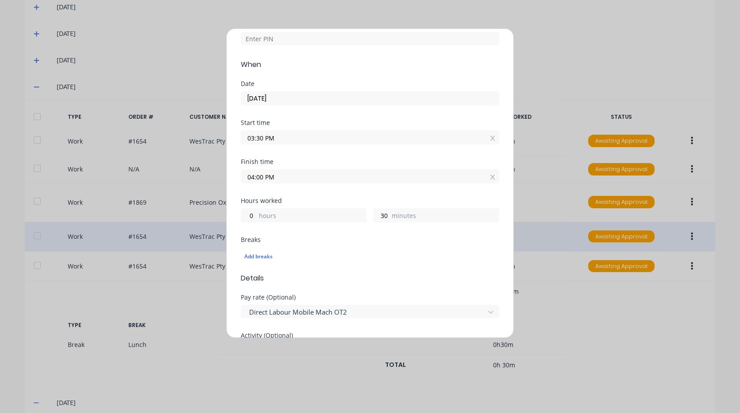
scroll to position [0, 0]
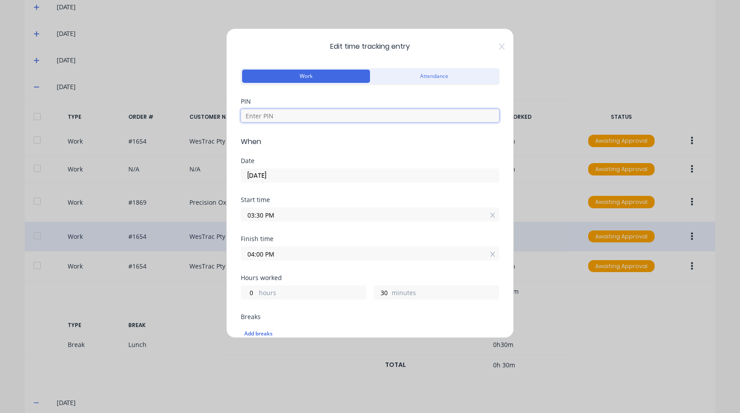
click at [324, 117] on input at bounding box center [370, 115] width 259 height 13
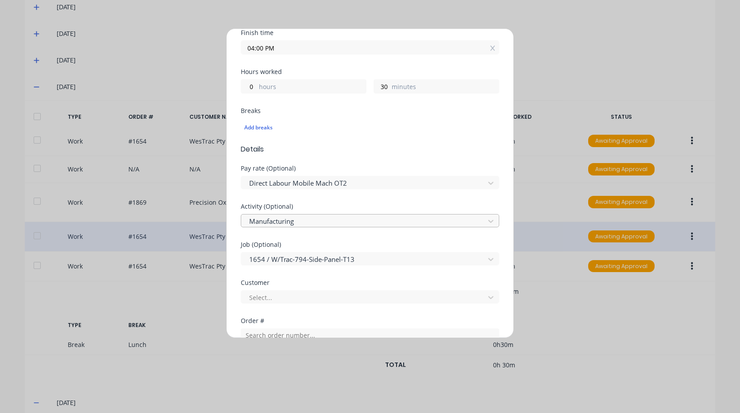
scroll to position [221, 0]
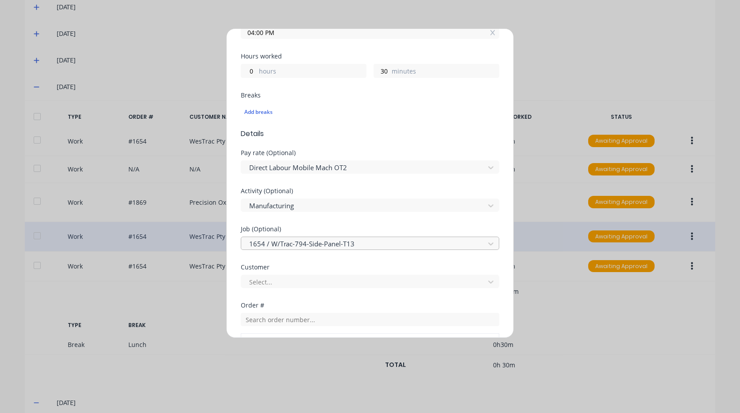
type input "9576"
click at [322, 239] on div at bounding box center [364, 243] width 232 height 11
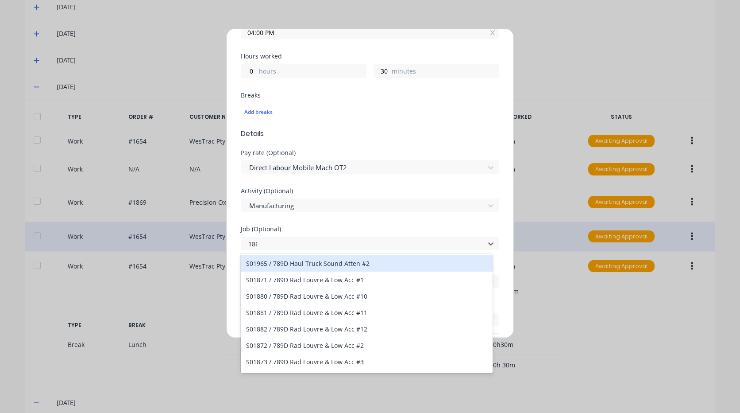
type input "1869"
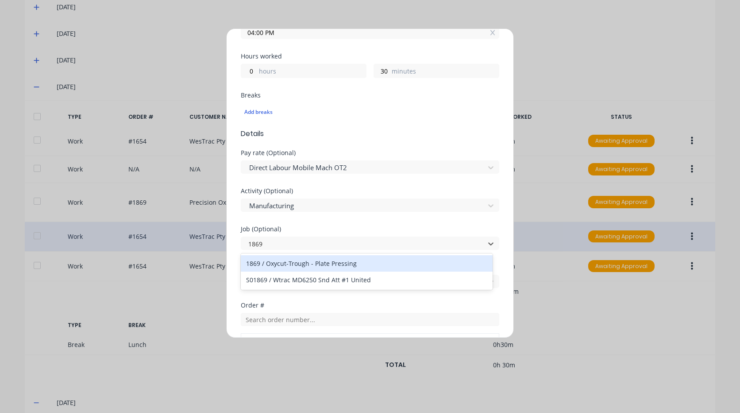
click at [310, 257] on div "1869 / Oxycut-Trough - Plate Pressing" at bounding box center [367, 263] width 252 height 16
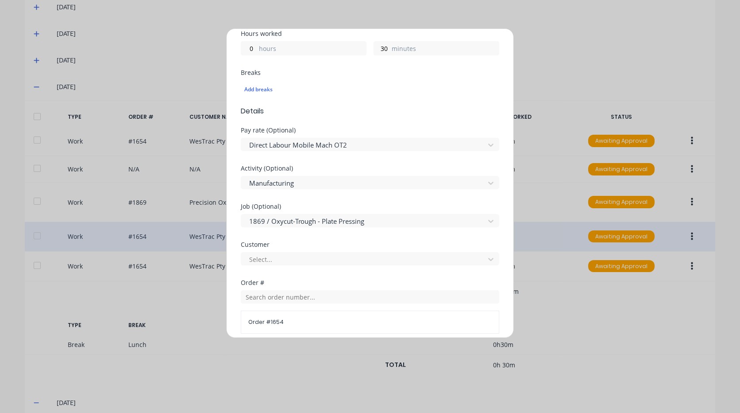
scroll to position [266, 0]
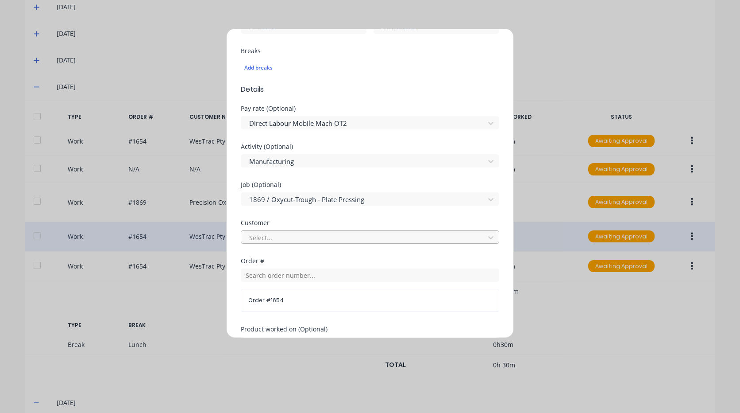
click at [300, 238] on div at bounding box center [364, 237] width 232 height 11
type input "oxy"
click at [306, 272] on input "text" at bounding box center [370, 274] width 259 height 13
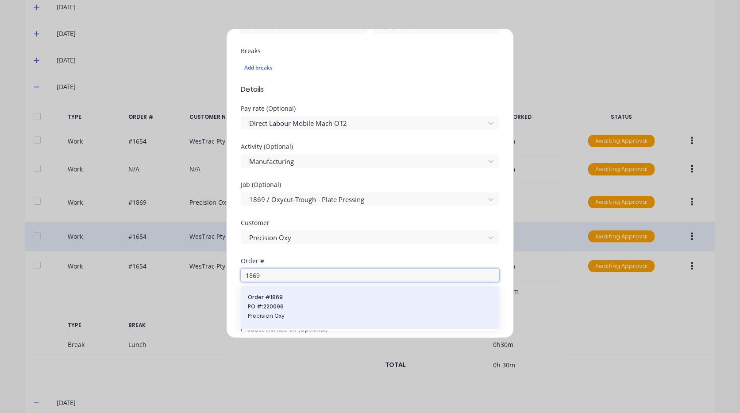
type input "1869"
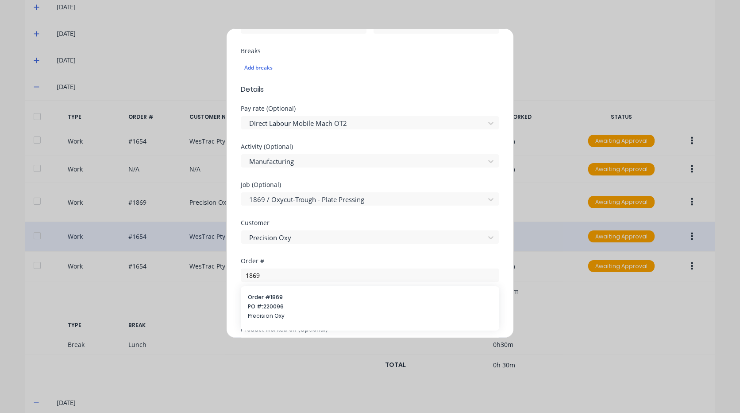
drag, startPoint x: 295, startPoint y: 301, endPoint x: 295, endPoint y: 266, distance: 34.6
click at [295, 300] on span "Order # 1869" at bounding box center [370, 297] width 244 height 8
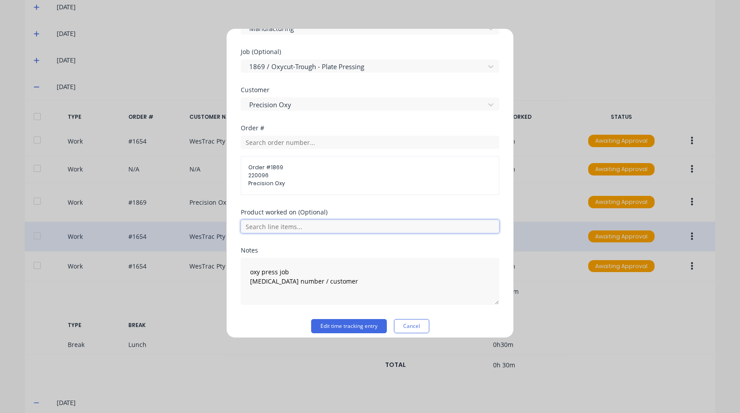
click at [302, 225] on input "text" at bounding box center [370, 226] width 259 height 13
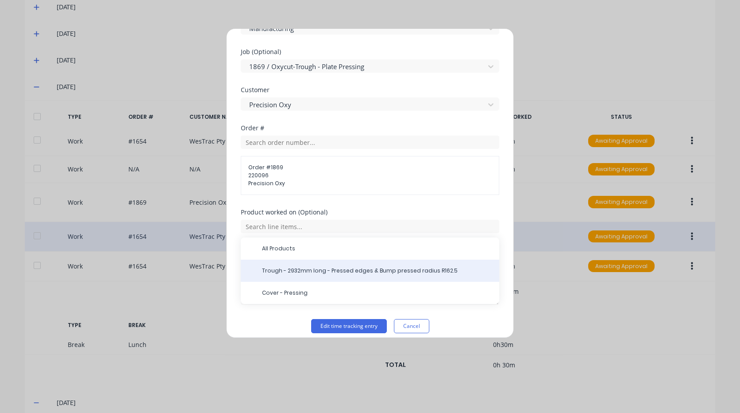
click at [324, 271] on span "Trough - 2932mm long - Pressed edges & Bump pressed radius R162.5" at bounding box center [377, 271] width 230 height 8
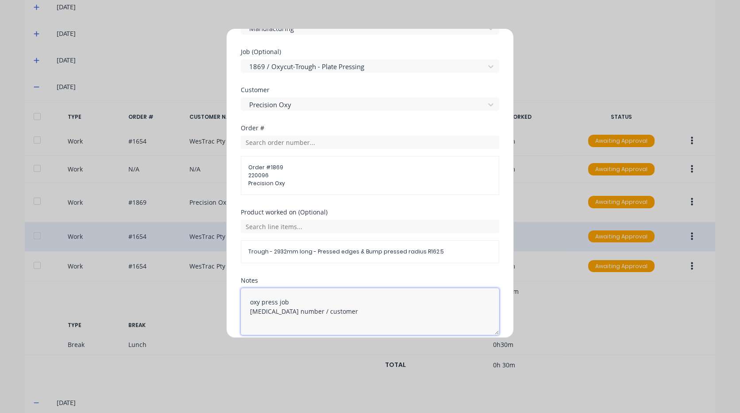
drag, startPoint x: 269, startPoint y: 295, endPoint x: 256, endPoint y: 292, distance: 13.9
click at [256, 292] on textarea "oxy press job [MEDICAL_DATA] number / customer" at bounding box center [370, 311] width 259 height 47
type textarea "o"
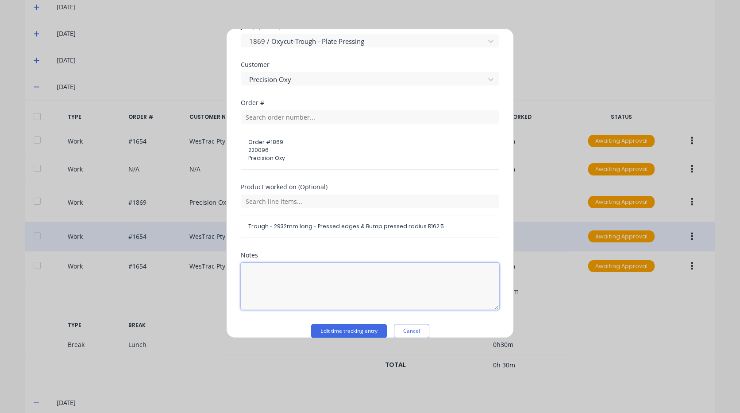
scroll to position [437, 0]
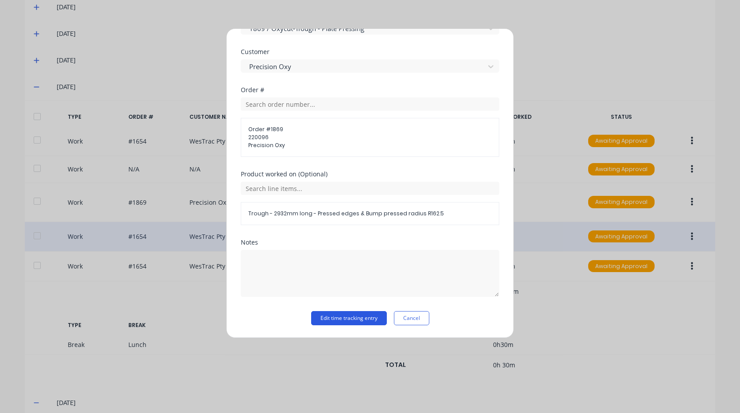
click at [341, 316] on button "Edit time tracking entry" at bounding box center [349, 318] width 76 height 14
click at [340, 316] on button "Edit time tracking entry" at bounding box center [349, 318] width 76 height 14
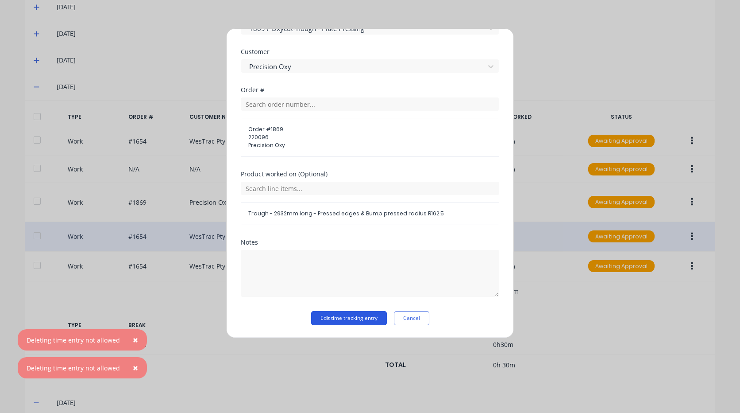
click at [340, 316] on button "Edit time tracking entry" at bounding box center [349, 318] width 76 height 14
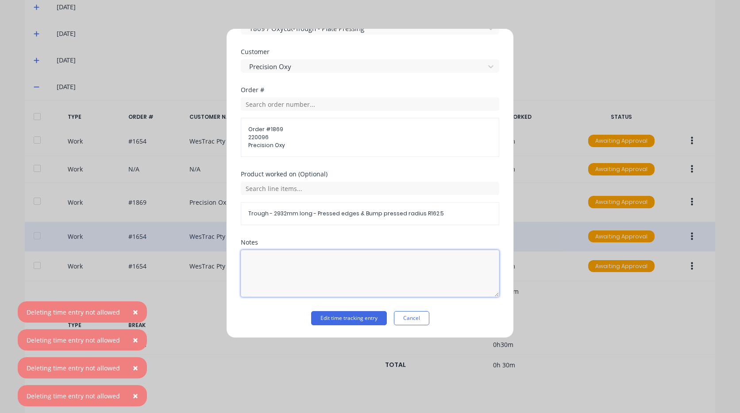
click at [391, 266] on textarea at bounding box center [370, 273] width 259 height 47
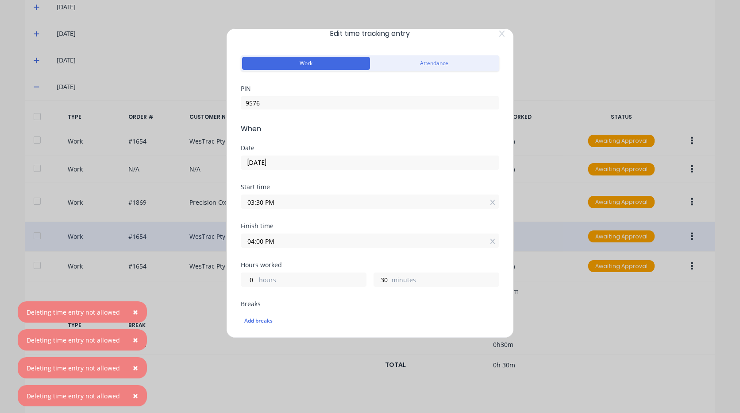
scroll to position [0, 0]
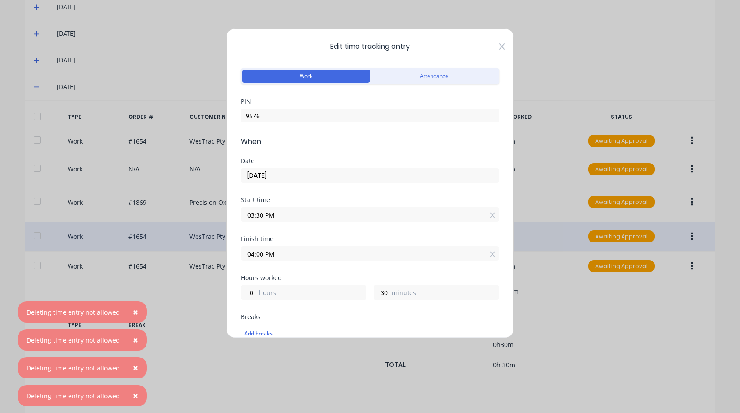
click at [500, 47] on icon at bounding box center [502, 46] width 5 height 6
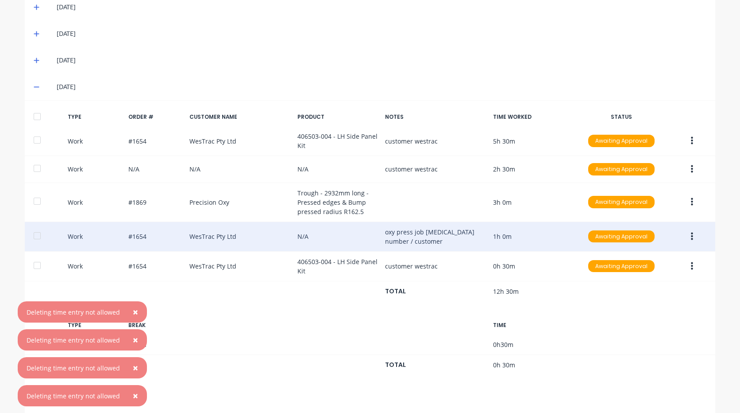
click at [691, 233] on icon "button" at bounding box center [692, 236] width 2 height 8
click at [629, 233] on div "Duplicate" at bounding box center [661, 238] width 68 height 13
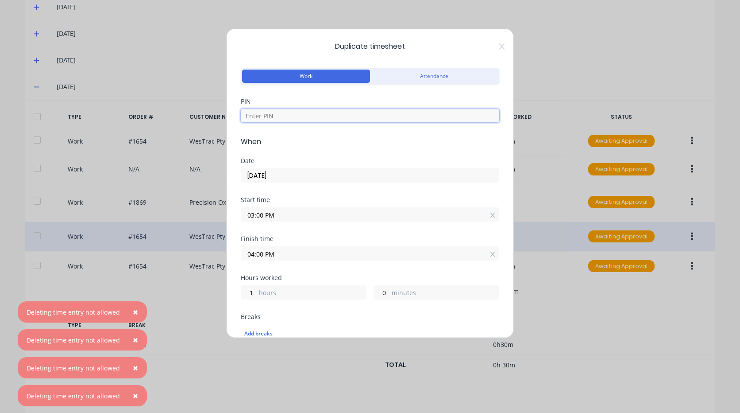
click at [354, 116] on input at bounding box center [370, 115] width 259 height 13
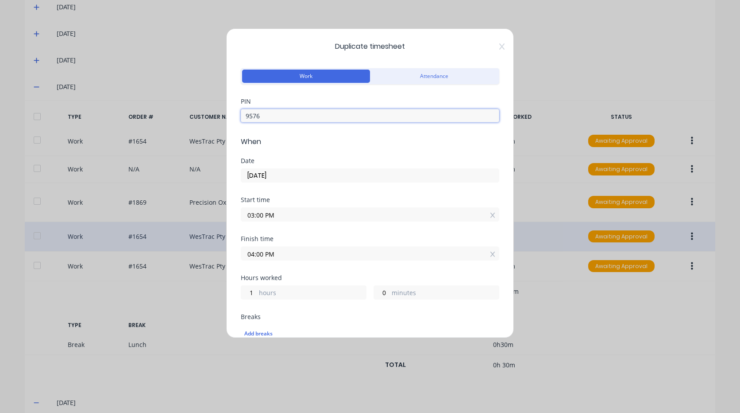
type input "9576"
click at [298, 215] on input "03:00 PM" at bounding box center [370, 214] width 258 height 13
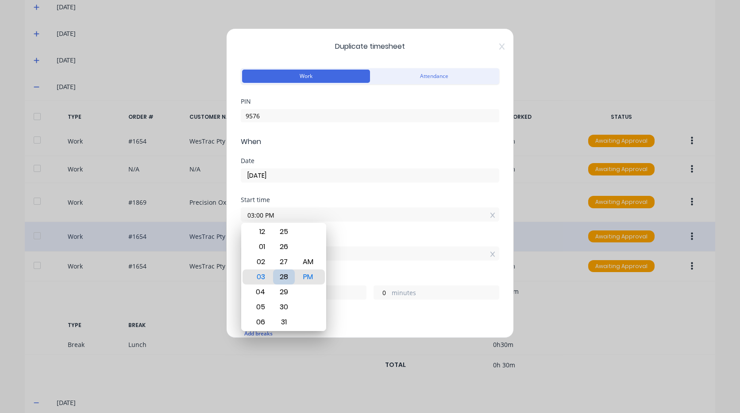
type input "03:28 PM"
type input "0"
type input "32"
type input "03:30 PM"
type input "30"
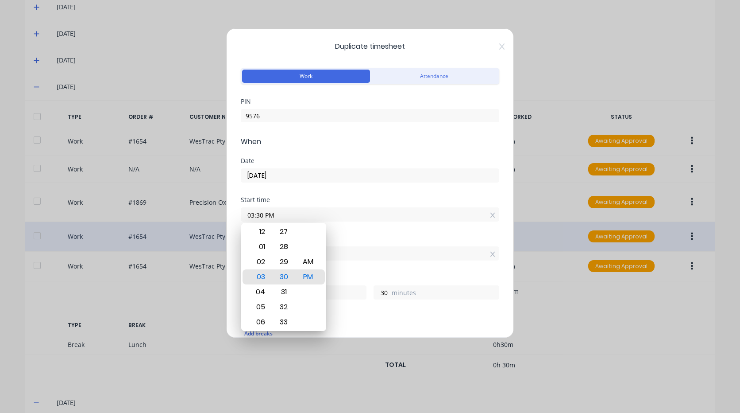
click at [346, 269] on div "Finish time 04:00 PM" at bounding box center [370, 255] width 259 height 39
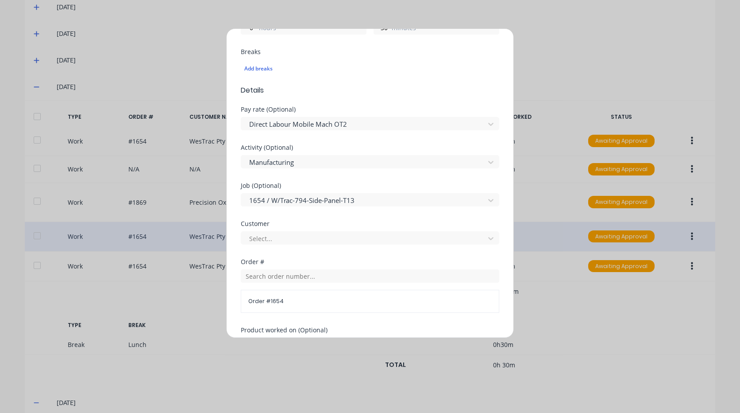
scroll to position [266, 0]
click at [320, 208] on div "Job (Optional) 1654 / W/Trac-794-Side-Panel-T13" at bounding box center [370, 201] width 259 height 38
click at [326, 201] on div at bounding box center [364, 199] width 232 height 11
type input "1869"
click at [314, 230] on div "Select..." at bounding box center [370, 236] width 259 height 13
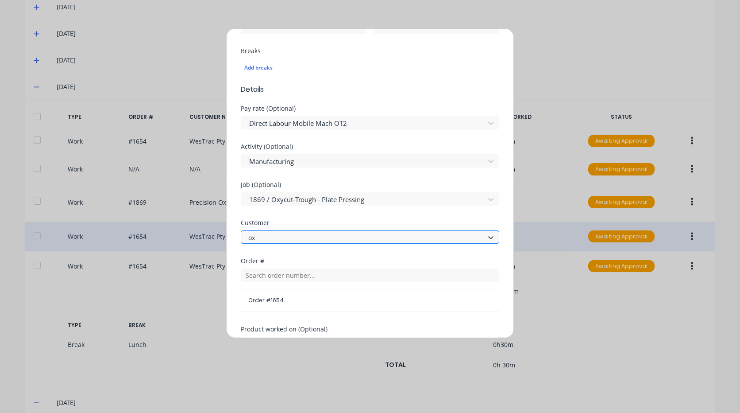
type input "oxy"
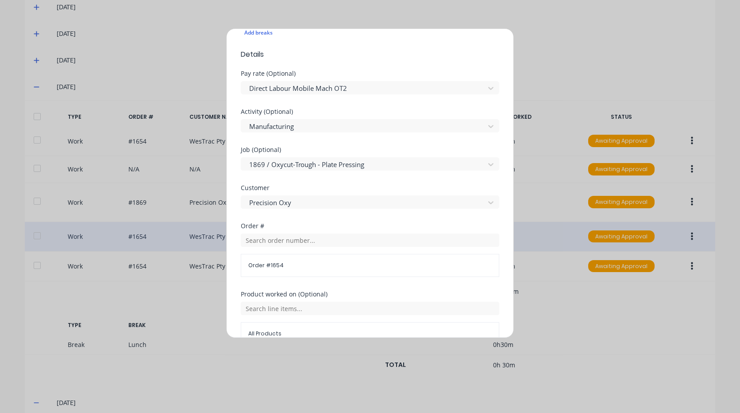
scroll to position [354, 0]
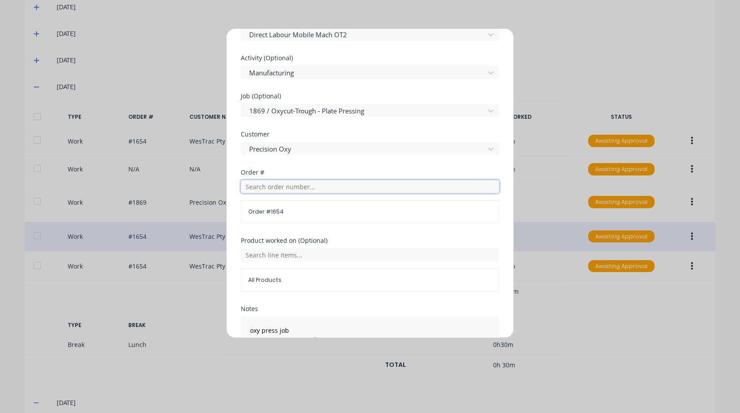
click at [304, 184] on input "text" at bounding box center [370, 186] width 259 height 13
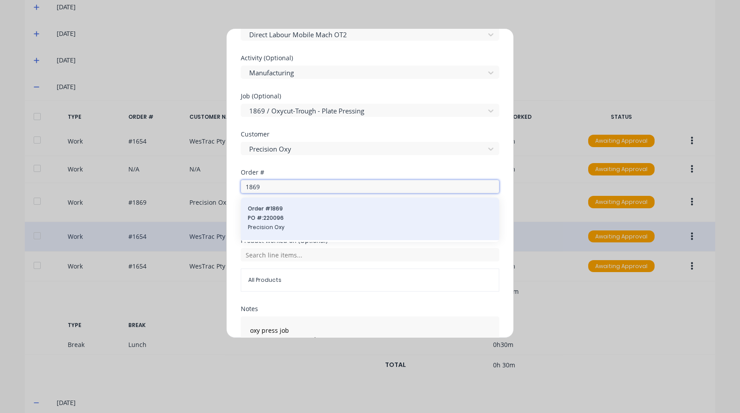
type input "1869"
click at [299, 215] on span "PO #: 220096" at bounding box center [370, 218] width 244 height 8
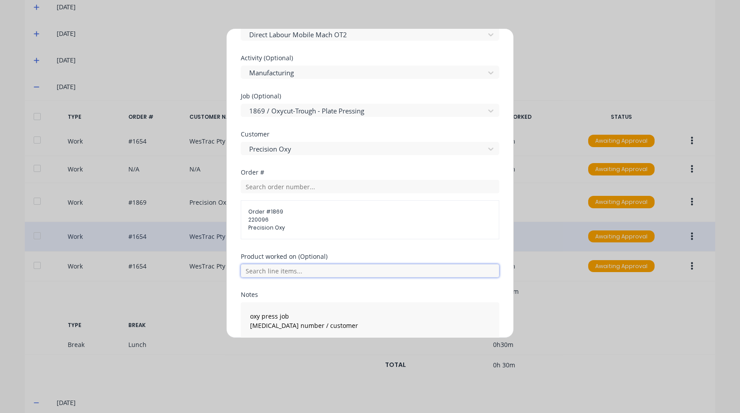
click at [299, 272] on input "text" at bounding box center [370, 270] width 259 height 13
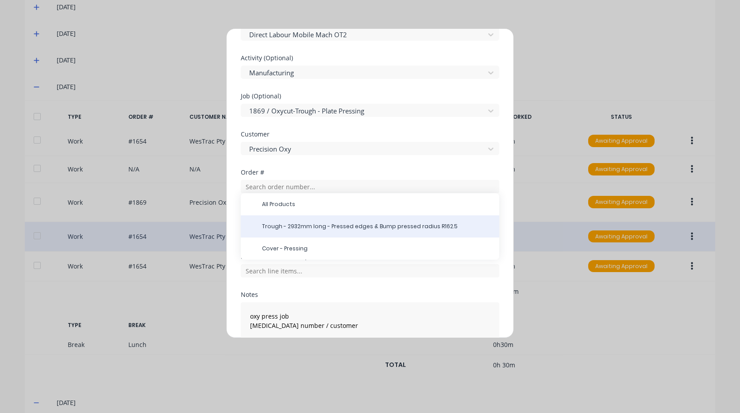
click at [317, 217] on div "Trough - 2932mm long - Pressed edges & Bump pressed radius R162.5" at bounding box center [370, 226] width 259 height 22
click at [317, 220] on div "Trough - 2932mm long - Pressed edges & Bump pressed radius R162.5" at bounding box center [370, 226] width 259 height 22
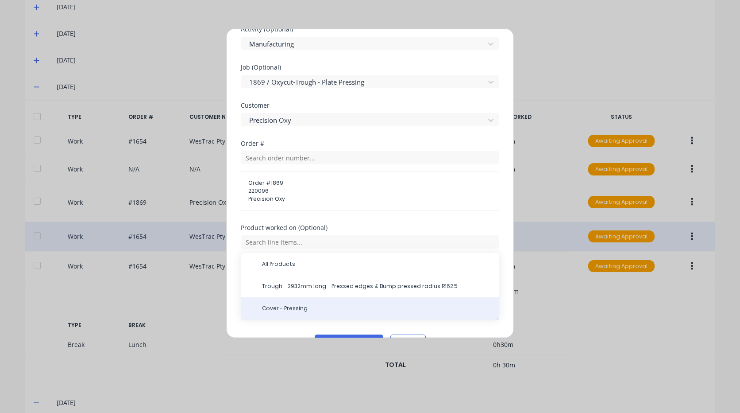
scroll to position [407, 0]
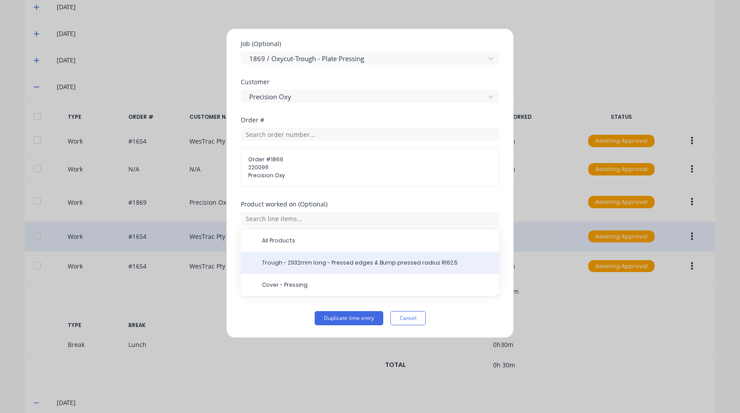
click at [337, 260] on span "Trough - 2932mm long - Pressed edges & Bump pressed radius R162.5" at bounding box center [377, 263] width 230 height 8
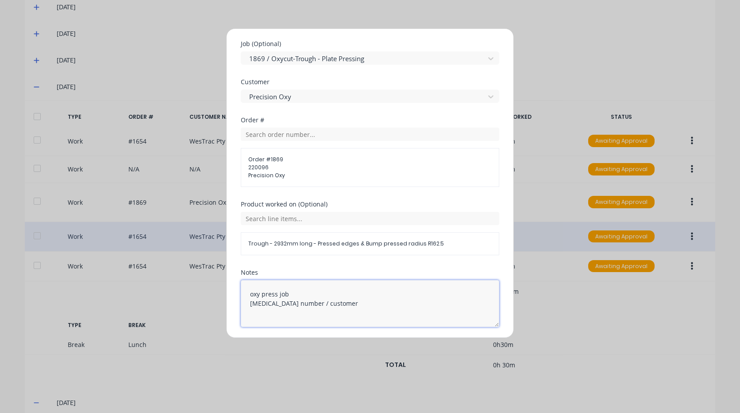
drag, startPoint x: 365, startPoint y: 310, endPoint x: 144, endPoint y: 244, distance: 231.3
click at [137, 245] on div "Duplicate timesheet Work Attendance PIN 9576 When Date [DATE] Start time 03:30 …" at bounding box center [370, 206] width 740 height 413
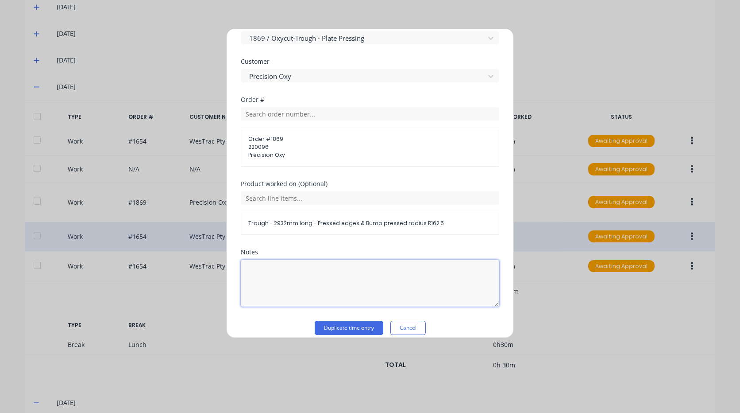
scroll to position [437, 0]
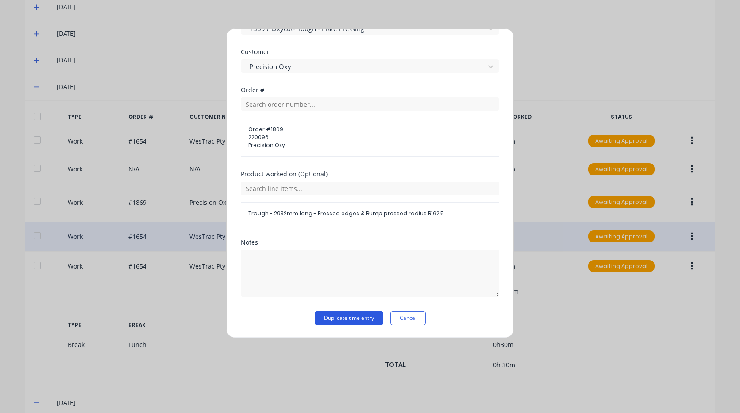
click at [345, 315] on button "Duplicate time entry" at bounding box center [349, 318] width 69 height 14
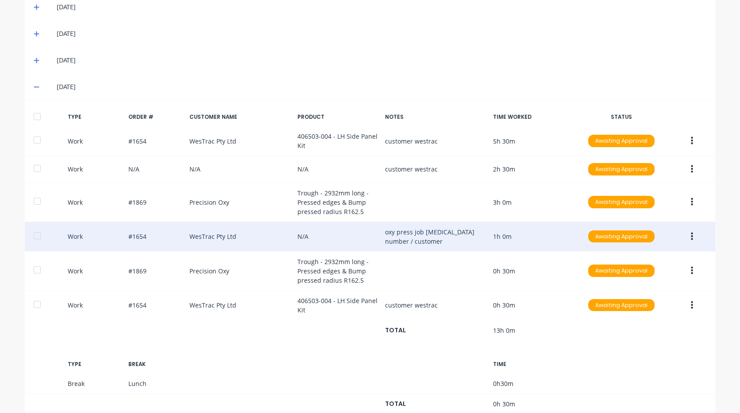
click at [692, 233] on button "button" at bounding box center [692, 237] width 21 height 16
click at [651, 250] on div "Delete" at bounding box center [661, 256] width 68 height 13
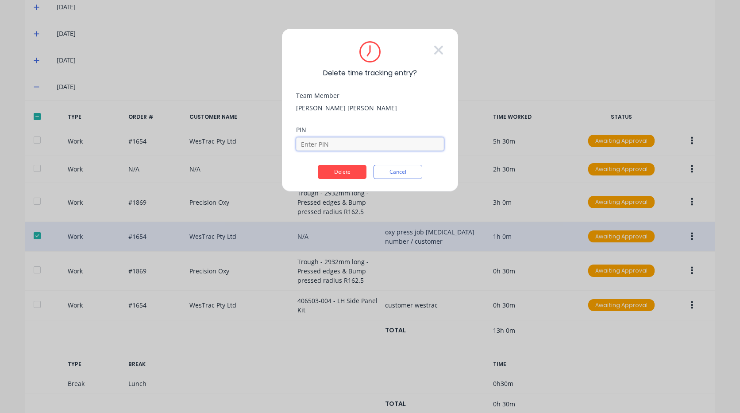
click at [352, 144] on input at bounding box center [370, 143] width 148 height 13
type input "9576"
click at [351, 169] on button "Delete" at bounding box center [342, 172] width 49 height 14
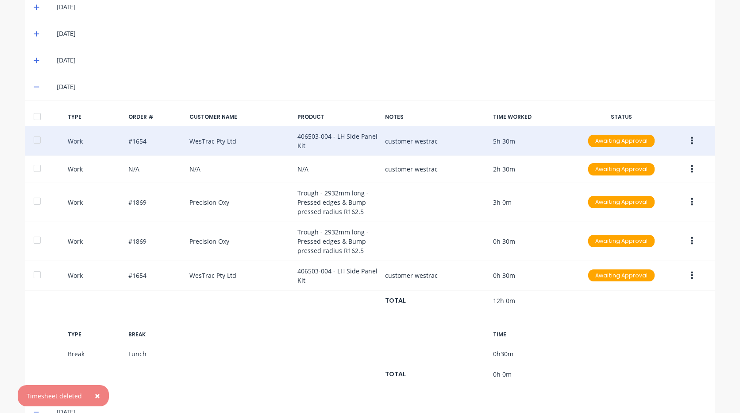
click at [685, 132] on div "Work #1654 WesTrac Pty Ltd 406503-004 - LH Side Panel Kit customer westrac 5h 3…" at bounding box center [370, 141] width 691 height 30
click at [690, 134] on button "button" at bounding box center [692, 141] width 21 height 16
click at [631, 123] on div "Edit" at bounding box center [661, 125] width 68 height 13
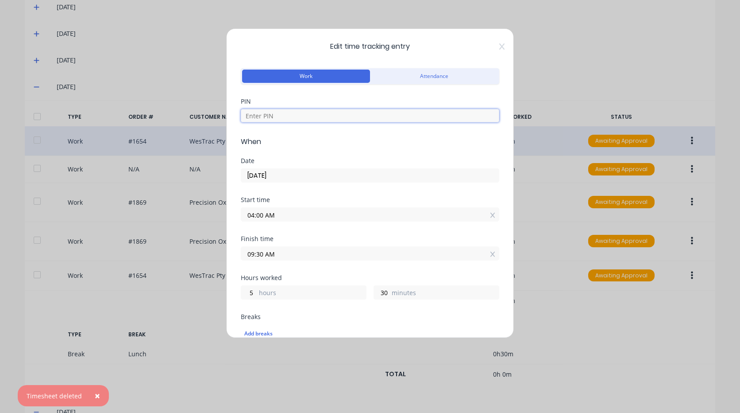
click at [328, 120] on input at bounding box center [370, 115] width 259 height 13
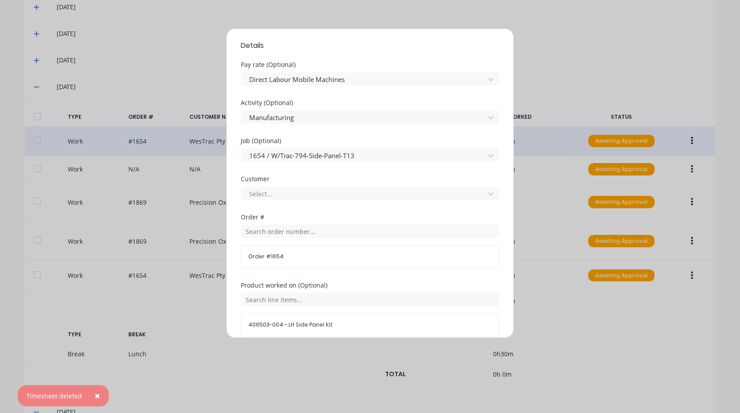
scroll to position [310, 0]
type input "9576"
click at [284, 193] on div at bounding box center [364, 193] width 232 height 11
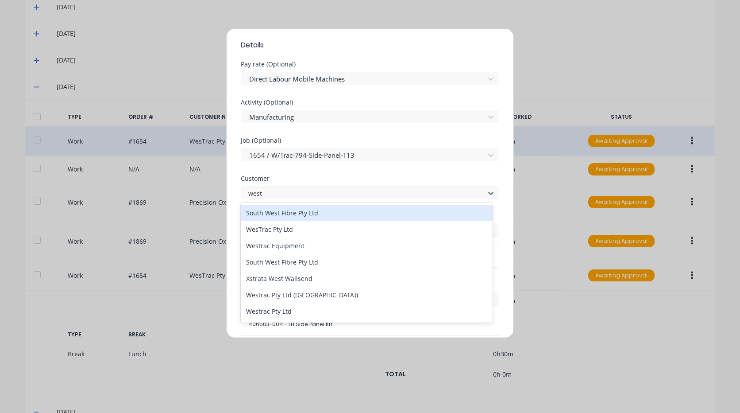
type input "westr"
click at [302, 205] on div "WesTrac Pty Ltd" at bounding box center [367, 213] width 252 height 16
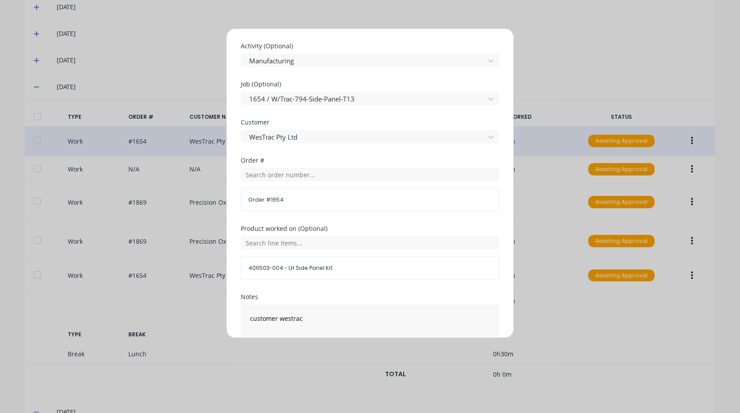
scroll to position [421, 0]
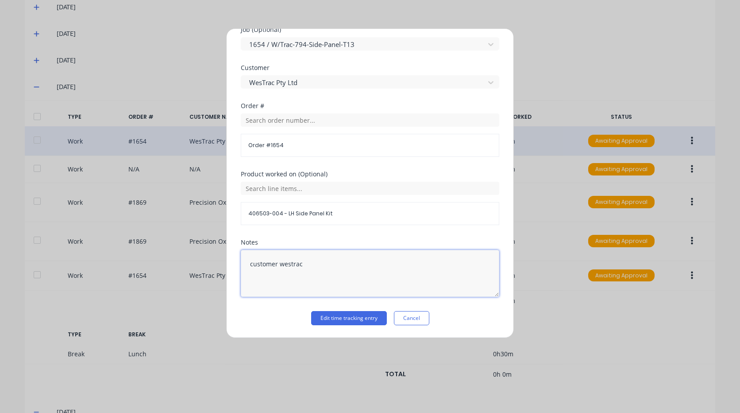
drag, startPoint x: 341, startPoint y: 266, endPoint x: 331, endPoint y: 271, distance: 10.7
click at [106, 233] on div "Edit time tracking entry Work Attendance PIN 9576 When Date [DATE] Start time 0…" at bounding box center [370, 206] width 740 height 413
click at [359, 313] on button "Edit time tracking entry" at bounding box center [349, 318] width 76 height 14
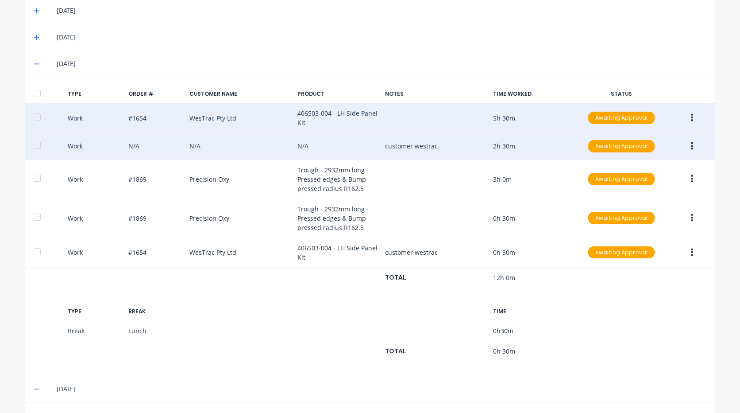
scroll to position [310, 0]
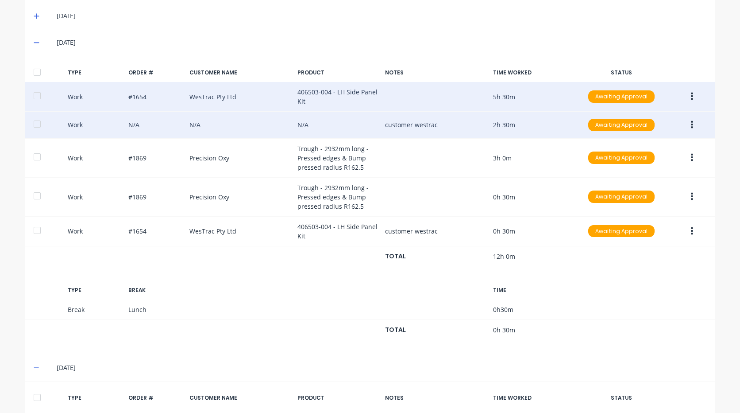
click at [689, 163] on button "button" at bounding box center [692, 158] width 21 height 16
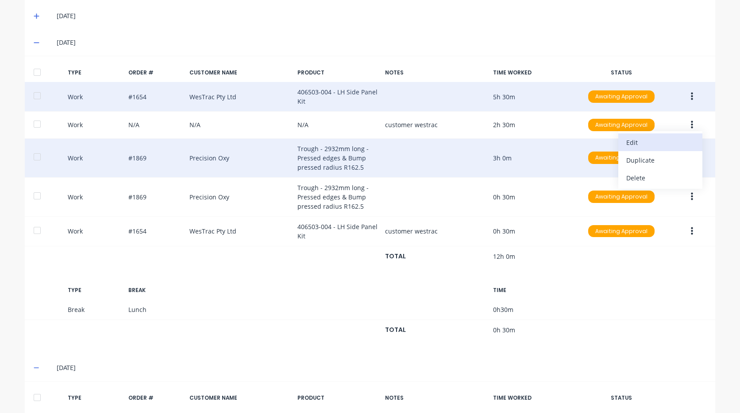
click at [675, 144] on div "Edit" at bounding box center [661, 142] width 68 height 13
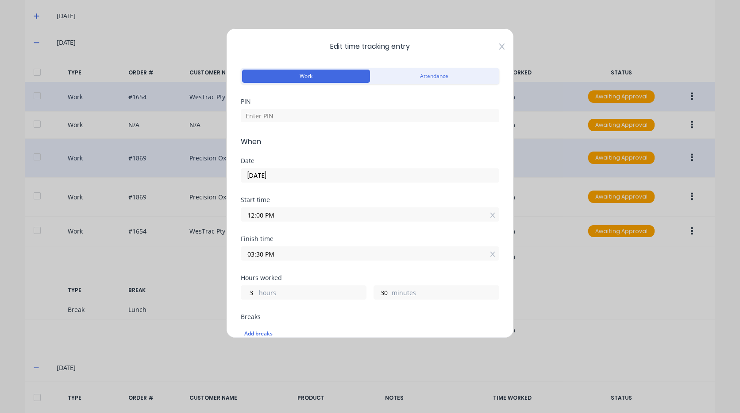
click at [500, 45] on icon at bounding box center [502, 46] width 5 height 7
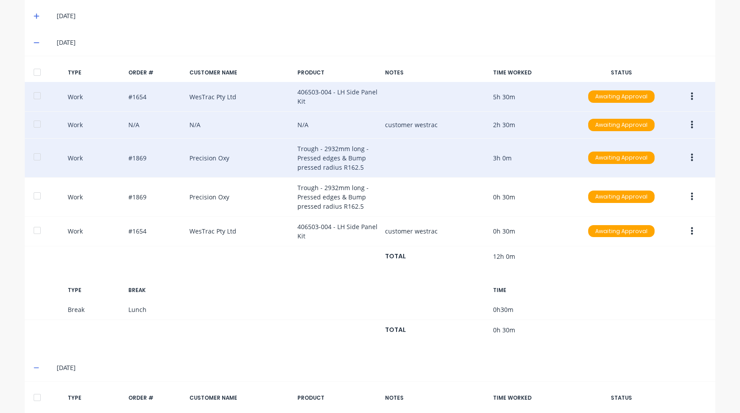
click at [686, 124] on button "button" at bounding box center [692, 125] width 21 height 16
click at [648, 110] on div "Edit" at bounding box center [661, 109] width 68 height 13
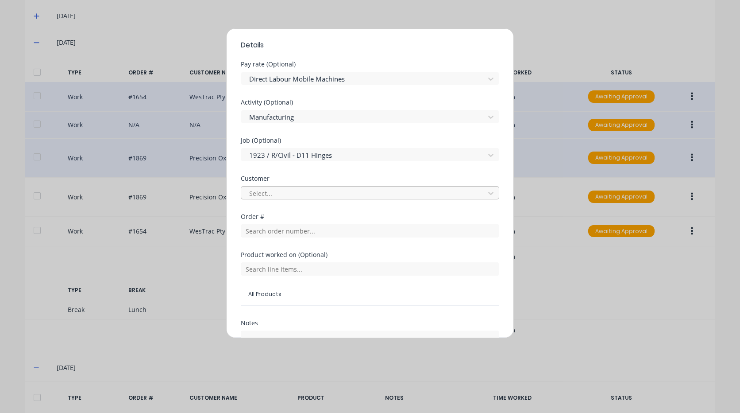
click at [321, 194] on div at bounding box center [364, 193] width 232 height 11
type input "[PERSON_NAME]"
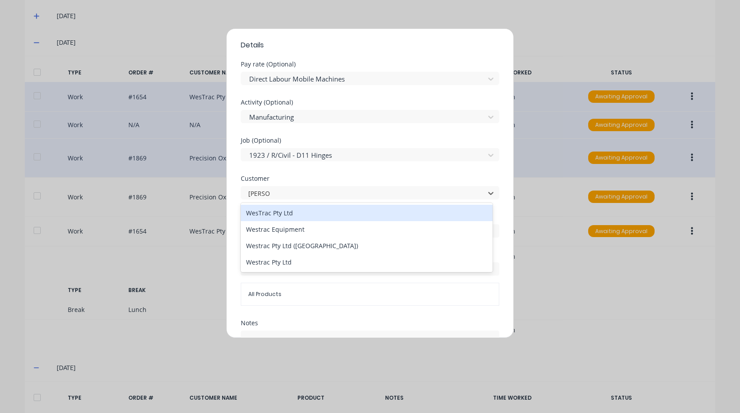
click at [308, 216] on div "WesTrac Pty Ltd" at bounding box center [367, 213] width 252 height 16
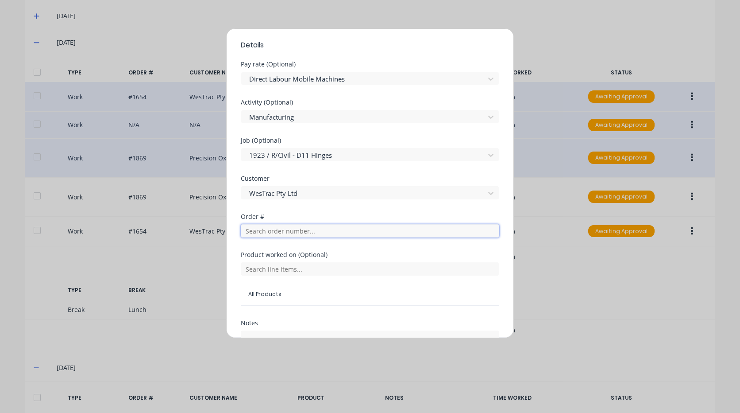
click at [296, 229] on input "text" at bounding box center [370, 230] width 259 height 13
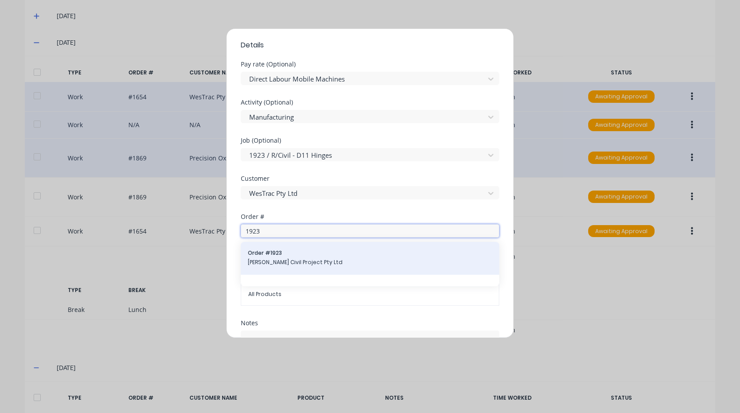
type input "1923"
click at [309, 257] on div "Order # 1923 [PERSON_NAME] Civil Project Pty Ltd" at bounding box center [370, 258] width 244 height 19
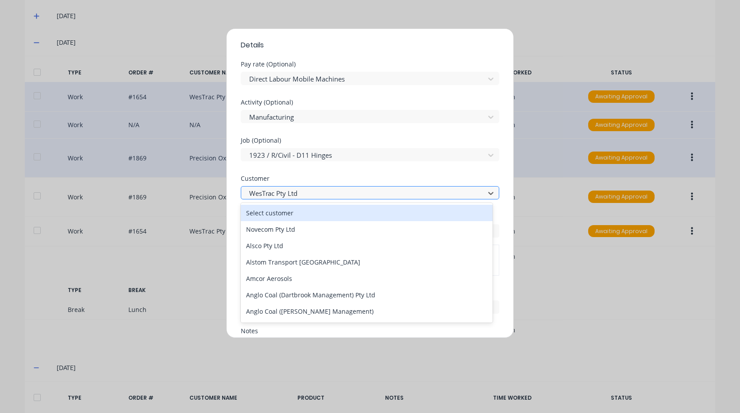
drag, startPoint x: 326, startPoint y: 191, endPoint x: 254, endPoint y: 187, distance: 71.9
click at [254, 187] on div "WesTrac Pty Ltd" at bounding box center [364, 192] width 237 height 13
click at [332, 195] on div at bounding box center [364, 193] width 232 height 11
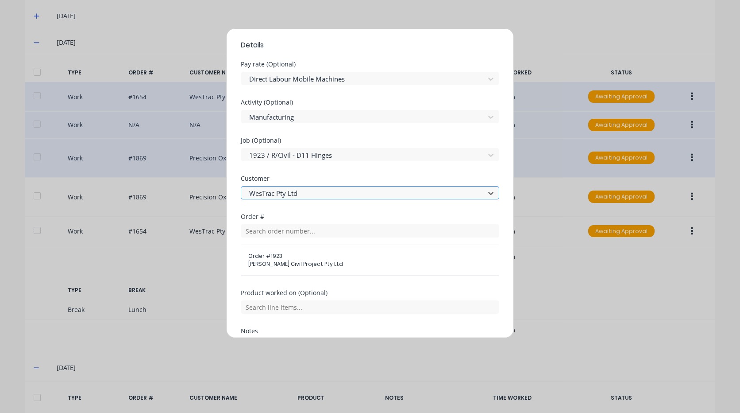
click at [330, 194] on div at bounding box center [364, 193] width 232 height 11
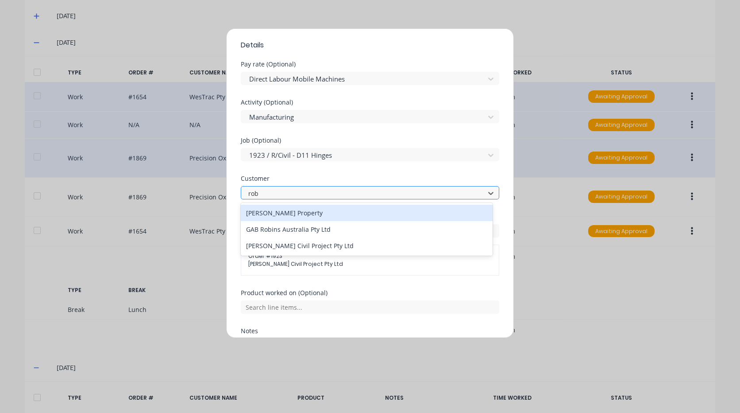
type input "robs"
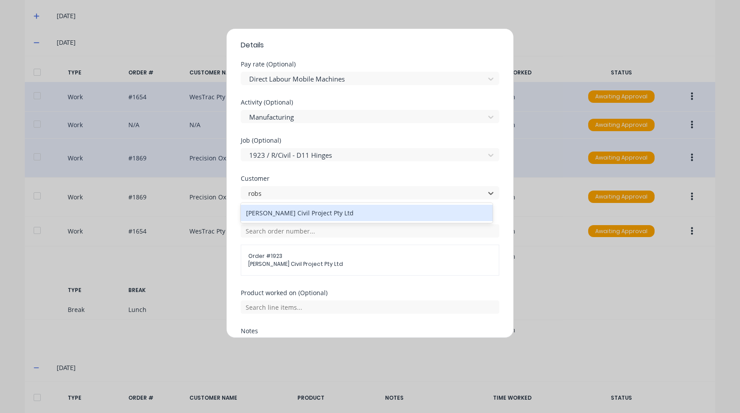
click at [324, 214] on div "[PERSON_NAME] Civil Project Pty Ltd" at bounding box center [367, 213] width 252 height 16
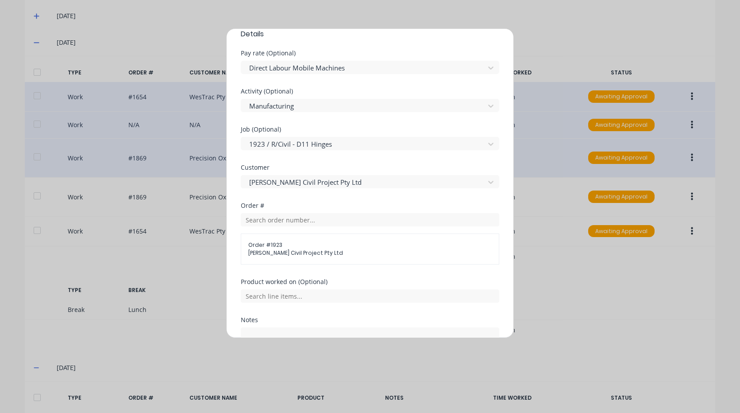
scroll to position [354, 0]
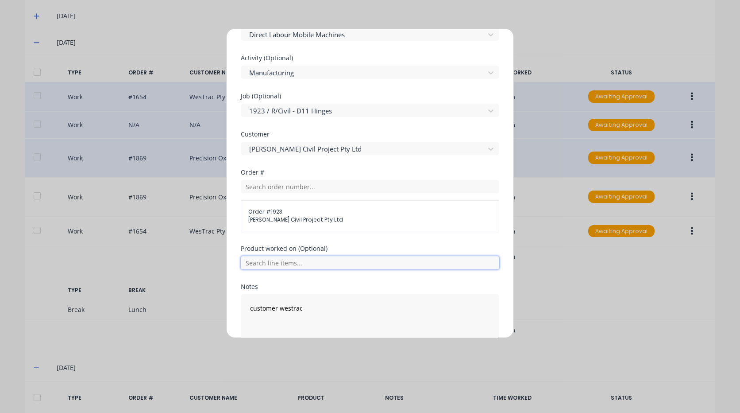
click at [313, 267] on input "text" at bounding box center [370, 262] width 259 height 13
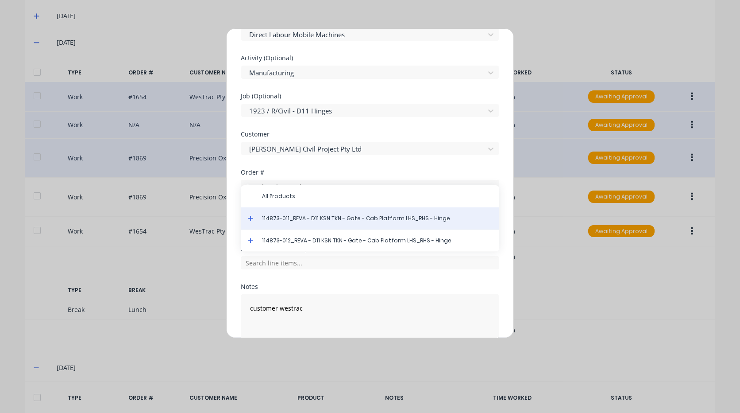
click at [444, 220] on span "114873-011_REVA - D11 KSN TKN - Gate - Cab Platform LHS_RHS - Hinge" at bounding box center [377, 218] width 230 height 8
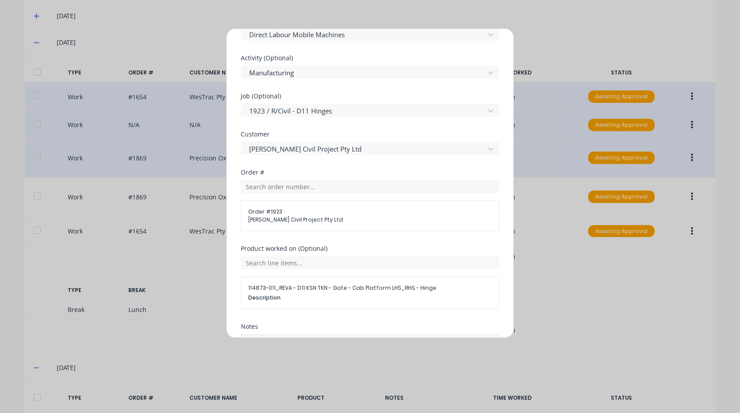
scroll to position [438, 0]
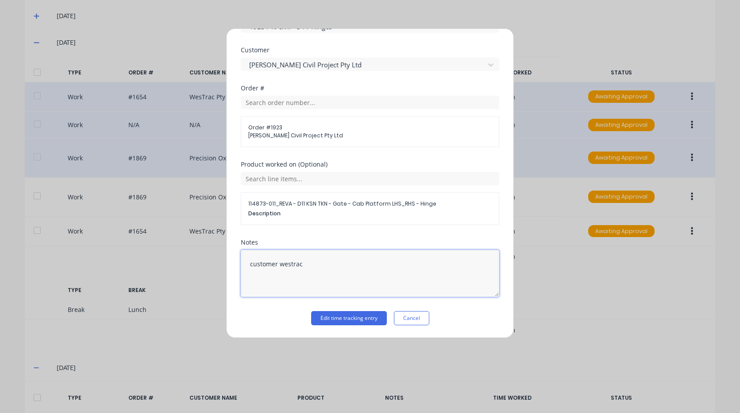
drag, startPoint x: 345, startPoint y: 271, endPoint x: 58, endPoint y: 220, distance: 291.6
click at [58, 220] on div "Edit time tracking entry Work Attendance PIN When Date [DATE] Start time 09:30 …" at bounding box center [370, 206] width 740 height 413
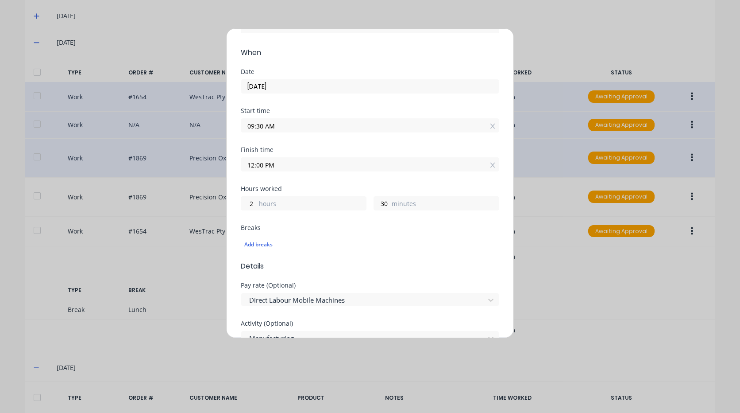
scroll to position [0, 0]
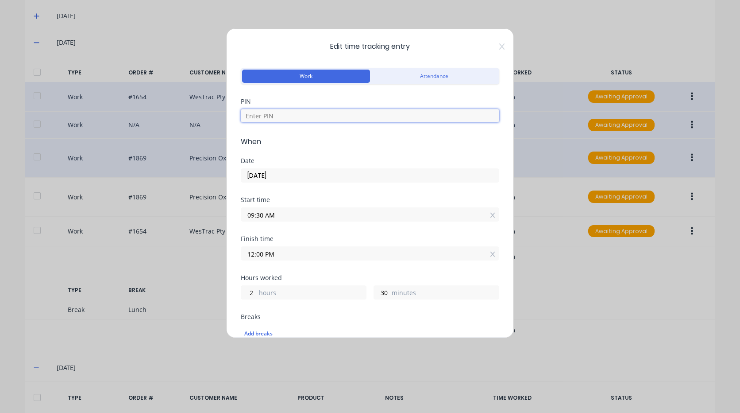
click at [293, 119] on input at bounding box center [370, 115] width 259 height 13
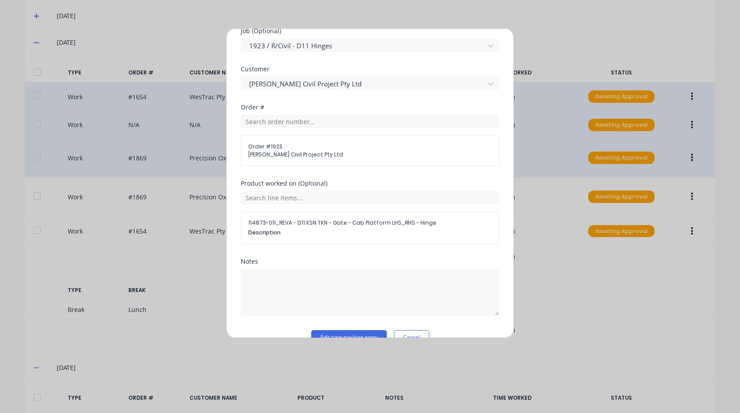
scroll to position [438, 0]
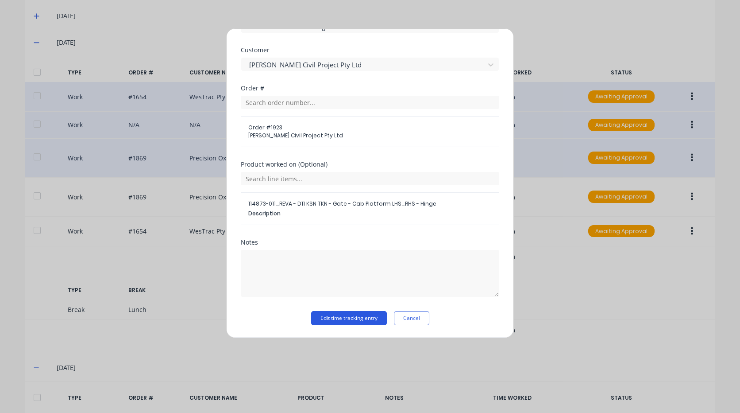
type input "9576"
click at [333, 314] on button "Edit time tracking entry" at bounding box center [349, 318] width 76 height 14
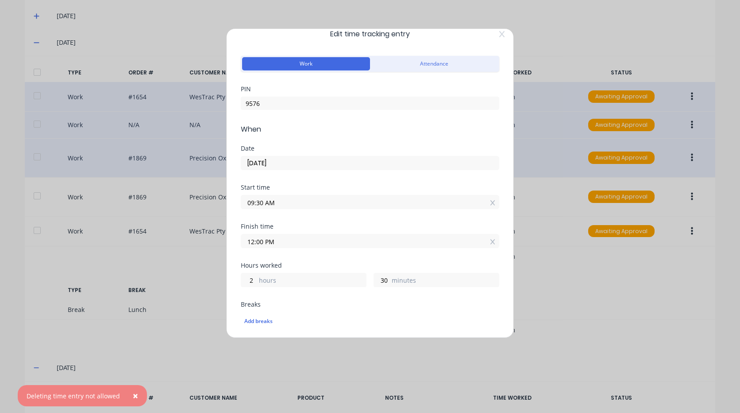
scroll to position [0, 0]
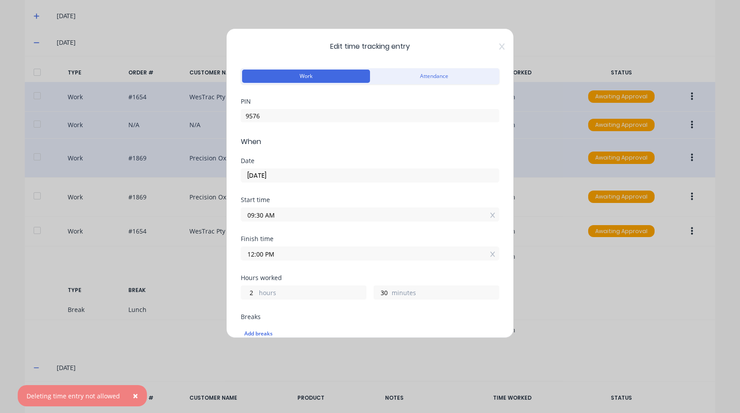
click at [500, 46] on icon at bounding box center [502, 46] width 5 height 7
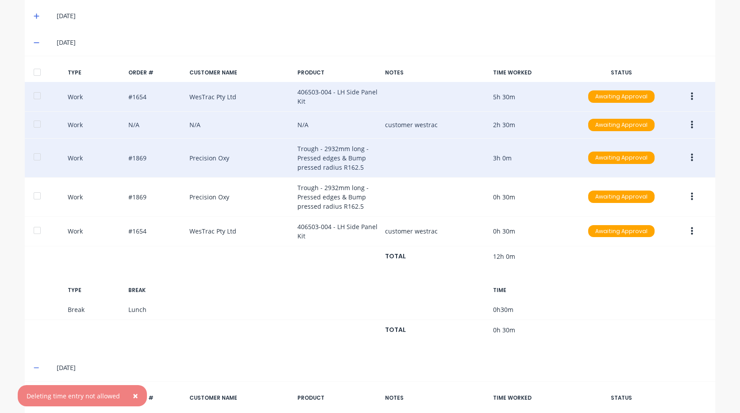
click at [691, 124] on icon "button" at bounding box center [692, 125] width 2 height 10
click at [637, 123] on div "Duplicate" at bounding box center [661, 126] width 68 height 13
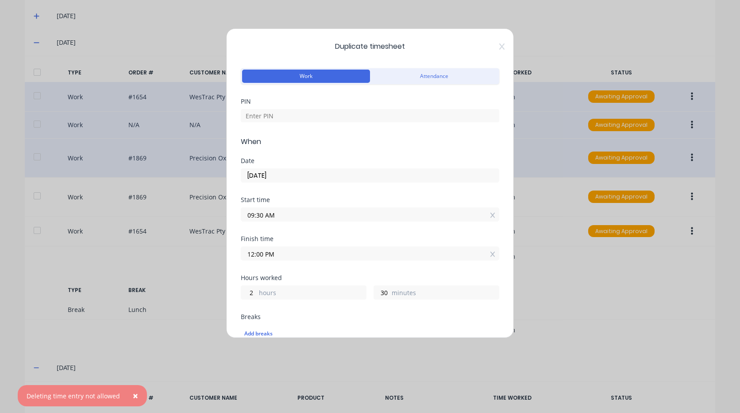
click at [405, 125] on div "PIN" at bounding box center [370, 117] width 259 height 38
click at [403, 110] on input at bounding box center [370, 115] width 259 height 13
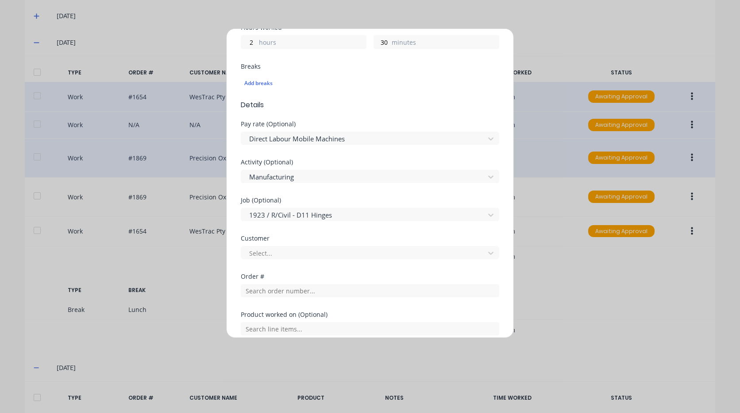
scroll to position [266, 0]
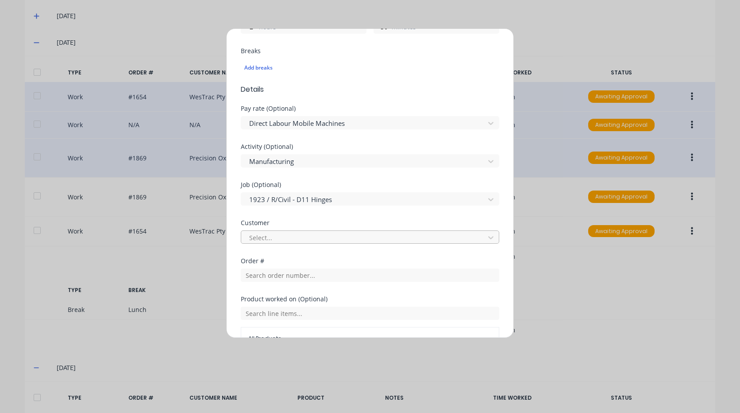
type input "9576"
click at [318, 240] on div at bounding box center [364, 237] width 232 height 11
type input "robs"
click at [301, 269] on input "text" at bounding box center [370, 274] width 259 height 13
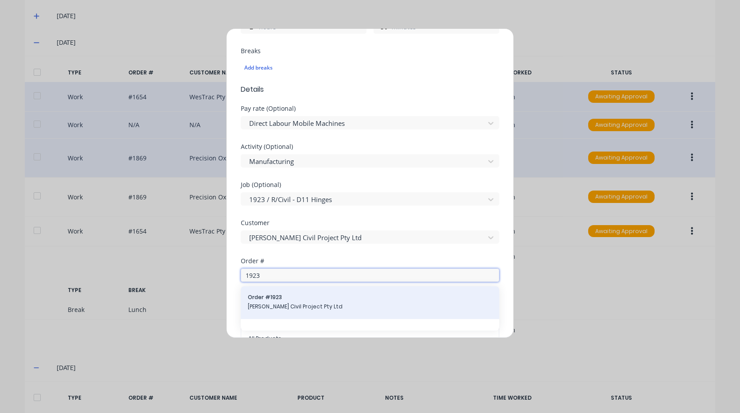
type input "1923"
click at [298, 303] on span "[PERSON_NAME] Civil Project Pty Ltd" at bounding box center [370, 306] width 244 height 8
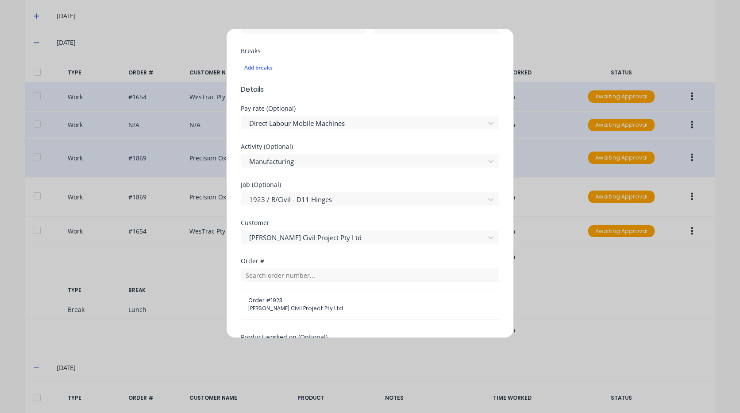
scroll to position [354, 0]
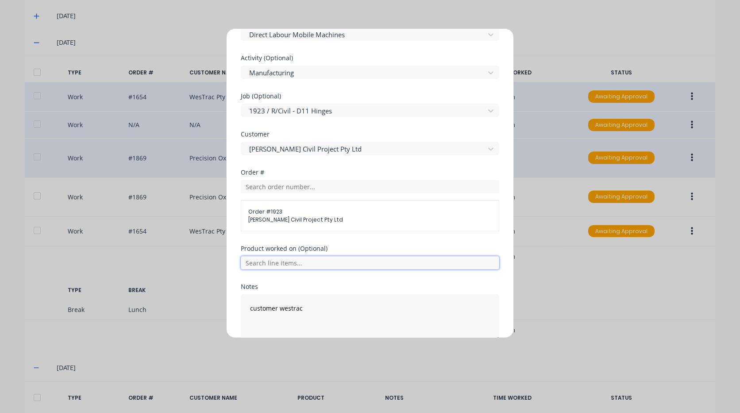
click at [315, 264] on input "text" at bounding box center [370, 262] width 259 height 13
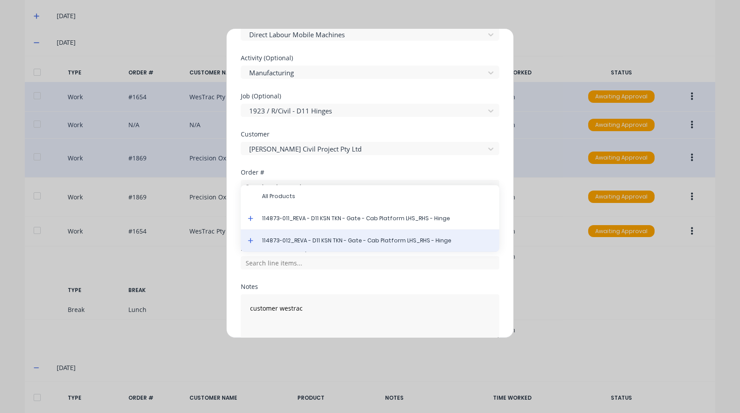
click at [341, 239] on span "114873-012_REVA - D11 KSN TKN - Gate - Cab Platform LHS_RHS - Hinge" at bounding box center [377, 240] width 230 height 8
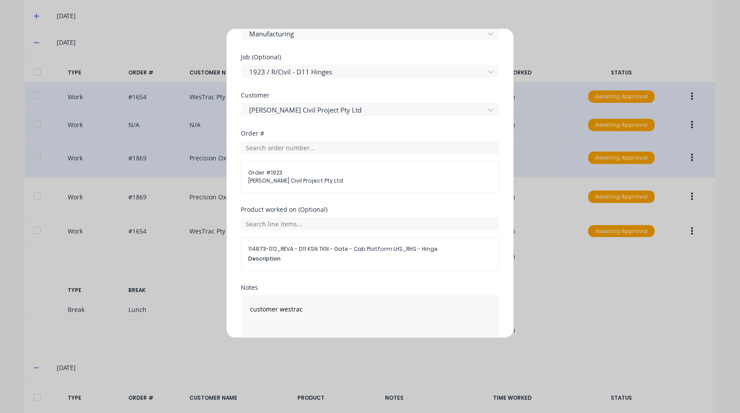
scroll to position [438, 0]
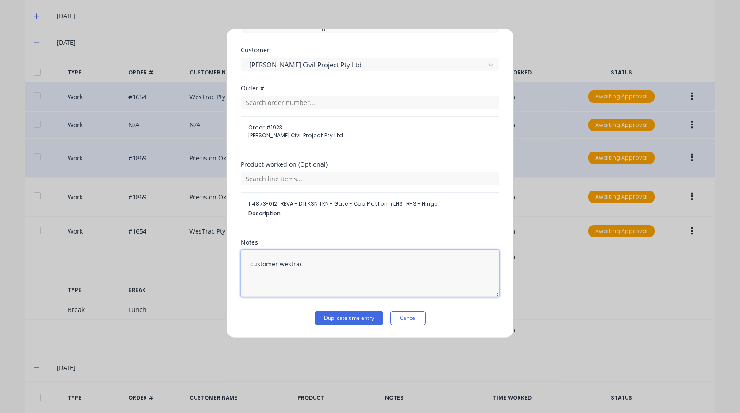
drag, startPoint x: 351, startPoint y: 274, endPoint x: 106, endPoint y: 216, distance: 252.0
click at [108, 217] on div "Duplicate timesheet Work Attendance PIN 9576 When Date [DATE] Start time 09:30 …" at bounding box center [370, 206] width 740 height 413
click at [345, 319] on button "Duplicate time entry" at bounding box center [349, 318] width 69 height 14
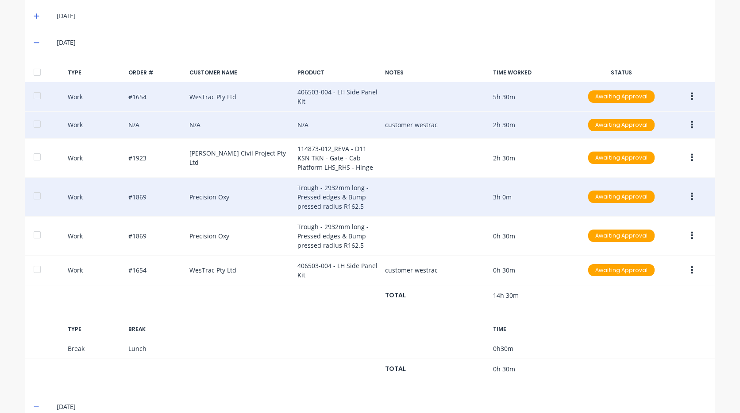
click at [691, 121] on icon "button" at bounding box center [692, 125] width 2 height 10
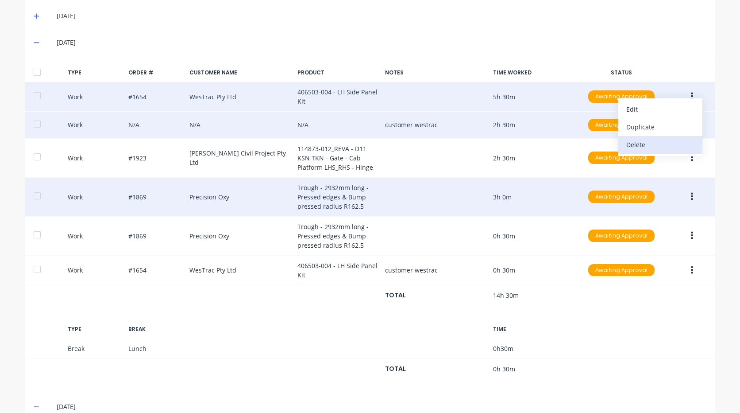
click at [651, 146] on div "Delete" at bounding box center [661, 144] width 68 height 13
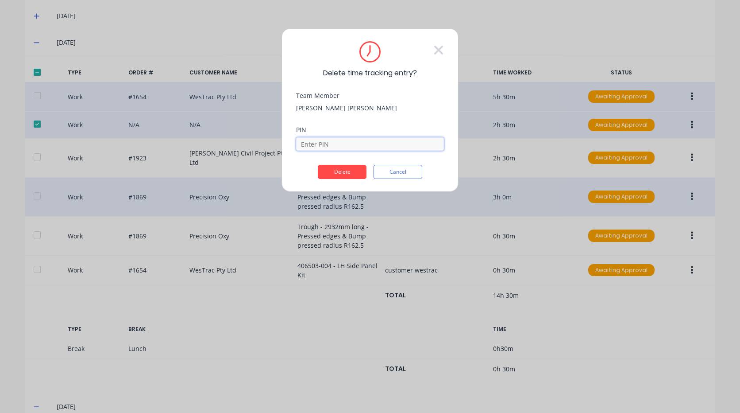
click at [360, 148] on input at bounding box center [370, 143] width 148 height 13
type input "9576"
click at [360, 168] on button "Delete" at bounding box center [342, 172] width 49 height 14
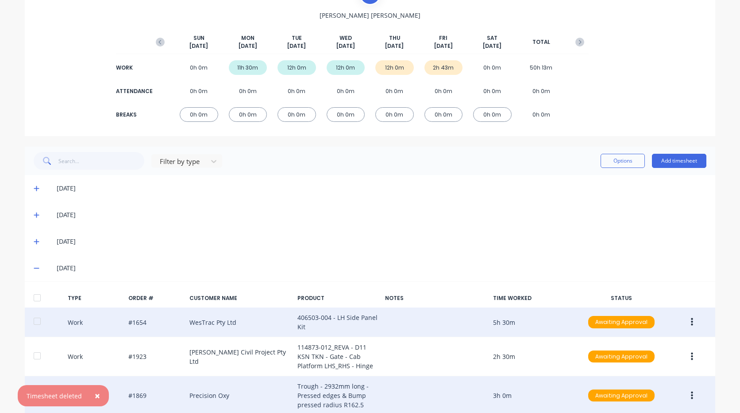
scroll to position [0, 0]
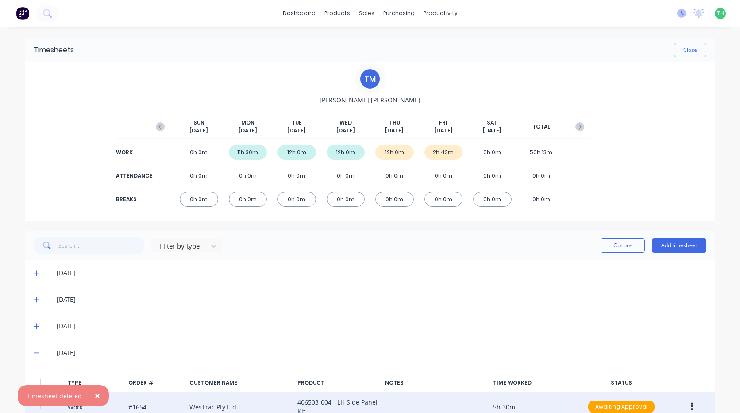
click at [678, 13] on icon at bounding box center [682, 13] width 9 height 9
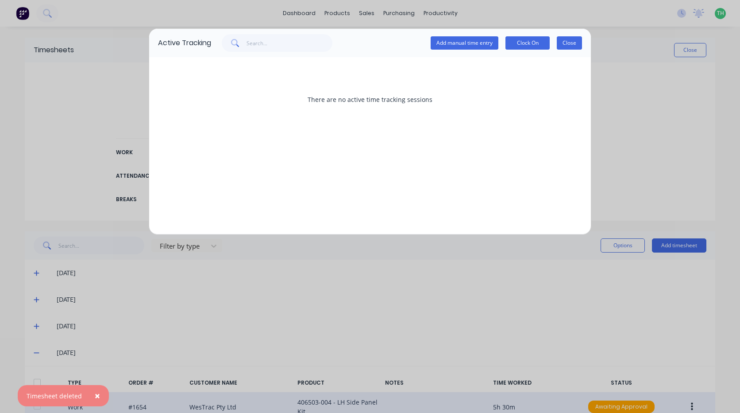
click at [578, 49] on div "Add manual time entry Clock On Close" at bounding box center [506, 43] width 151 height 18
click at [571, 40] on button "Close" at bounding box center [569, 42] width 25 height 13
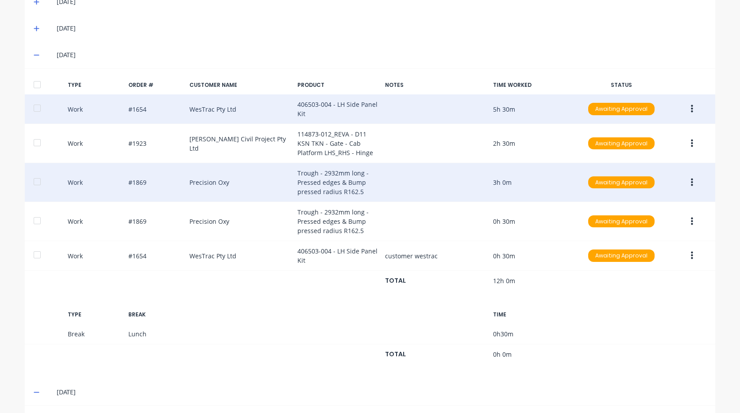
scroll to position [221, 0]
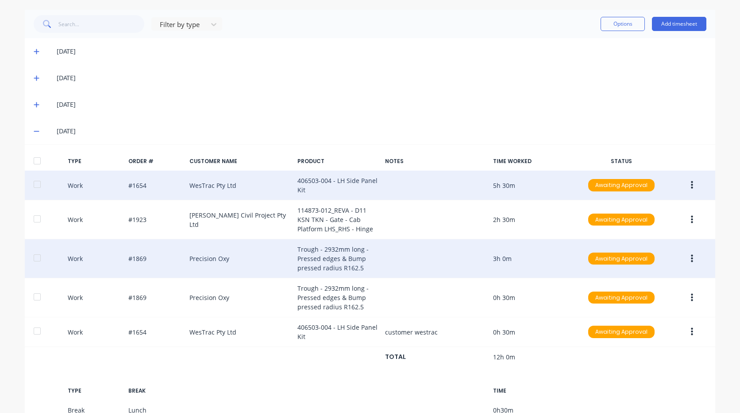
click at [28, 128] on div "[DATE]" at bounding box center [370, 131] width 691 height 27
click at [34, 129] on icon at bounding box center [37, 131] width 6 height 6
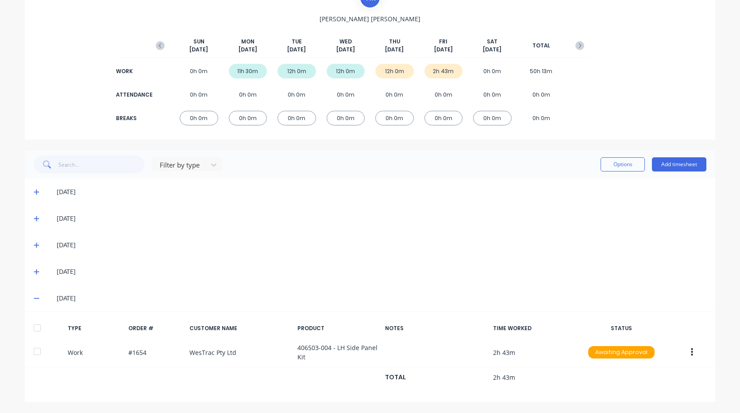
click at [34, 298] on icon at bounding box center [36, 298] width 5 height 1
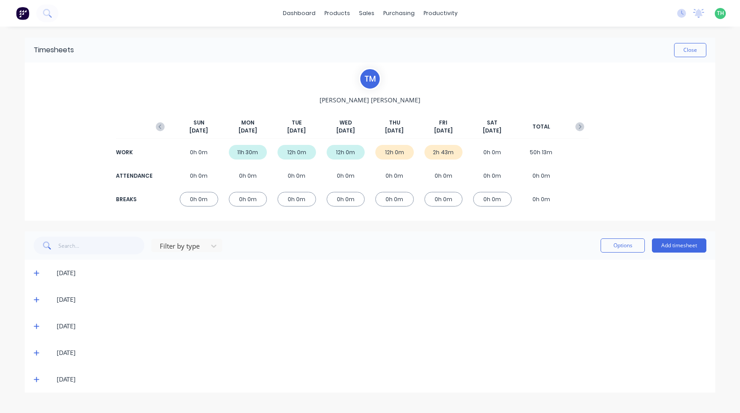
scroll to position [0, 0]
click at [27, 11] on img at bounding box center [22, 13] width 13 height 13
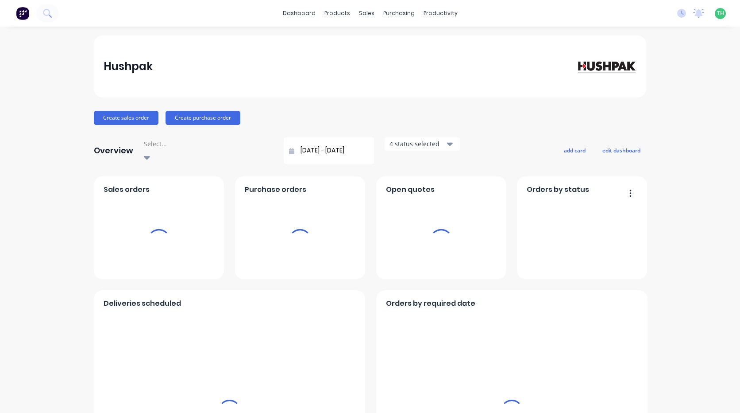
click at [449, 9] on div "productivity" at bounding box center [440, 13] width 43 height 13
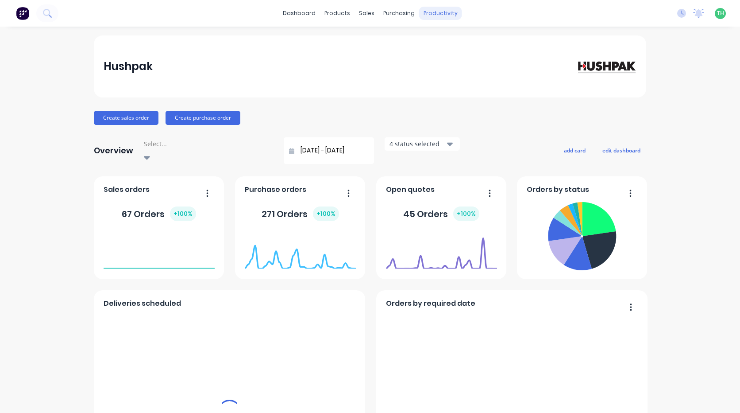
click at [434, 10] on div "productivity" at bounding box center [440, 13] width 43 height 13
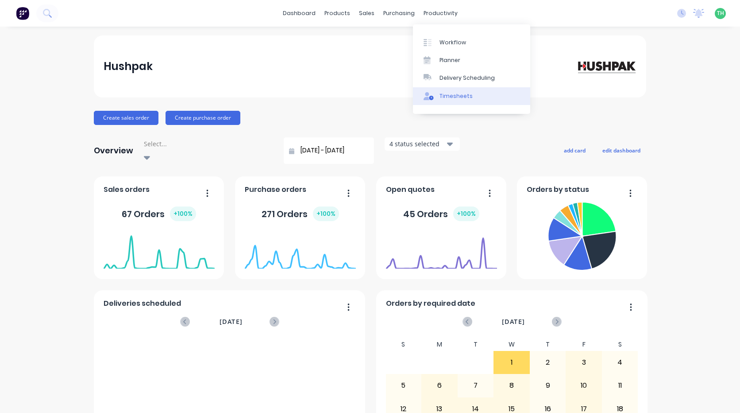
click at [452, 97] on div "Timesheets" at bounding box center [456, 96] width 33 height 8
